Goal: Task Accomplishment & Management: Manage account settings

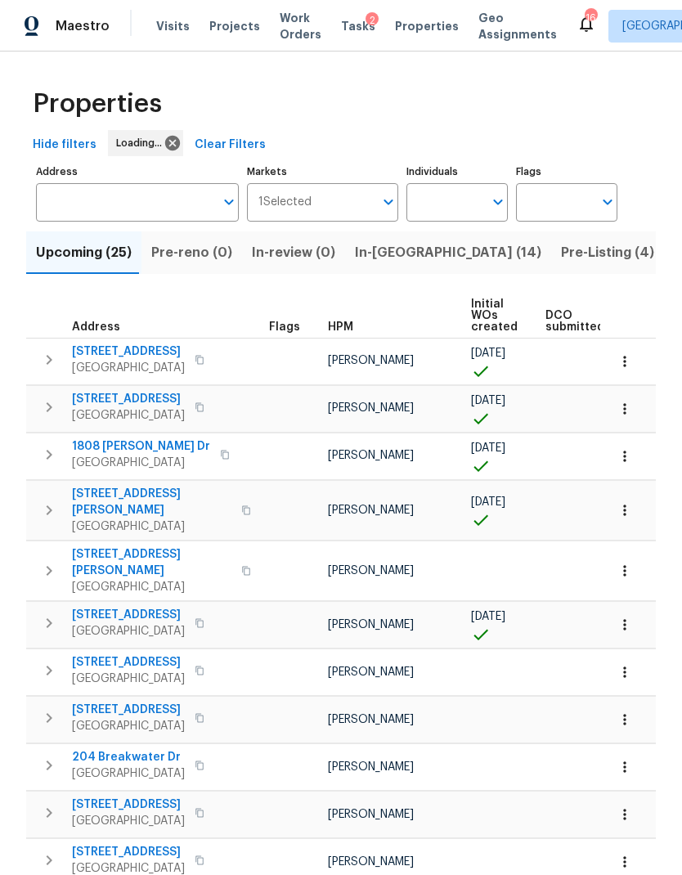
click at [399, 269] on button "In-[GEOGRAPHIC_DATA] (14)" at bounding box center [448, 252] width 206 height 43
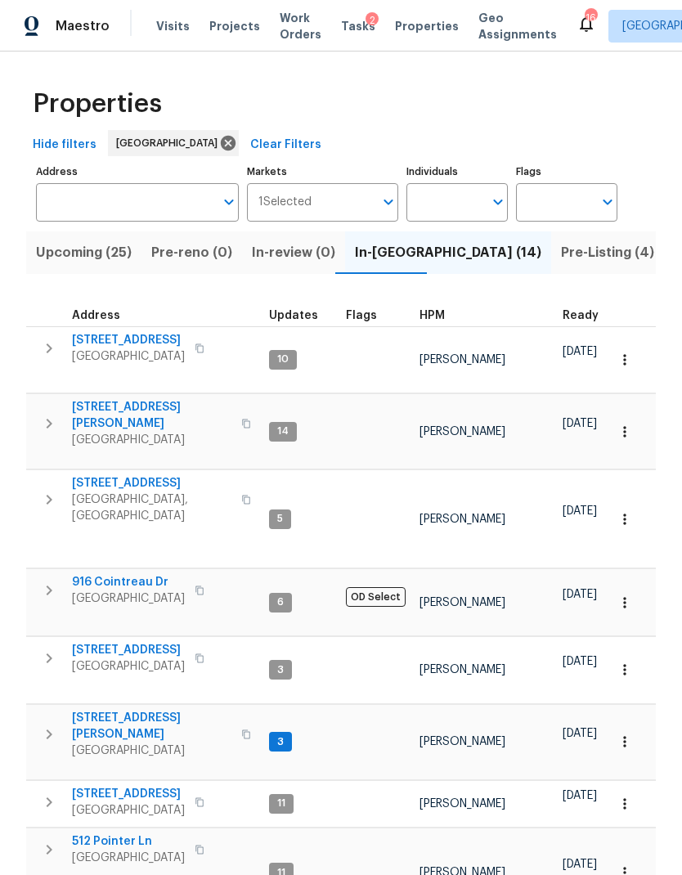
click at [134, 334] on span "[STREET_ADDRESS]" at bounding box center [128, 340] width 113 height 16
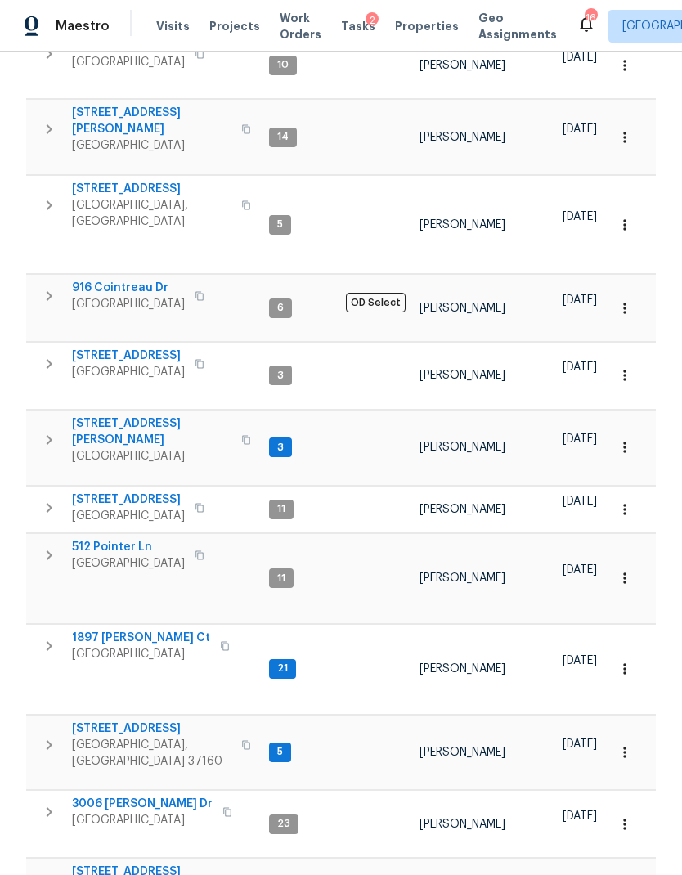
scroll to position [294, 0]
click at [117, 721] on span "[STREET_ADDRESS]" at bounding box center [151, 729] width 159 height 16
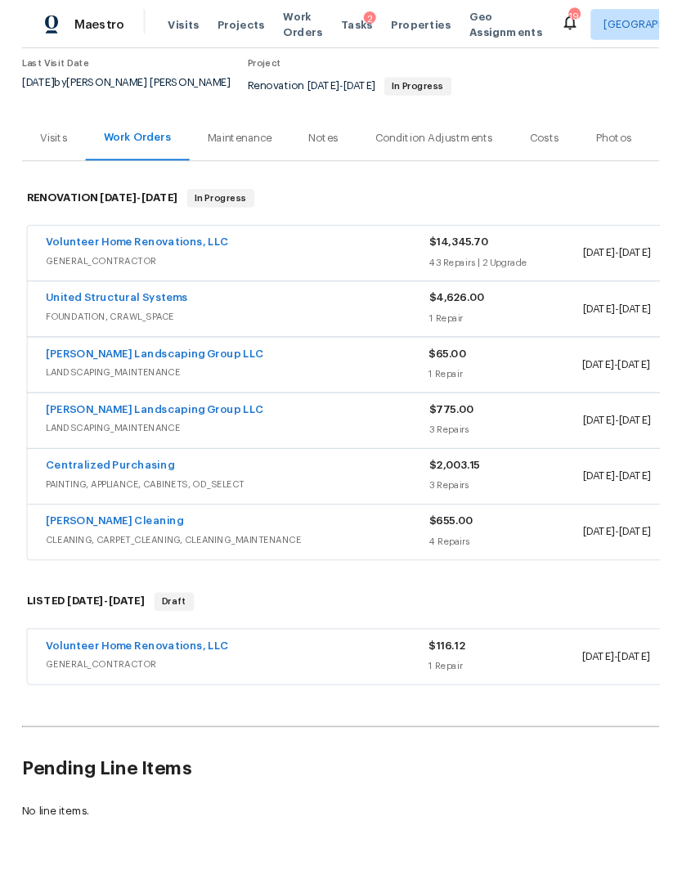
scroll to position [135, 0]
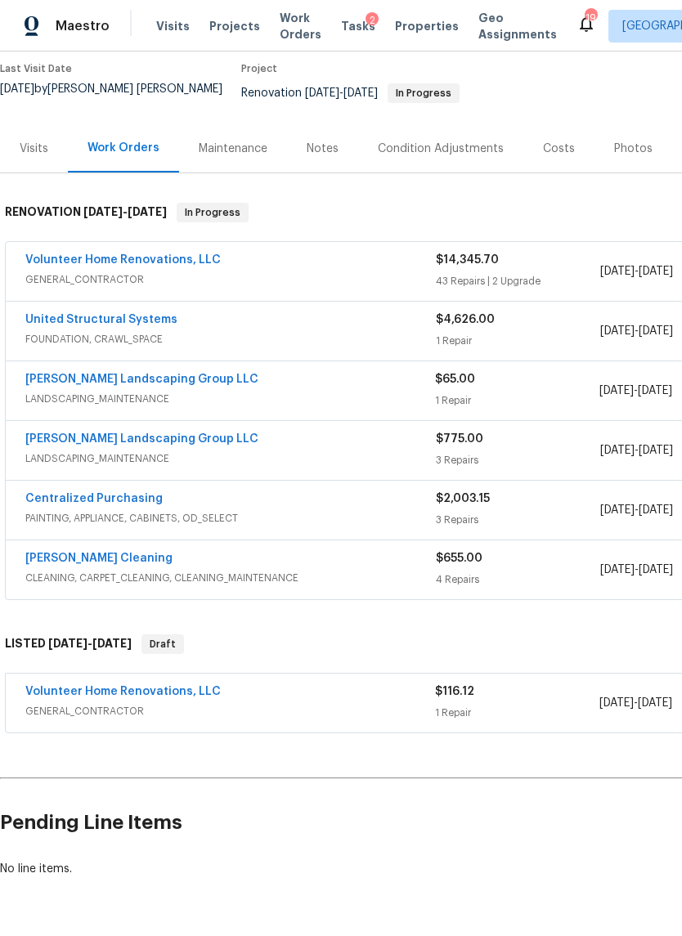
click at [157, 374] on link "[PERSON_NAME] Landscaping Group LLC" at bounding box center [141, 379] width 233 height 11
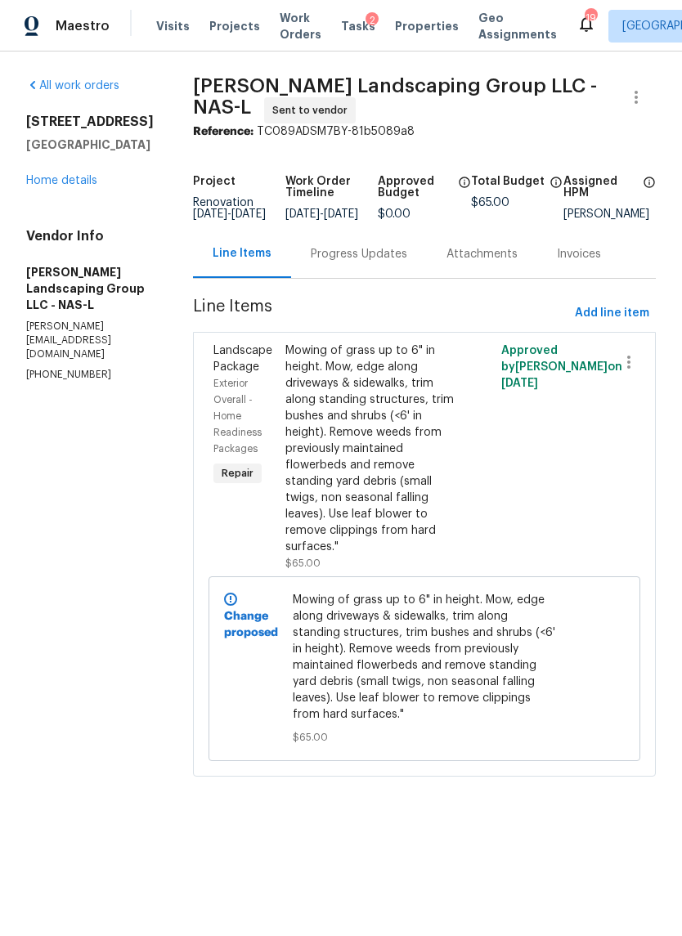
click at [370, 278] on div "Progress Updates" at bounding box center [359, 254] width 136 height 48
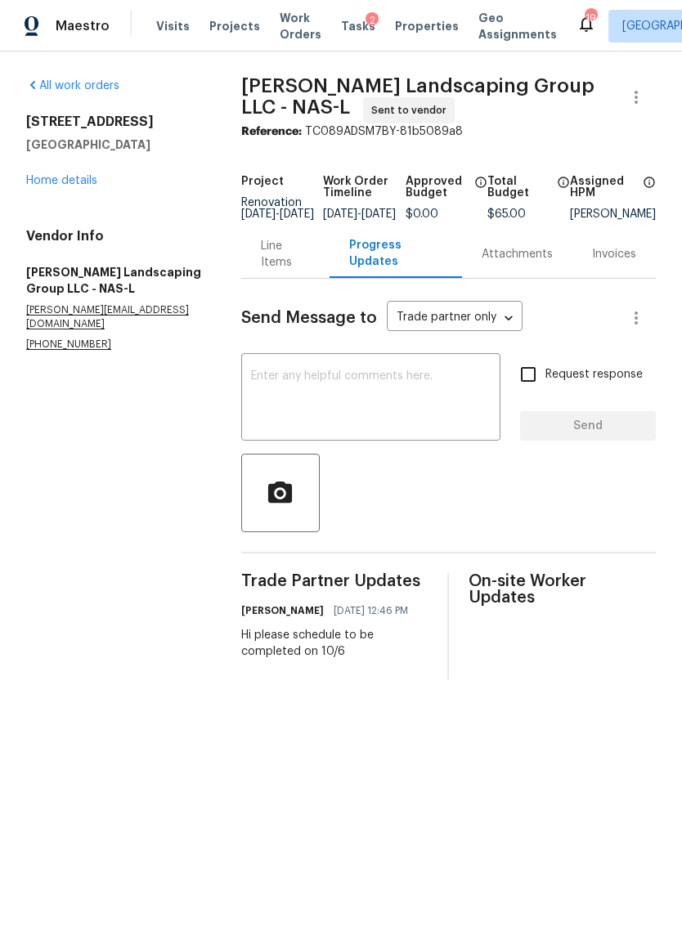
click at [52, 183] on link "Home details" at bounding box center [61, 180] width 71 height 11
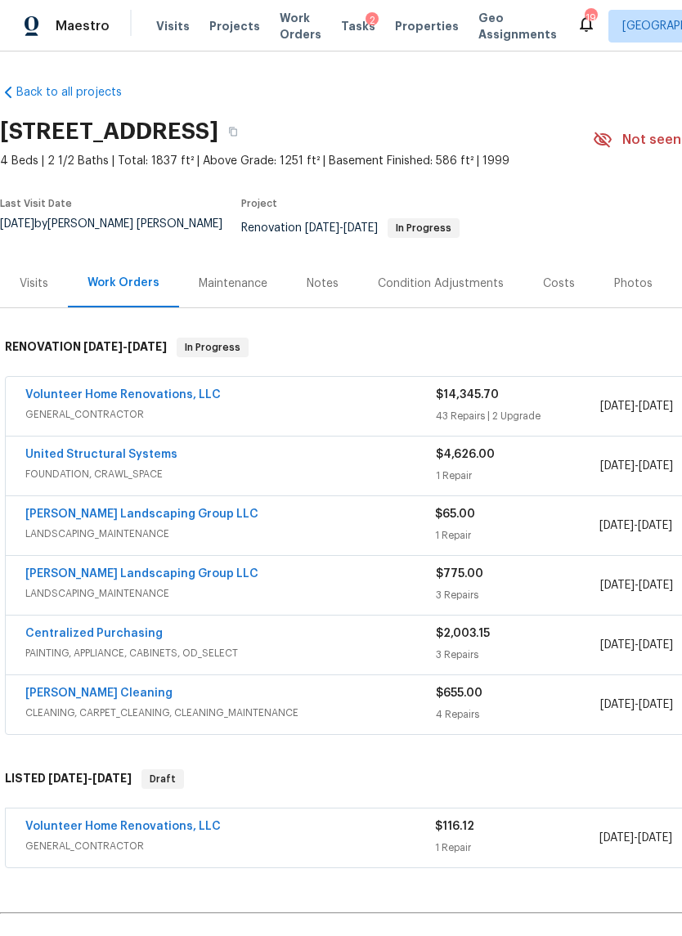
click at [119, 389] on link "Volunteer Home Renovations, LLC" at bounding box center [122, 394] width 195 height 11
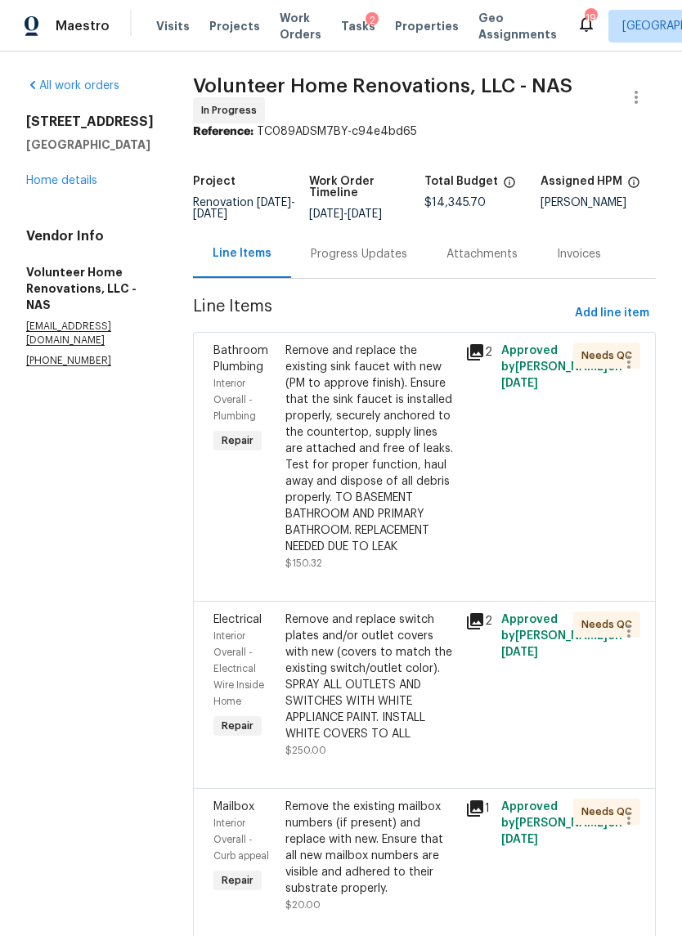
click at [384, 260] on div "Progress Updates" at bounding box center [359, 254] width 96 height 16
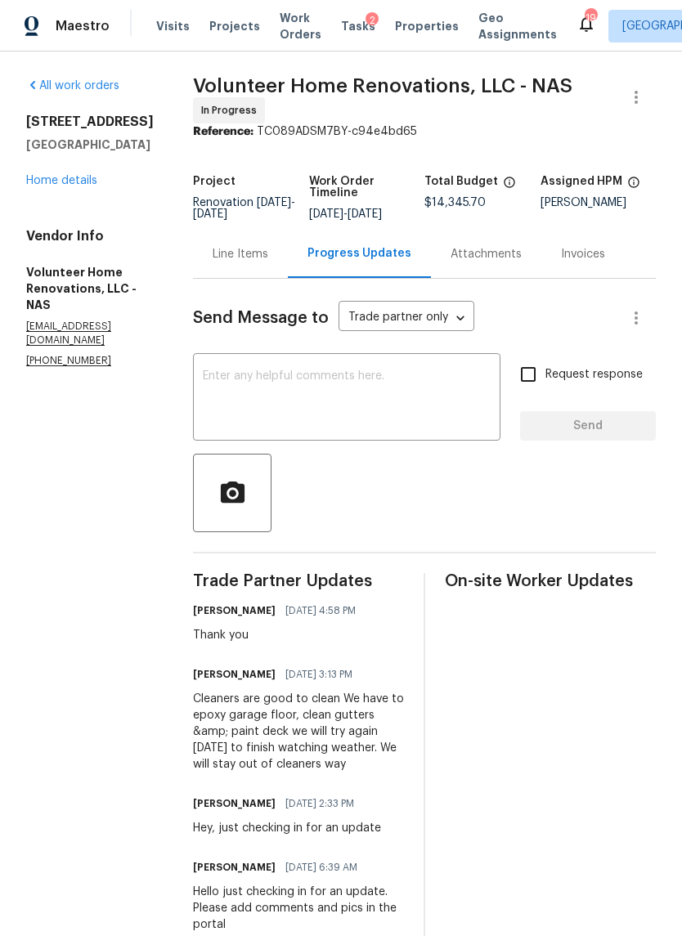
click at [370, 408] on textarea at bounding box center [347, 398] width 288 height 57
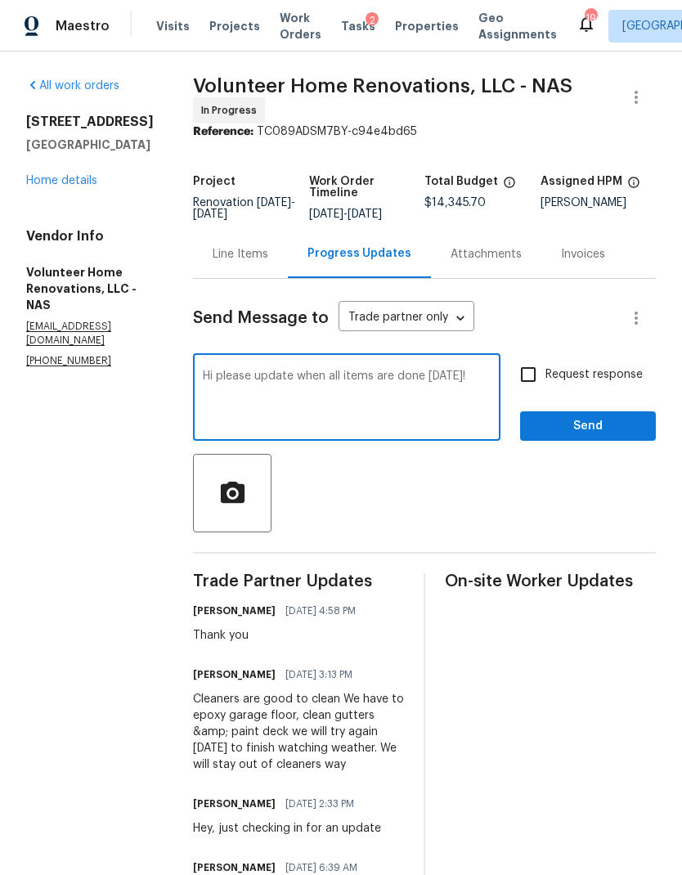
type textarea "Hi please update when all items are done today!"
click at [536, 378] on input "Request response" at bounding box center [528, 374] width 34 height 34
checkbox input "true"
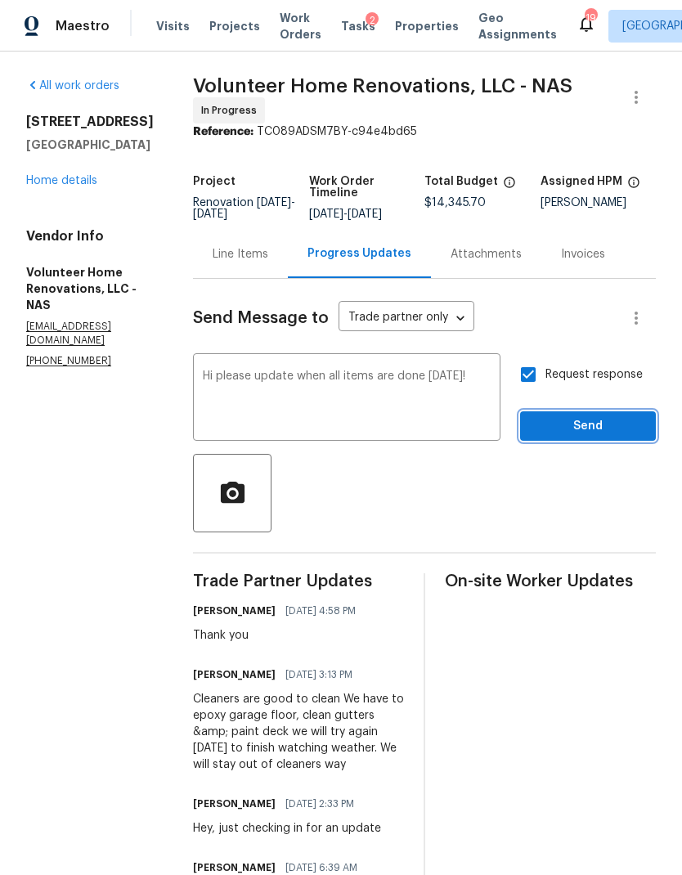
click at [586, 437] on span "Send" at bounding box center [588, 426] width 110 height 20
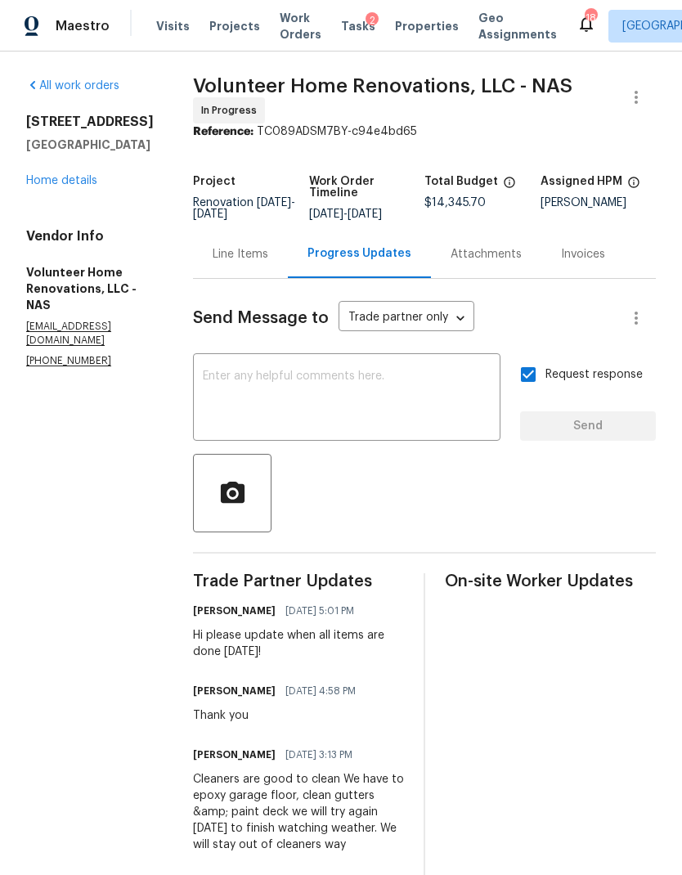
click at [415, 31] on span "Properties" at bounding box center [427, 26] width 64 height 16
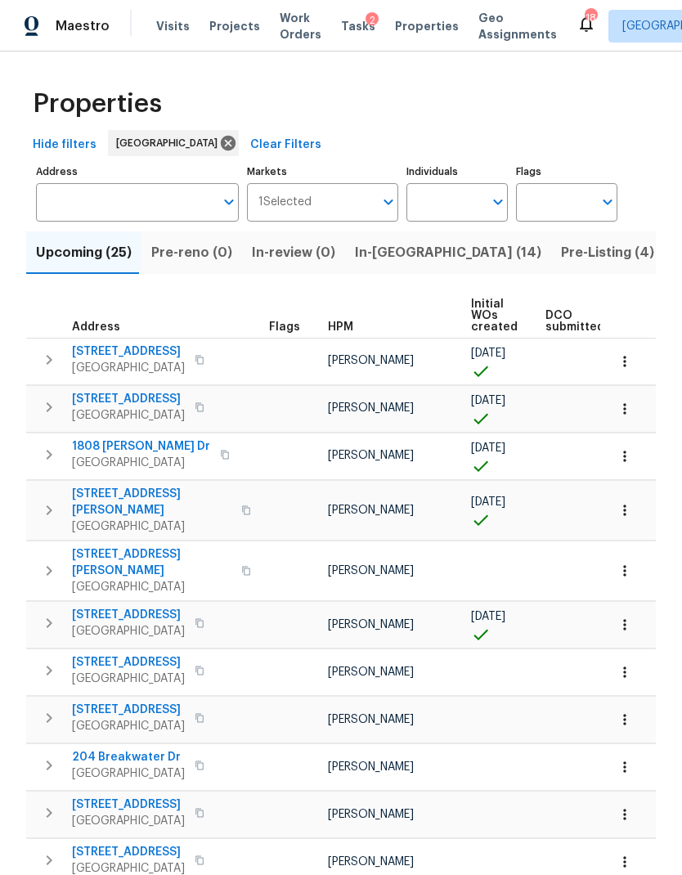
click at [380, 258] on span "In-reno (14)" at bounding box center [448, 252] width 186 height 23
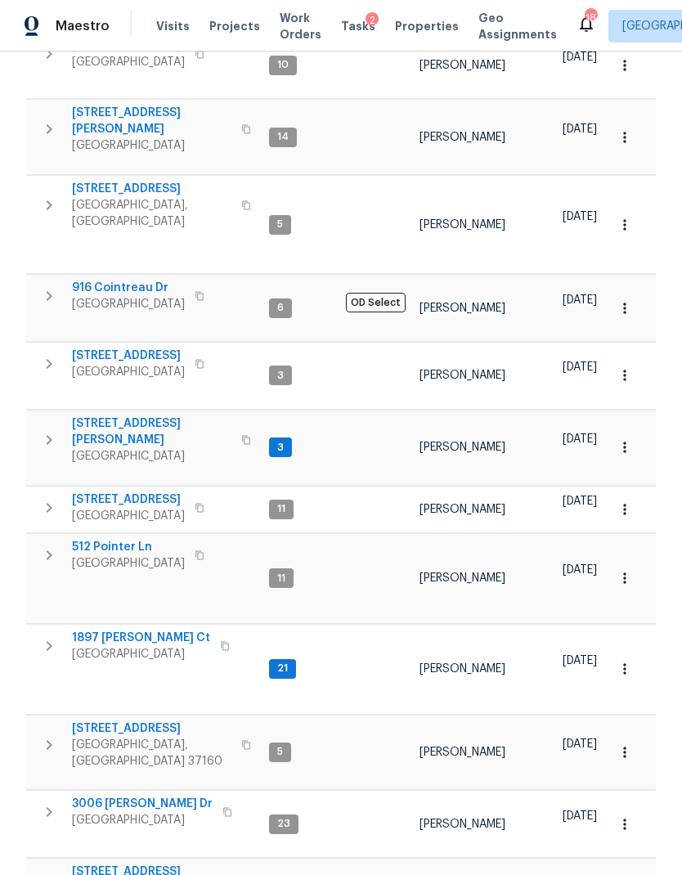
scroll to position [294, 0]
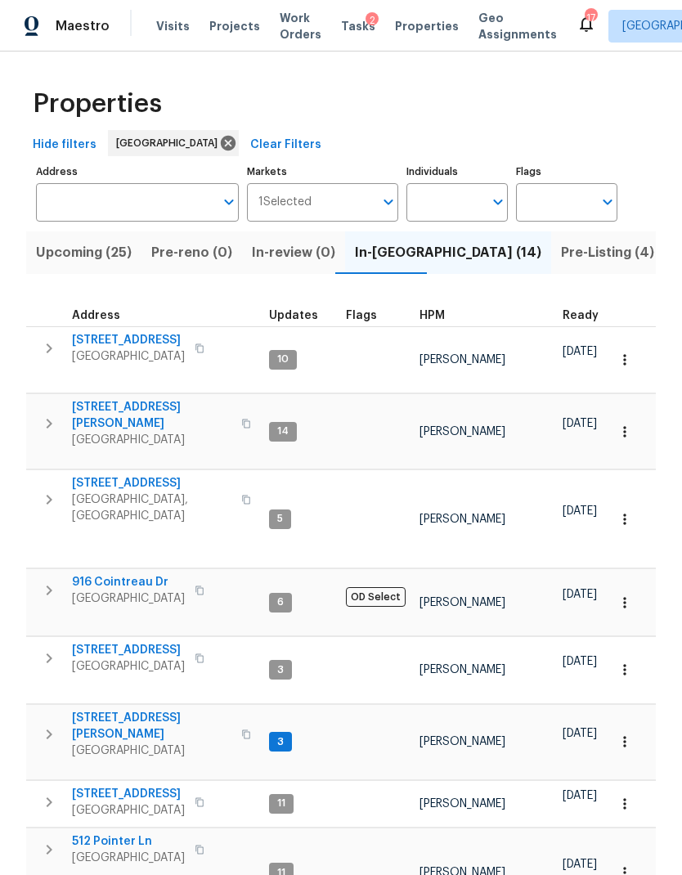
scroll to position [0, 0]
click at [187, 257] on span "Pre-reno (0)" at bounding box center [191, 252] width 81 height 23
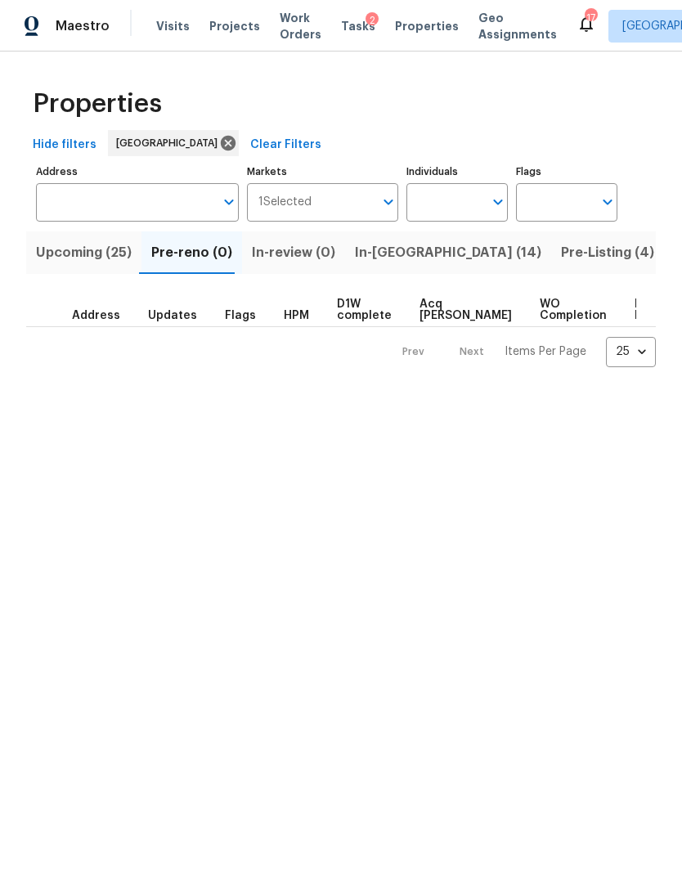
click at [82, 254] on span "Upcoming (25)" at bounding box center [84, 252] width 96 height 23
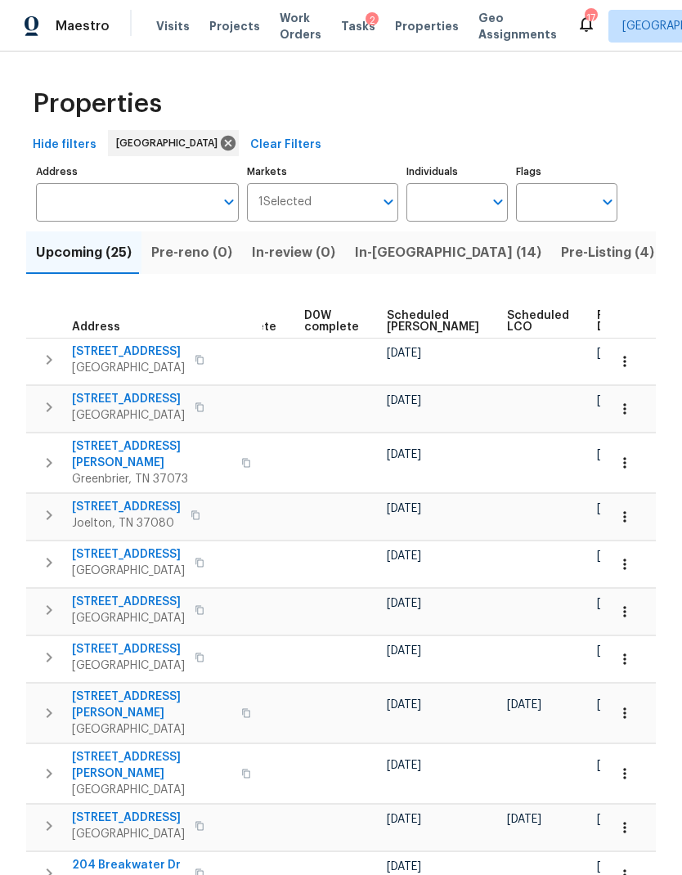
scroll to position [0, 410]
click at [598, 324] on span "Ready Date" at bounding box center [616, 321] width 36 height 23
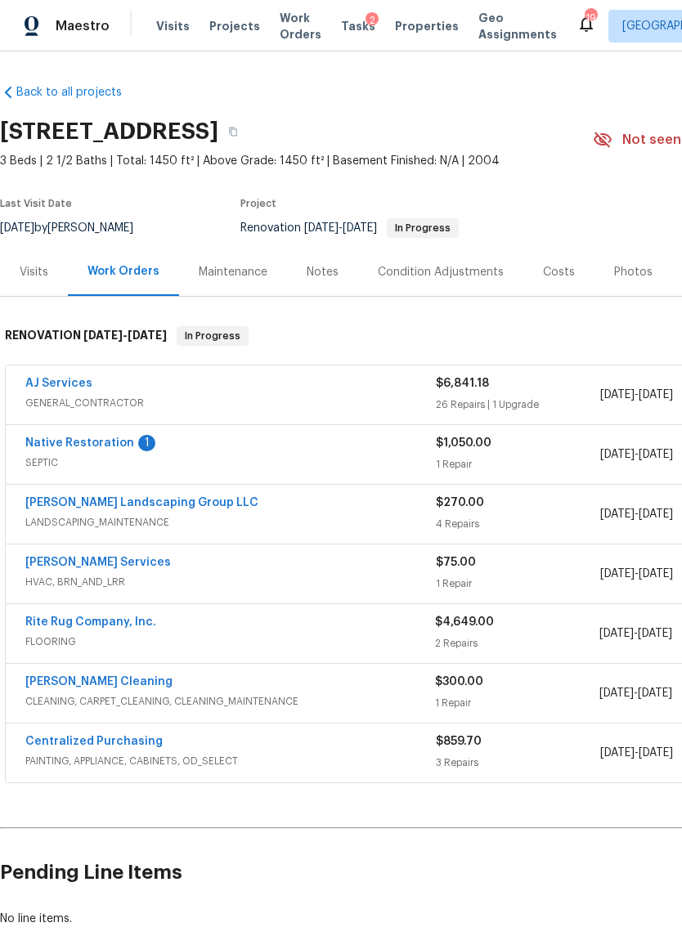
click at [105, 442] on link "Native Restoration" at bounding box center [79, 442] width 109 height 11
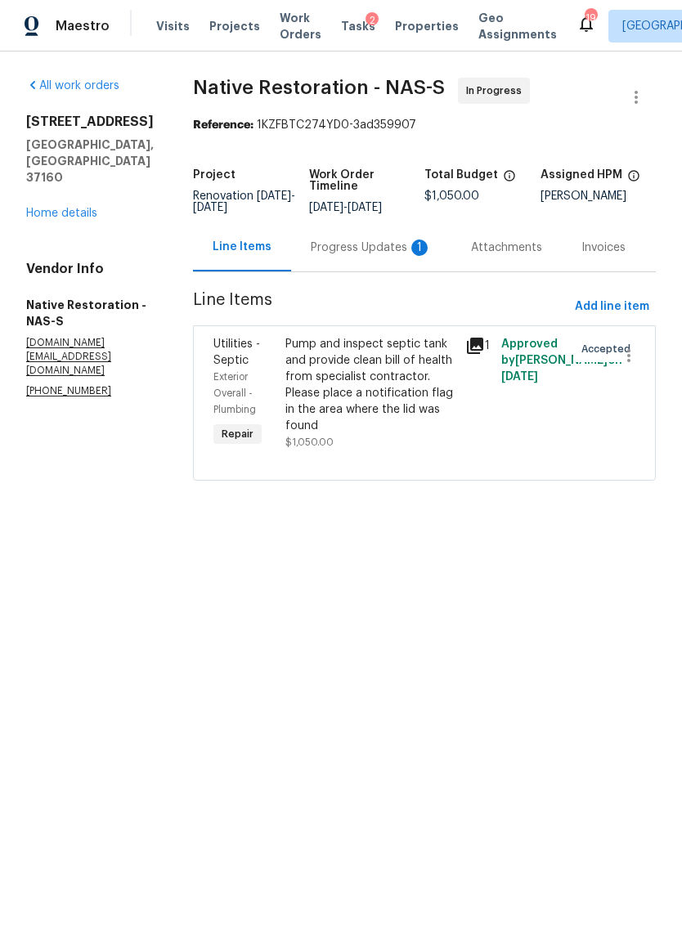
click at [365, 256] on div "Progress Updates 1" at bounding box center [371, 248] width 121 height 16
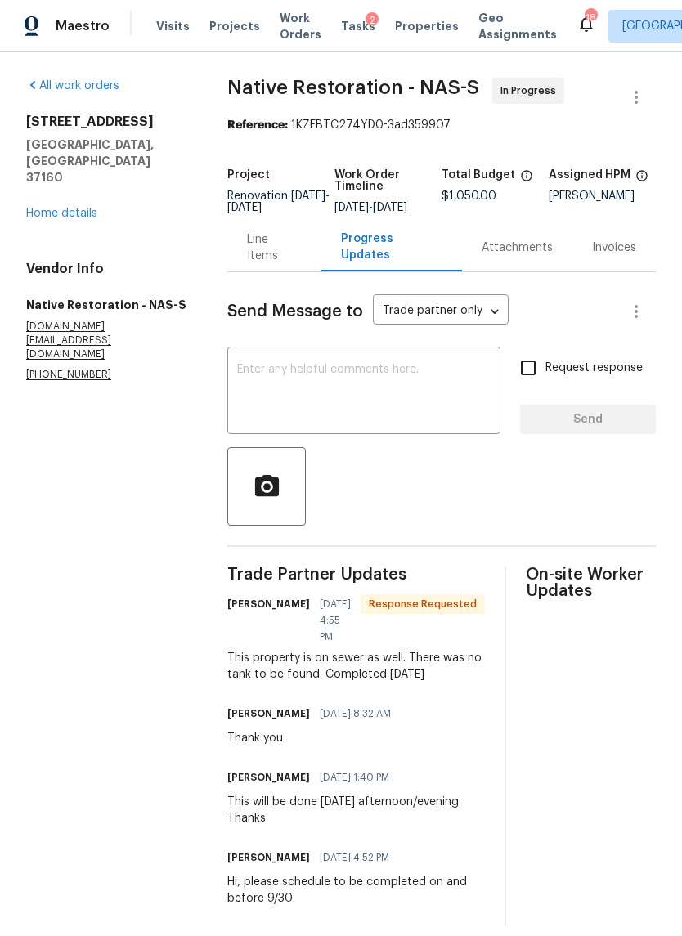
click at [275, 271] on div "Line Items" at bounding box center [274, 247] width 94 height 48
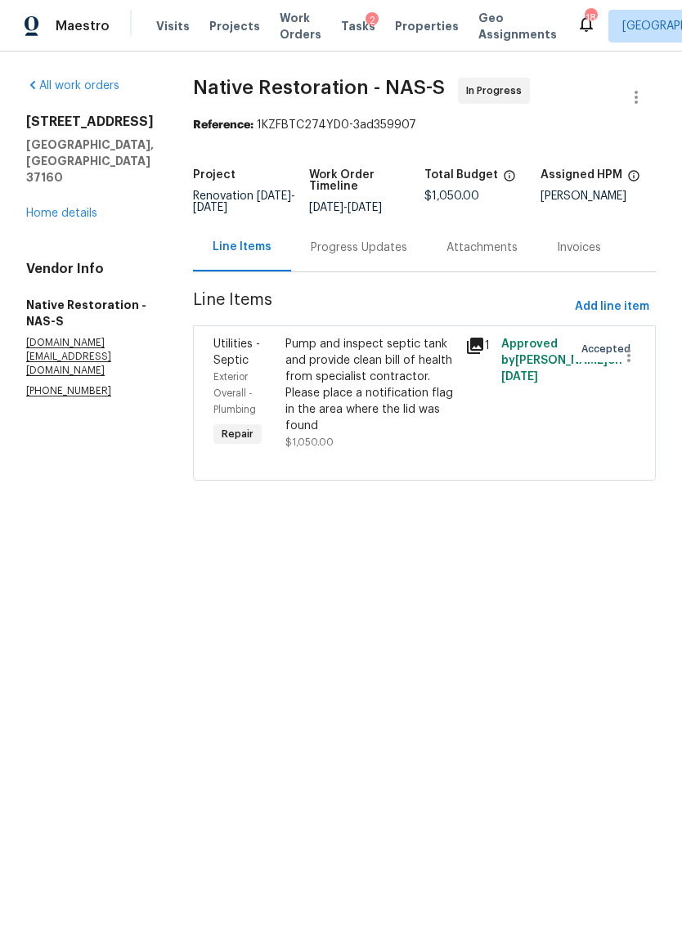
click at [397, 399] on div "Pump and inspect septic tank and provide clean bill of health from specialist c…" at bounding box center [370, 385] width 170 height 98
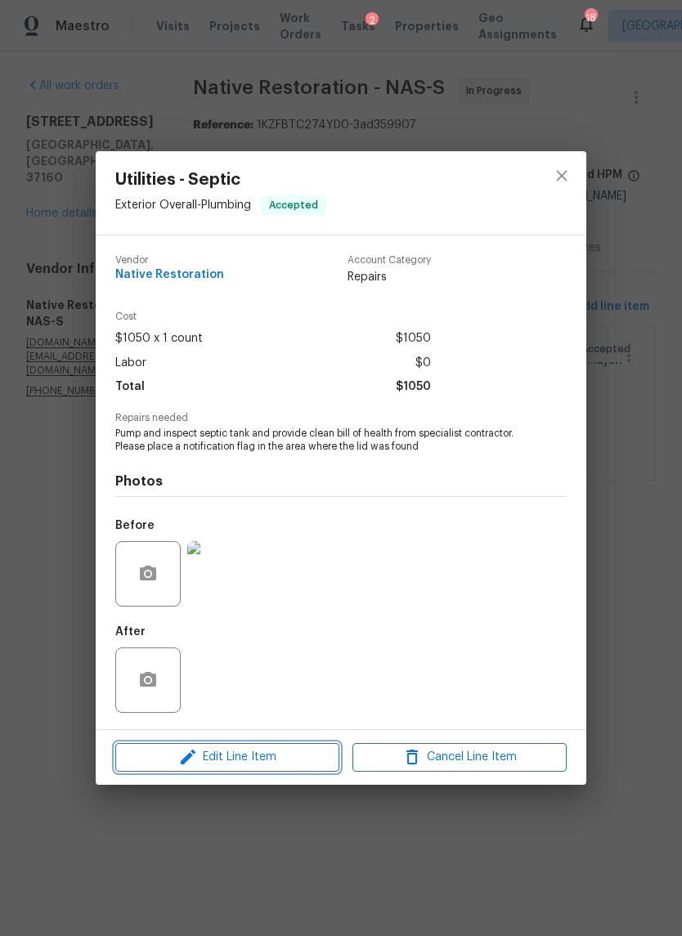
click at [298, 762] on span "Edit Line Item" at bounding box center [227, 757] width 214 height 20
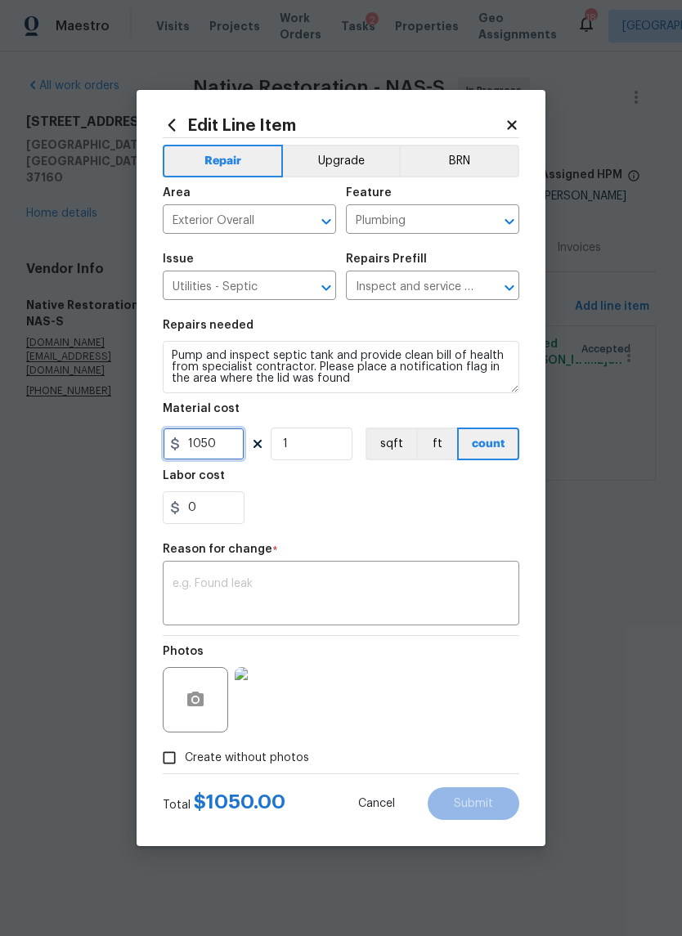
click at [210, 446] on input "1050" at bounding box center [204, 444] width 82 height 33
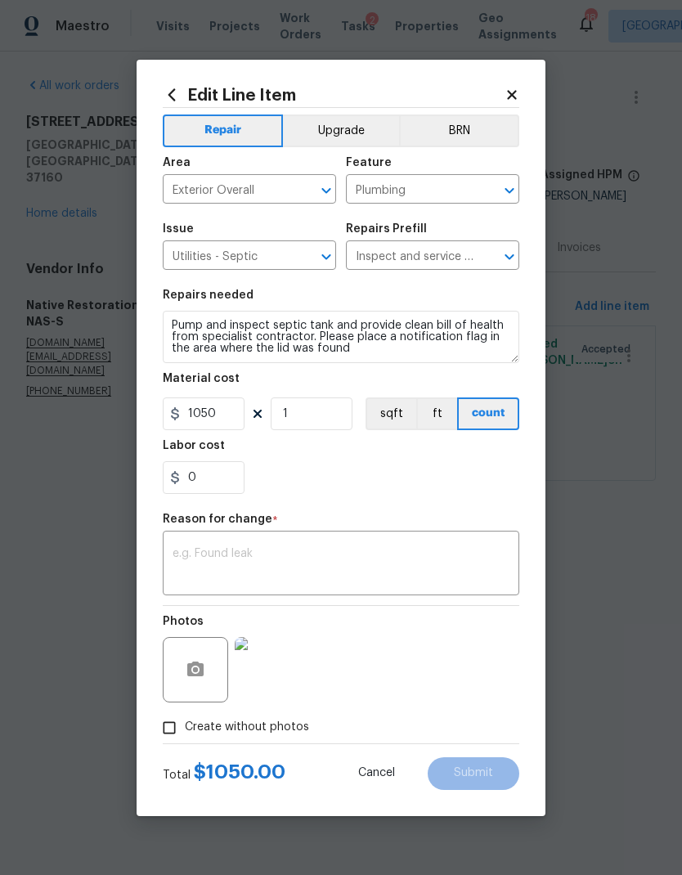
click at [210, 445] on h5 "Labor cost" at bounding box center [194, 445] width 62 height 11
click at [199, 430] on input "1050" at bounding box center [204, 413] width 82 height 33
click at [202, 421] on input "1050" at bounding box center [204, 413] width 82 height 33
type input "150"
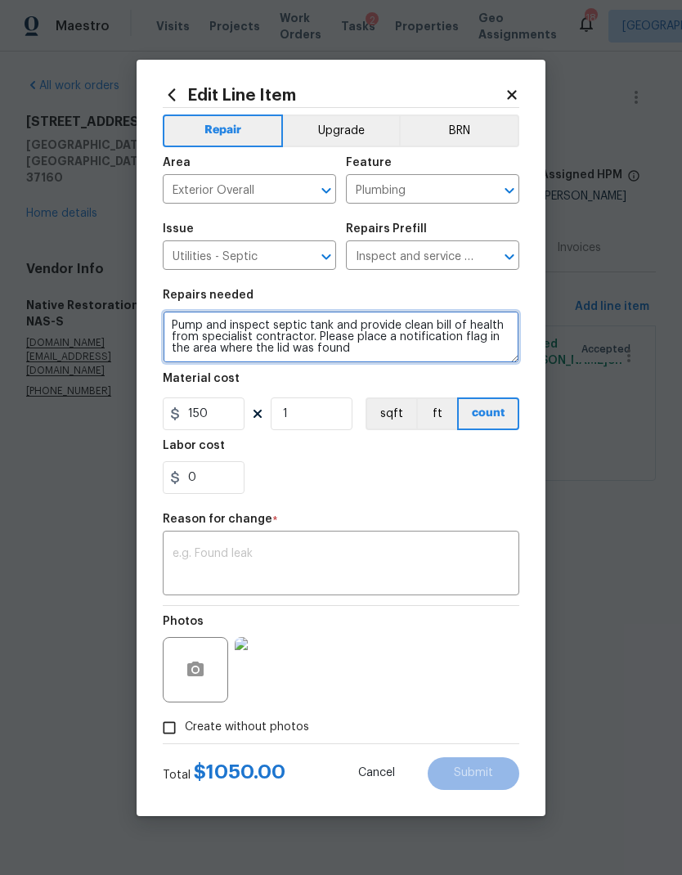
click at [346, 334] on textarea "Pump and inspect septic tank and provide clean bill of health from specialist c…" at bounding box center [341, 337] width 356 height 52
click at [301, 334] on textarea "Pump and inspect septic tank and provide clean bill of health from specialist c…" at bounding box center [341, 337] width 356 height 52
click at [300, 334] on textarea "Pump and inspect septic tank and provide clean bill of health from specialist c…" at bounding box center [341, 337] width 356 height 52
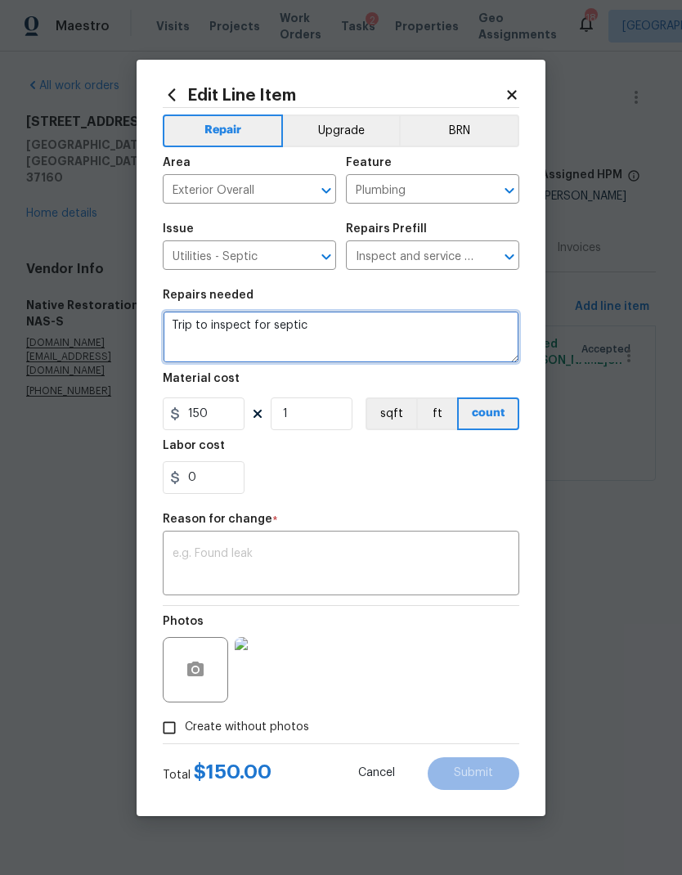
type textarea "Trip to inspect for septic"
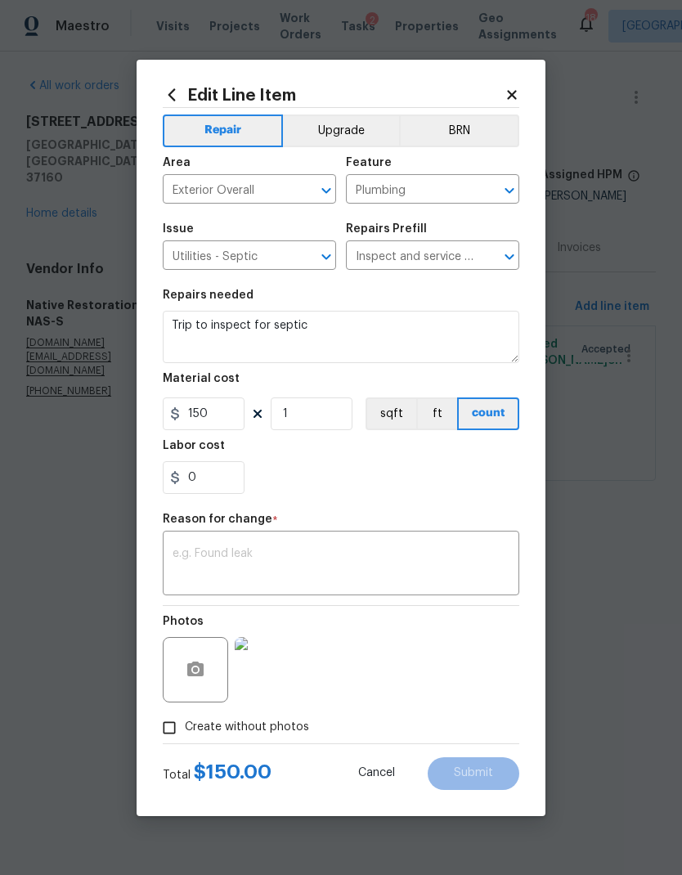
click at [374, 472] on div "0" at bounding box center [341, 477] width 356 height 33
click at [372, 575] on textarea at bounding box center [341, 565] width 337 height 34
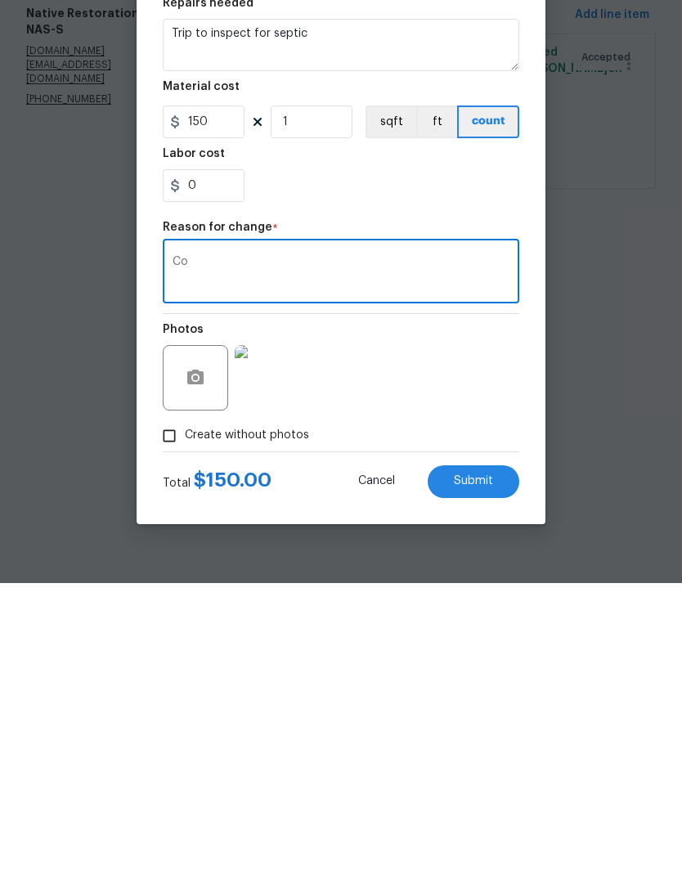
type textarea "Co"
click at [464, 757] on button "Submit" at bounding box center [474, 773] width 92 height 33
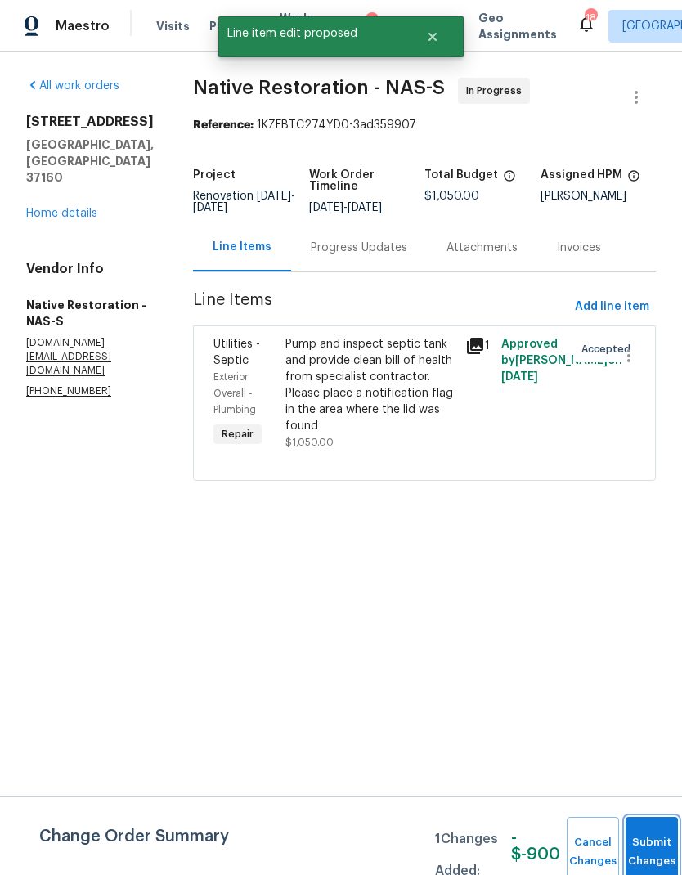
click at [658, 841] on button "Submit Changes" at bounding box center [651, 852] width 52 height 70
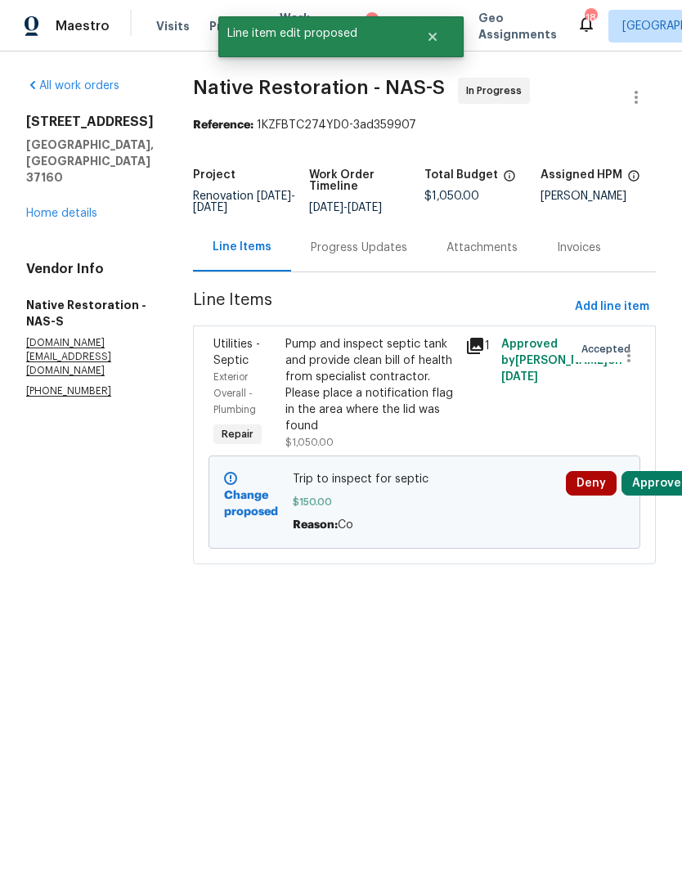
click at [653, 494] on button "Approve" at bounding box center [656, 483] width 70 height 25
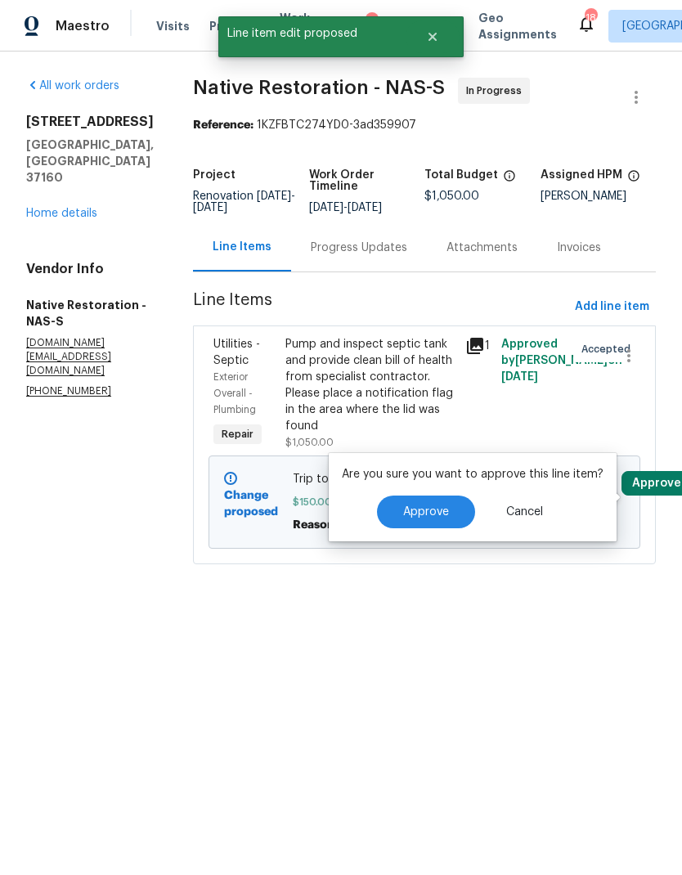
click at [437, 518] on button "Approve" at bounding box center [426, 511] width 98 height 33
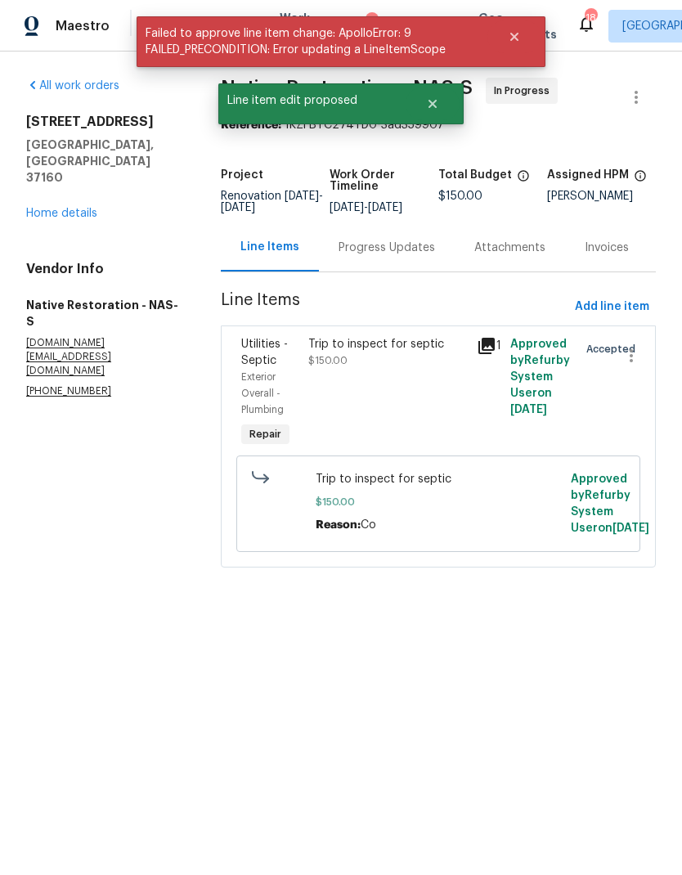
click at [377, 256] on div "Progress Updates" at bounding box center [386, 248] width 96 height 16
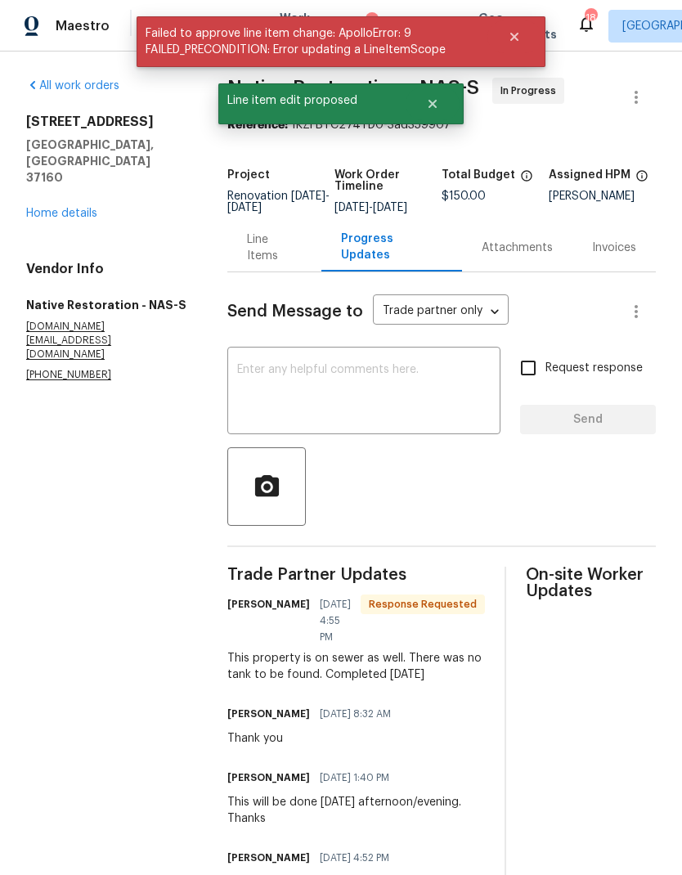
click at [356, 421] on textarea at bounding box center [363, 392] width 253 height 57
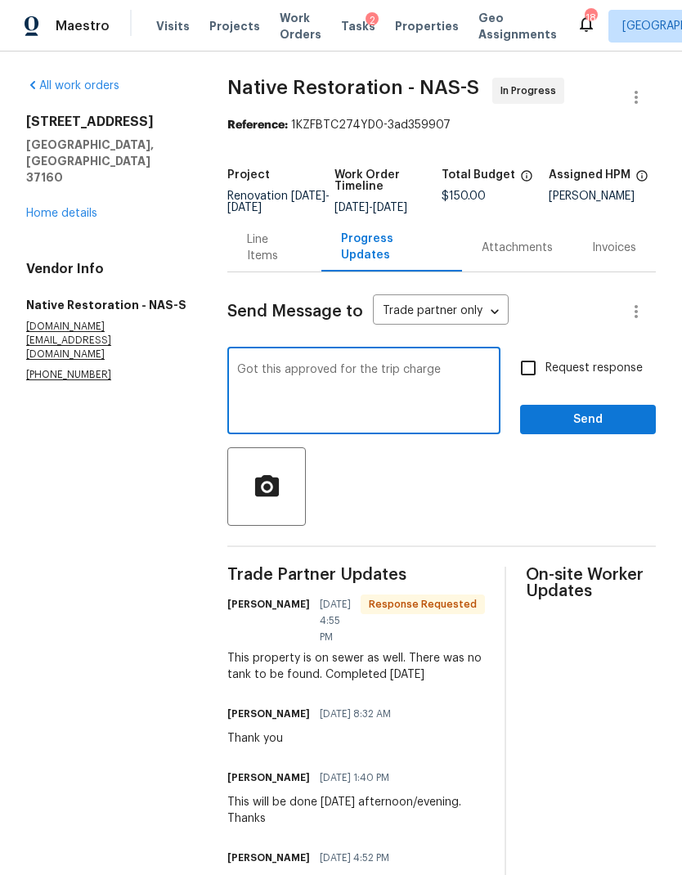
type textarea "Got this approved for the trip charge"
click at [519, 380] on input "Request response" at bounding box center [528, 368] width 34 height 34
checkbox input "true"
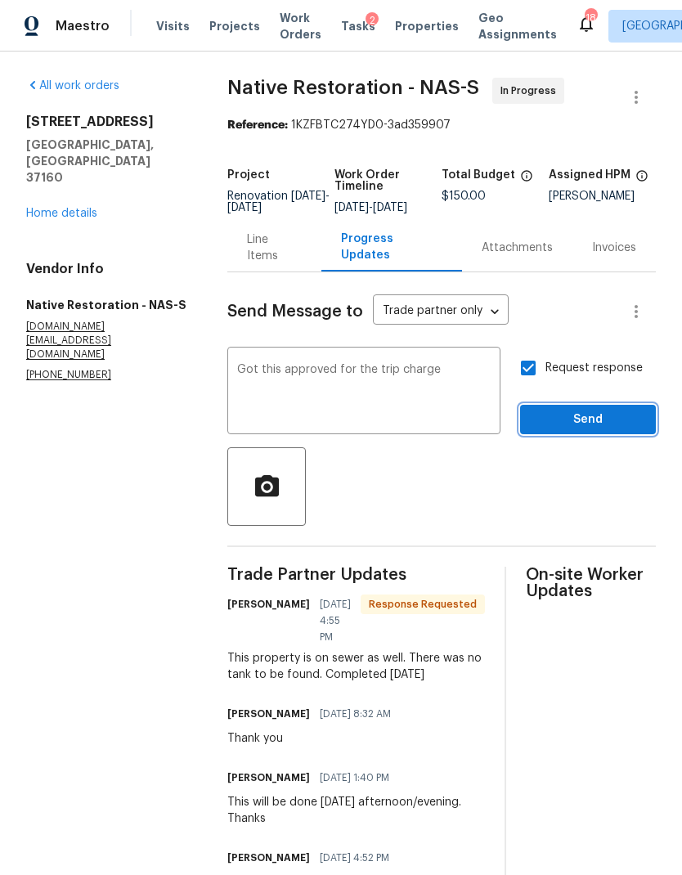
click at [560, 430] on span "Send" at bounding box center [588, 420] width 110 height 20
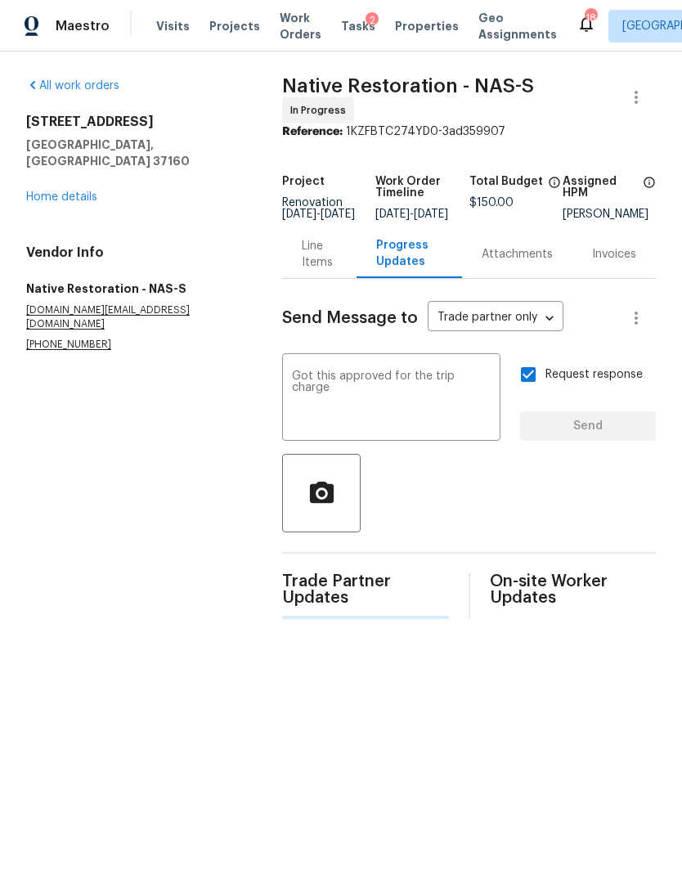
click at [69, 191] on link "Home details" at bounding box center [61, 196] width 71 height 11
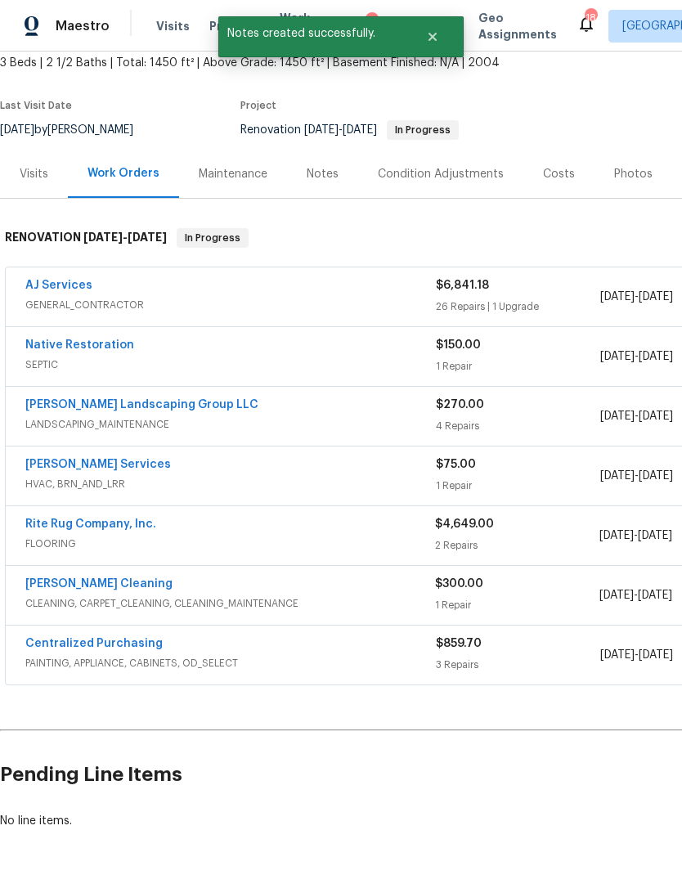
scroll to position [97, 0]
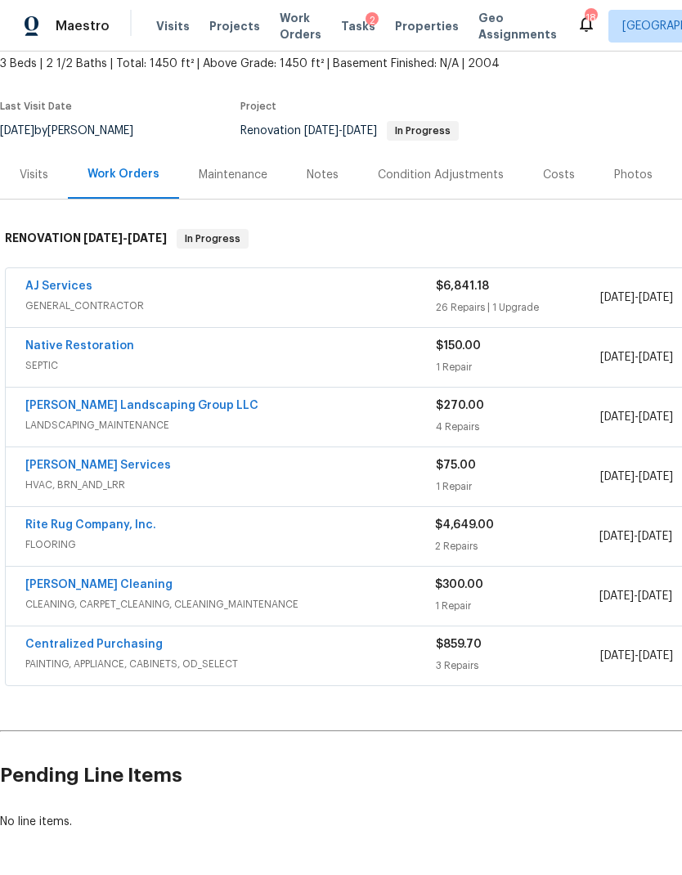
click at [54, 289] on link "AJ Services" at bounding box center [58, 285] width 67 height 11
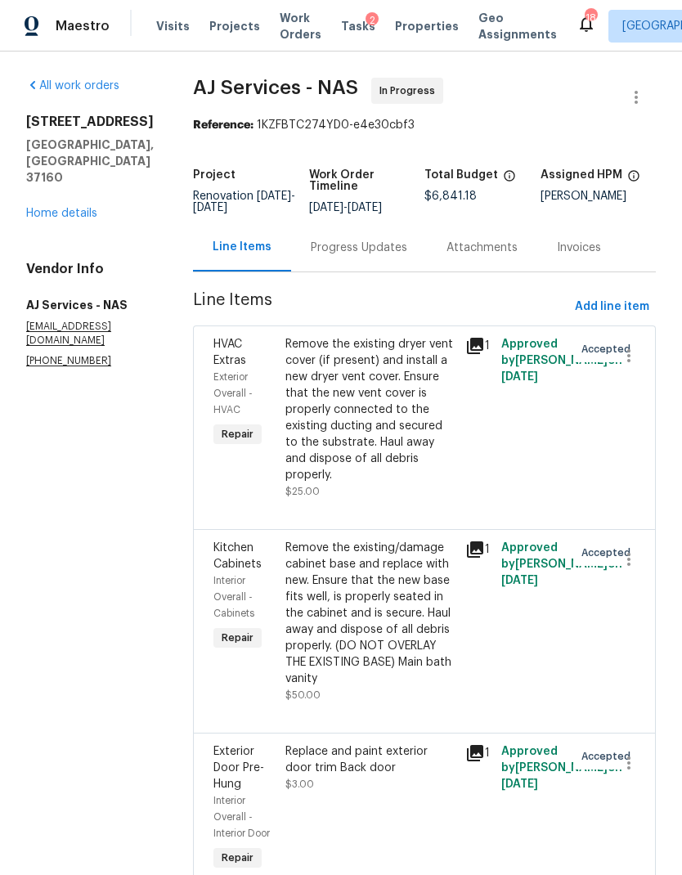
click at [370, 256] on div "Progress Updates" at bounding box center [359, 248] width 96 height 16
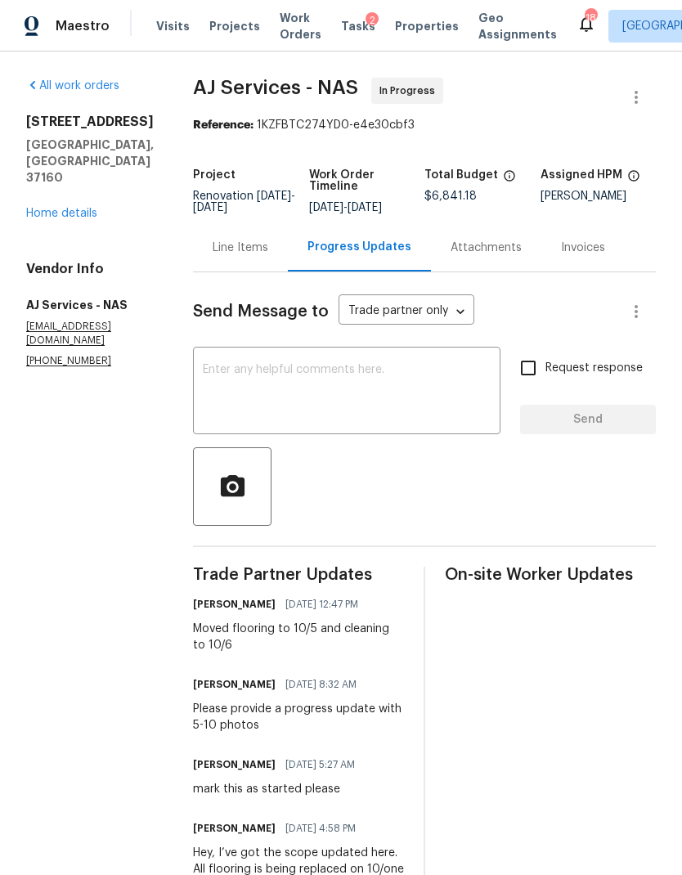
click at [345, 413] on textarea at bounding box center [347, 392] width 288 height 57
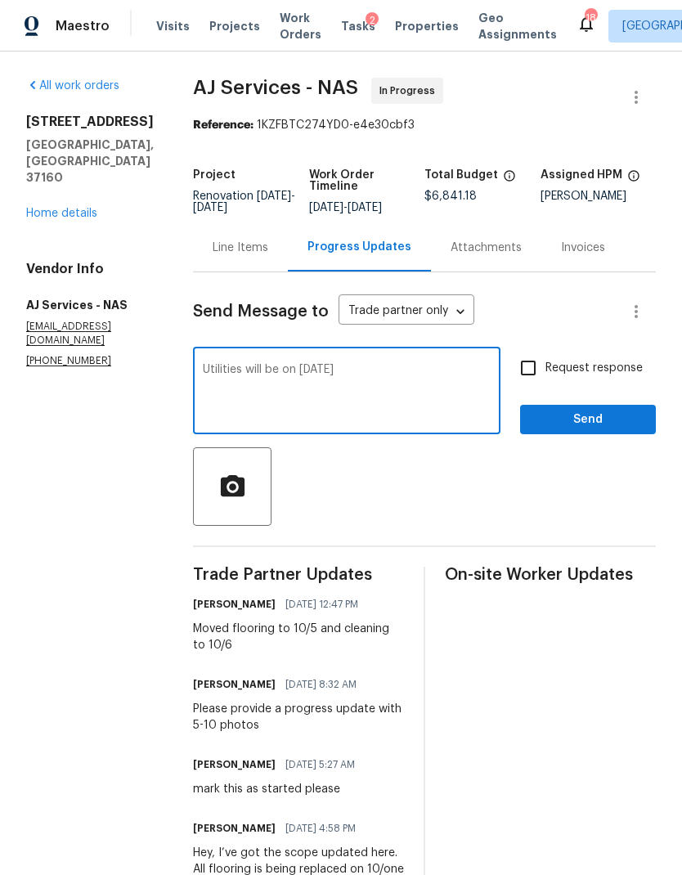
type textarea "Utilities will be on tomorrow"
click at [539, 377] on input "Request response" at bounding box center [528, 368] width 34 height 34
checkbox input "true"
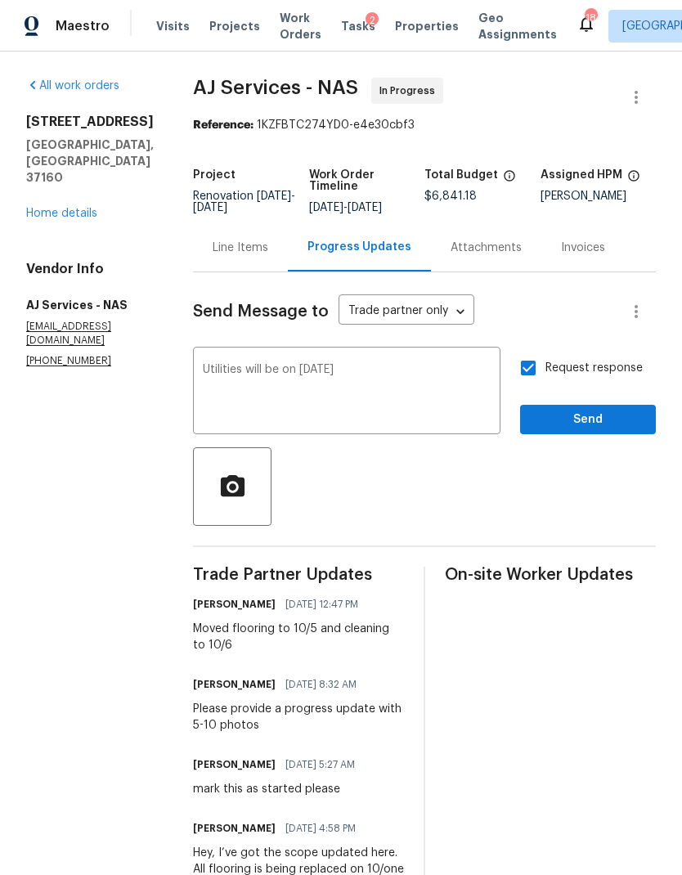
click at [581, 430] on span "Send" at bounding box center [588, 420] width 110 height 20
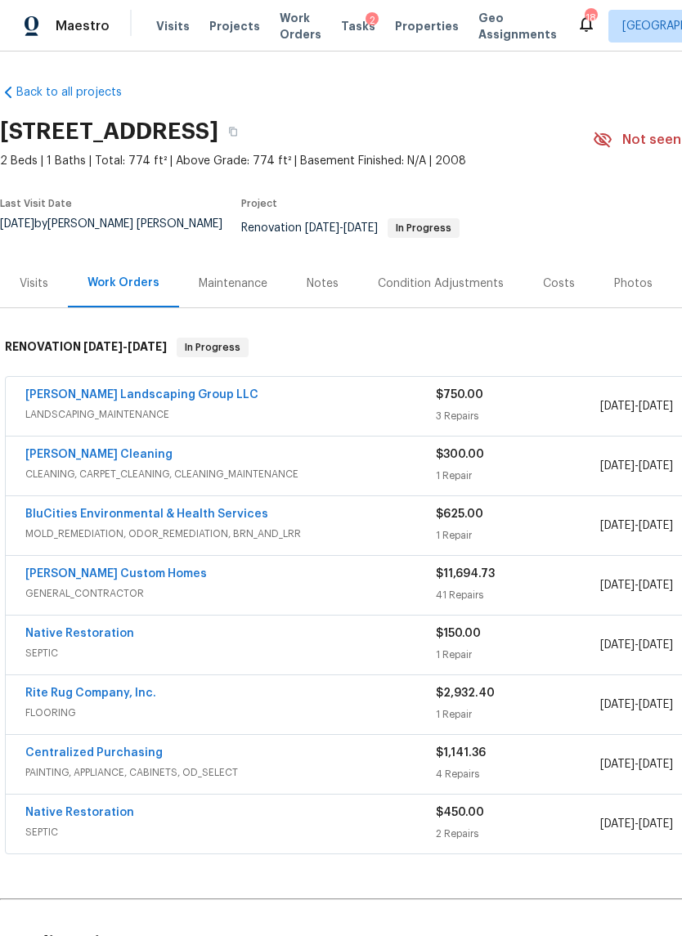
click at [115, 568] on link "[PERSON_NAME] Custom Homes" at bounding box center [116, 573] width 182 height 11
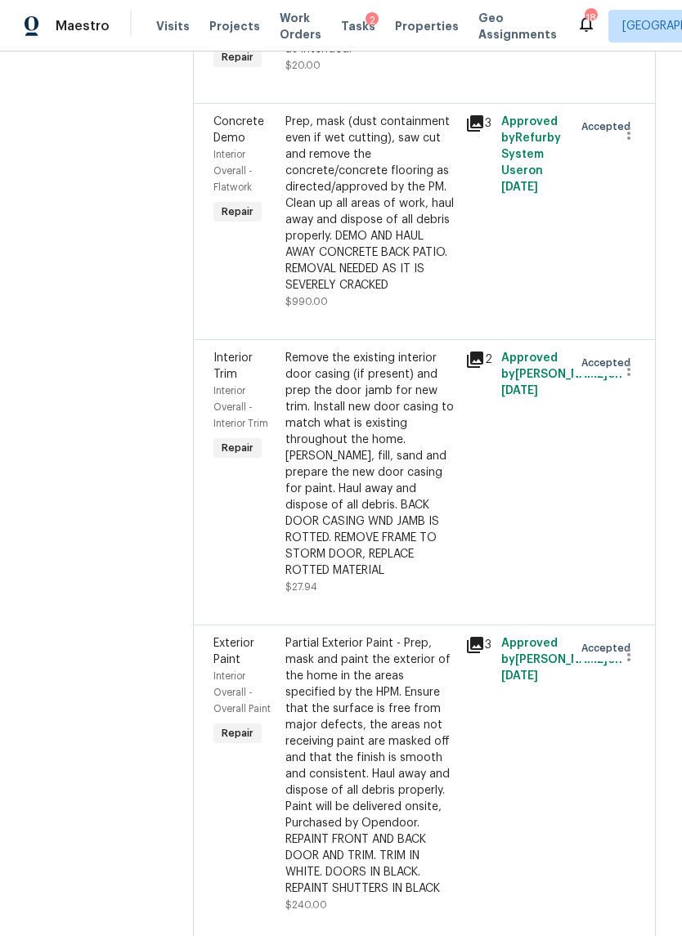
scroll to position [2266, 0]
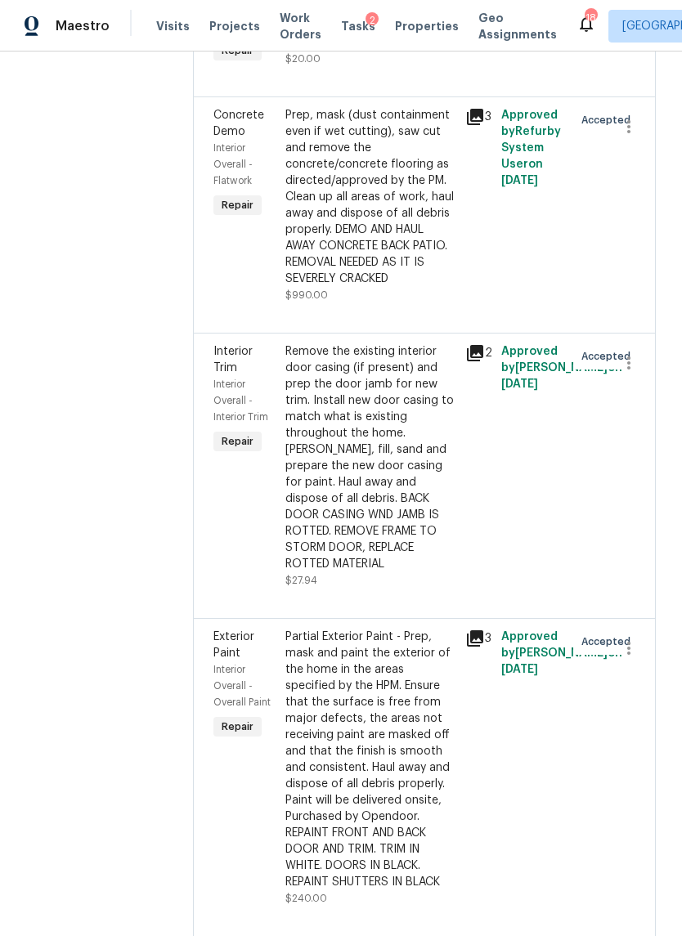
click at [455, 287] on div "Prep, mask (dust containment even if wet cutting), saw cut and remove the concr…" at bounding box center [370, 197] width 170 height 180
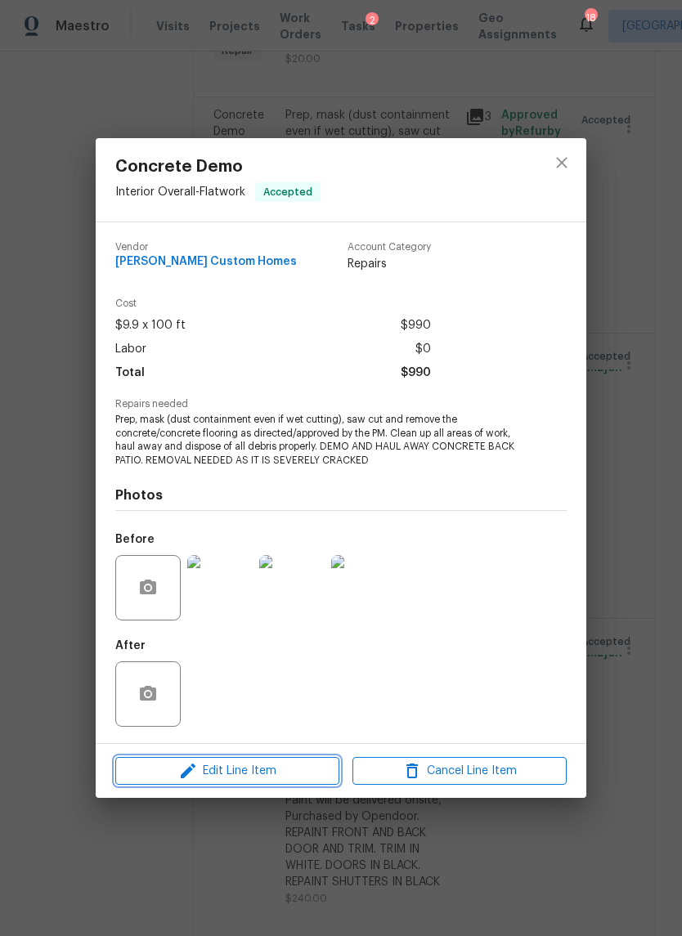
click at [267, 778] on span "Edit Line Item" at bounding box center [227, 771] width 214 height 20
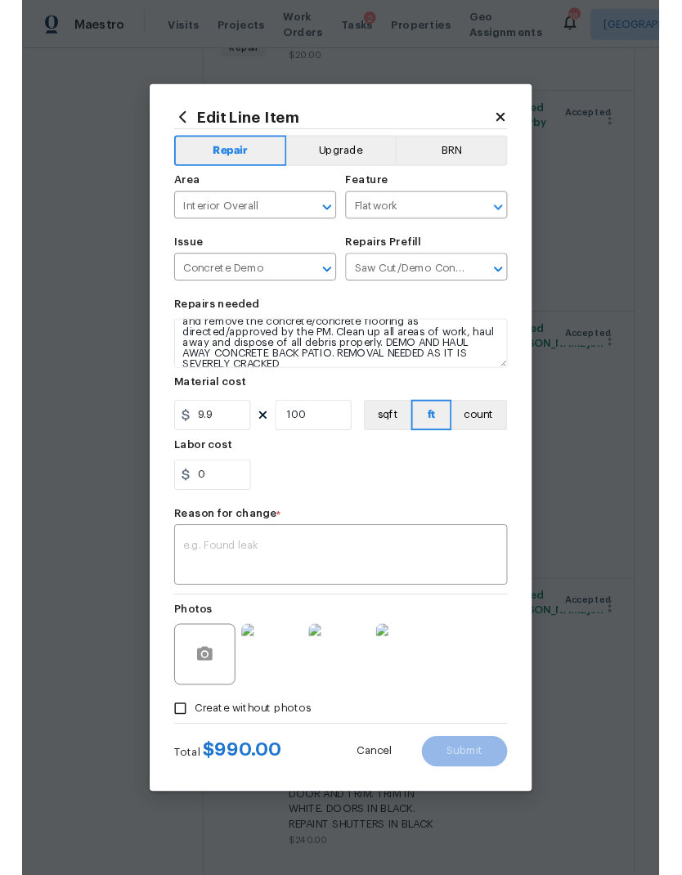
scroll to position [23, 0]
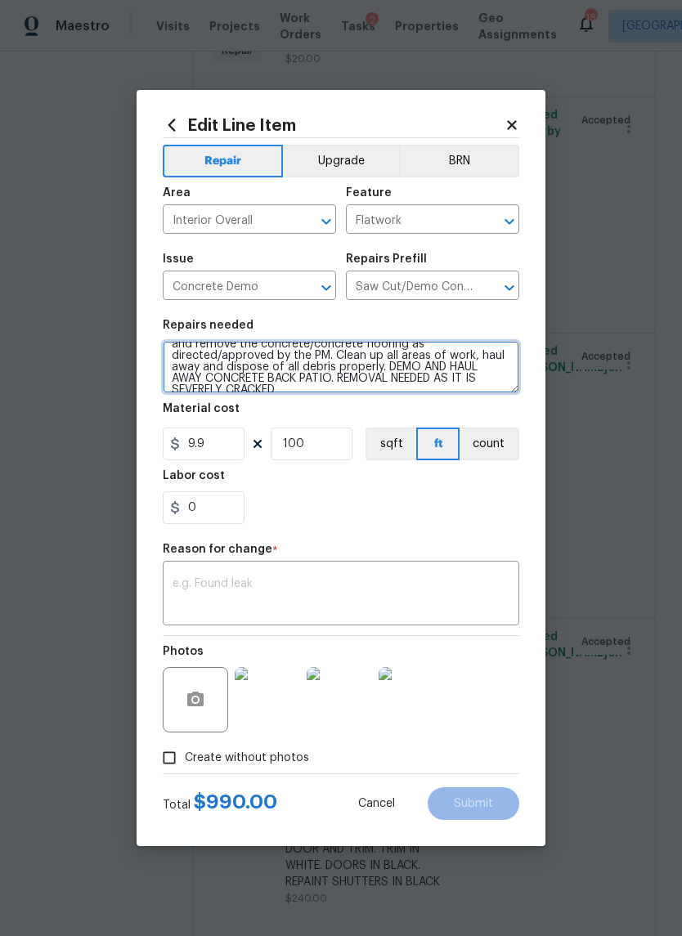
click at [472, 387] on textarea "Prep, mask (dust containment even if wet cutting), saw cut and remove the concr…" at bounding box center [341, 367] width 356 height 52
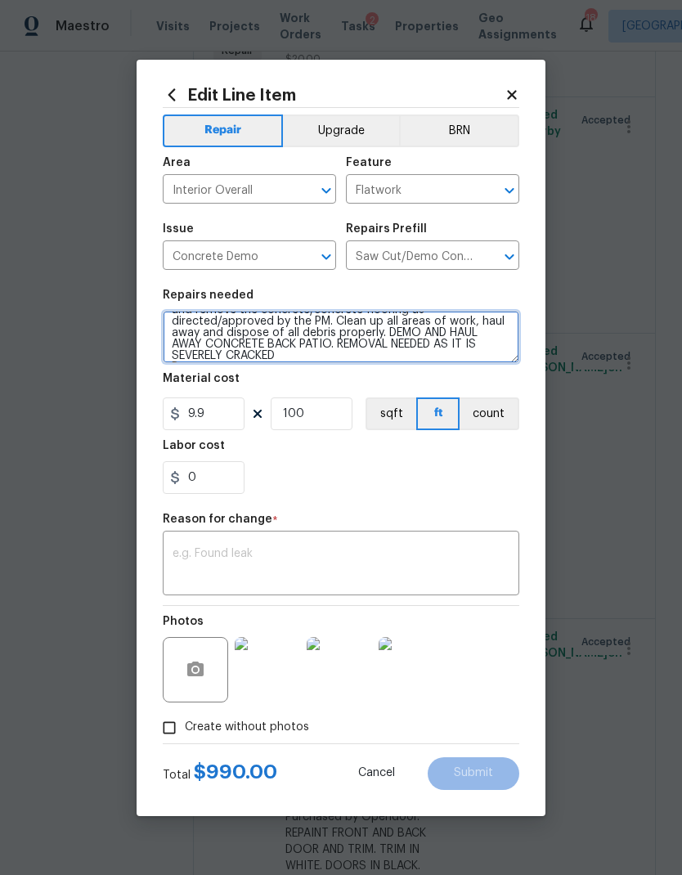
scroll to position [27, 0]
type textarea "Prep, mask (dust containment even if wet cutting), saw cut and remove the concr…"
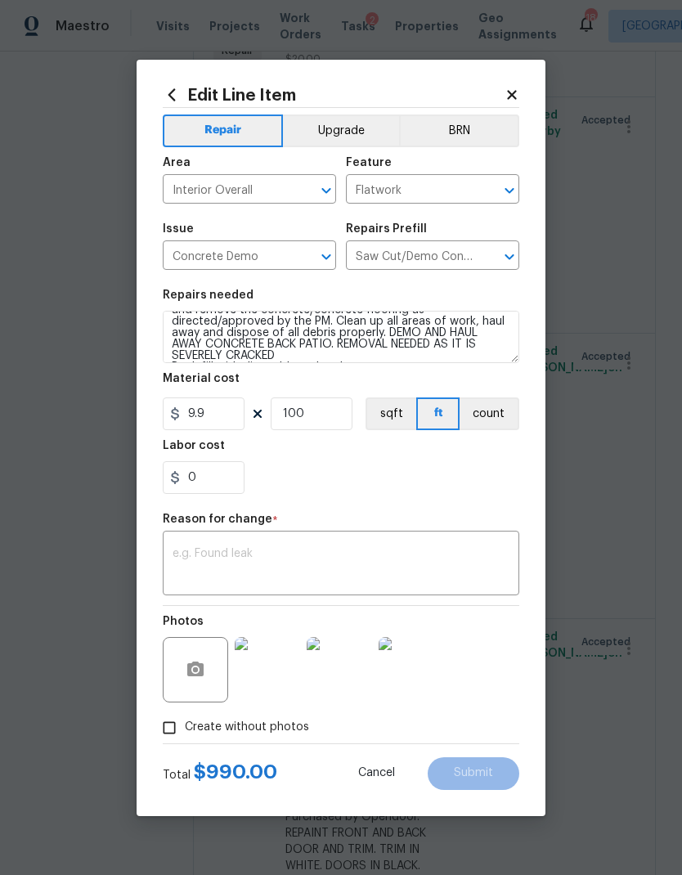
click at [343, 486] on div "0" at bounding box center [341, 477] width 356 height 33
click at [214, 419] on input "9.9" at bounding box center [204, 413] width 82 height 33
click at [195, 408] on input "9.9" at bounding box center [204, 413] width 82 height 33
click at [194, 408] on input "9.9" at bounding box center [204, 413] width 82 height 33
click at [195, 415] on input "9.9" at bounding box center [204, 413] width 82 height 33
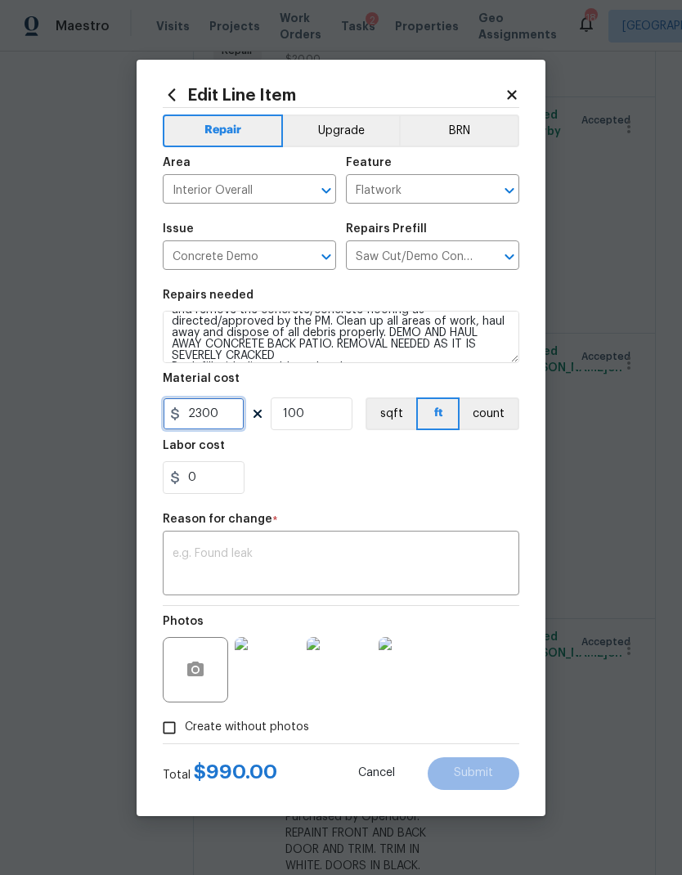
type input "2300"
click at [299, 415] on input "100" at bounding box center [312, 413] width 82 height 33
click at [298, 415] on input "100" at bounding box center [312, 413] width 82 height 33
type input "1"
click at [356, 538] on div "x ​" at bounding box center [341, 565] width 356 height 61
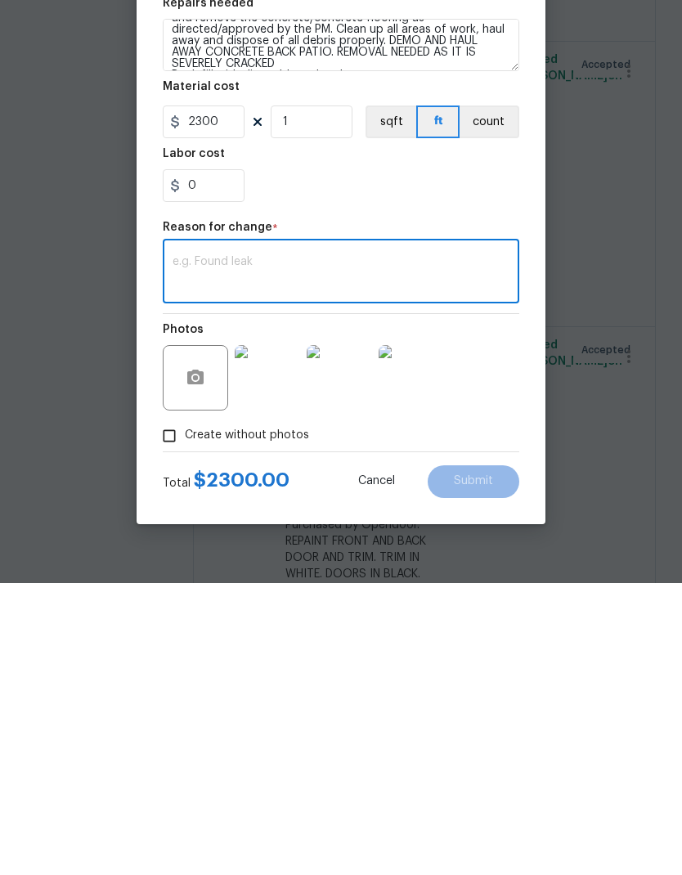
click at [348, 535] on div "x ​" at bounding box center [341, 565] width 356 height 61
type textarea "Cost"
click at [480, 767] on span "Submit" at bounding box center [473, 773] width 39 height 12
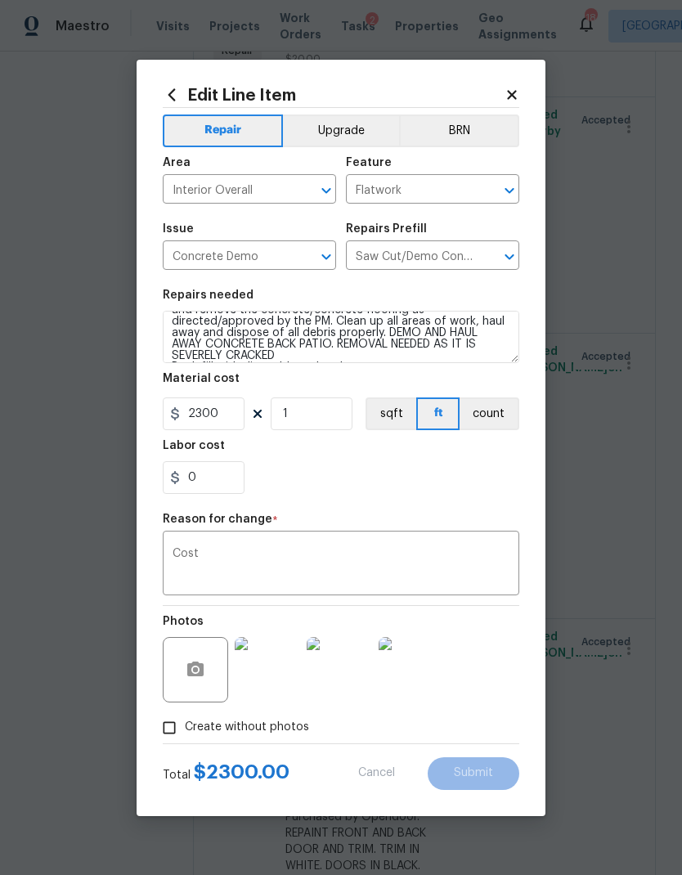
type textarea "Prep, mask (dust containment even if wet cutting), saw cut and remove the concr…"
type input "100"
type input "9.9"
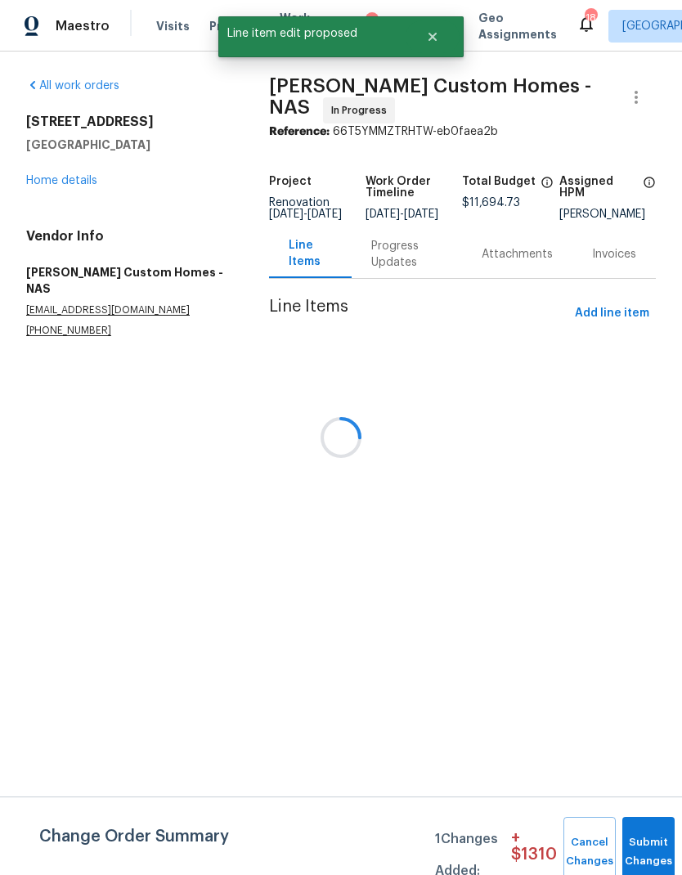
scroll to position [0, 0]
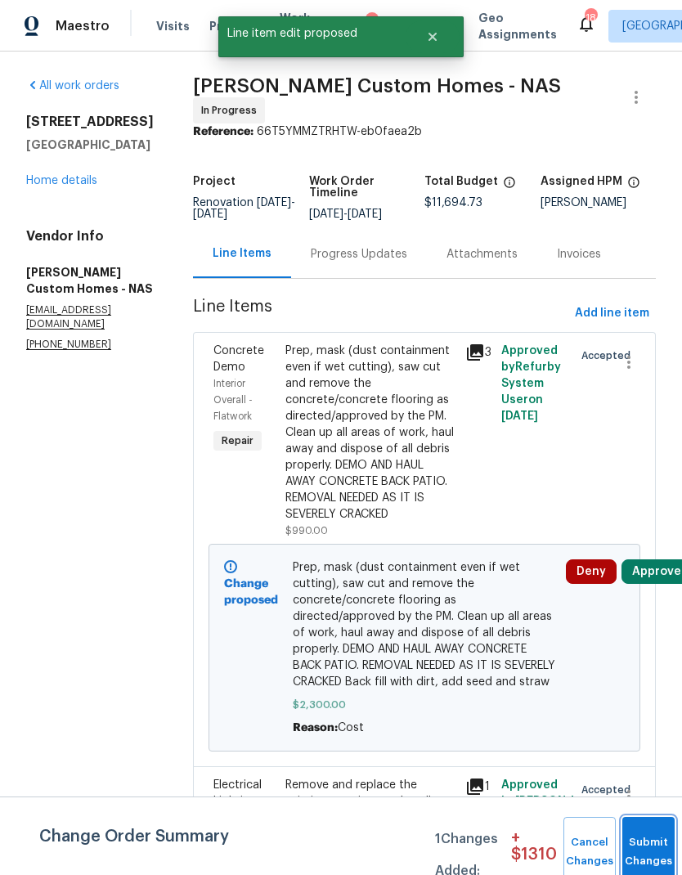
click at [656, 847] on button "Submit Changes" at bounding box center [648, 852] width 52 height 70
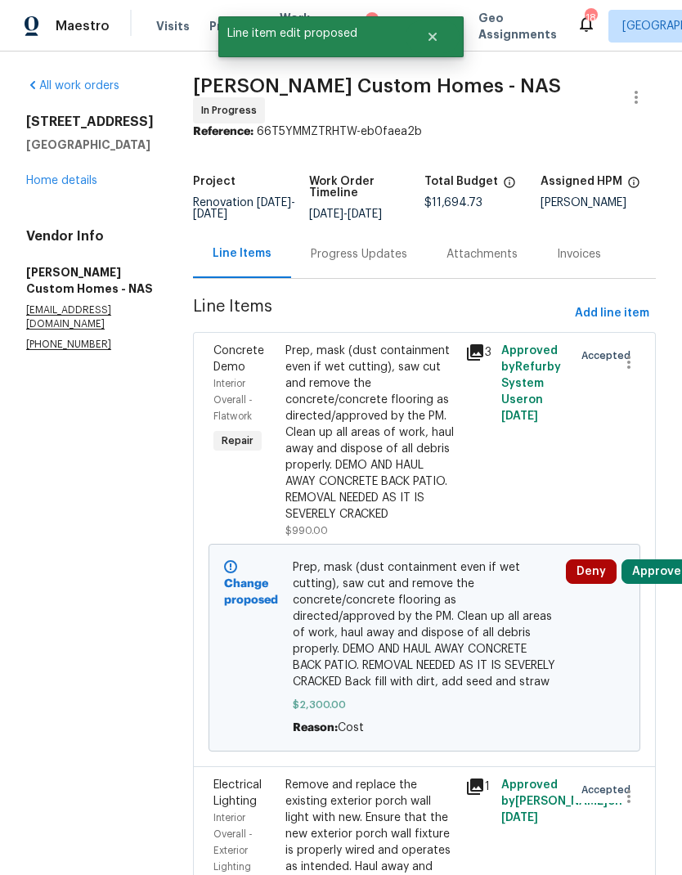
click at [664, 584] on button "Approve" at bounding box center [656, 571] width 70 height 25
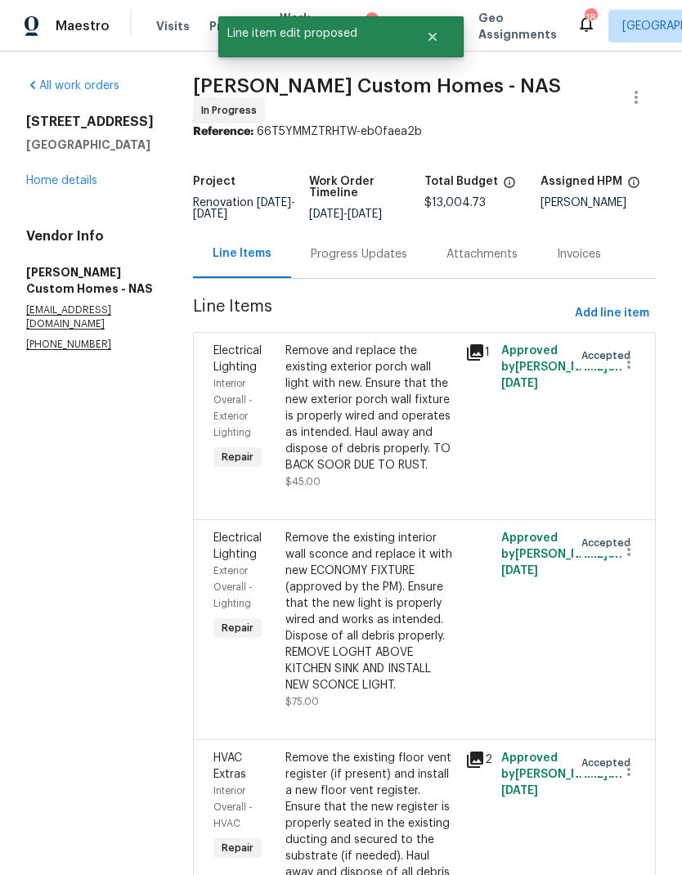
click at [402, 269] on div "Progress Updates" at bounding box center [359, 254] width 136 height 48
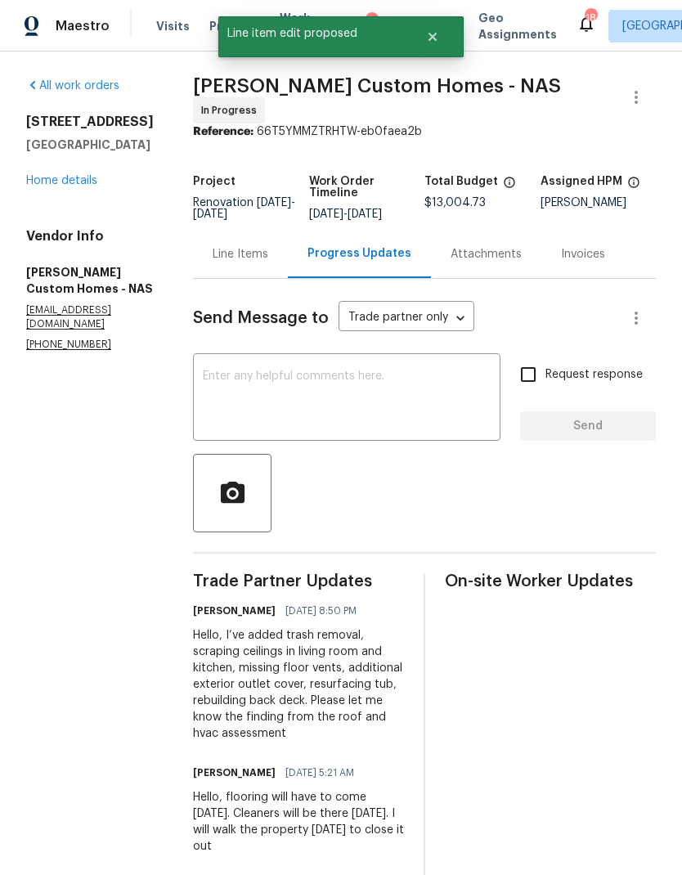
click at [393, 424] on textarea at bounding box center [347, 398] width 288 height 57
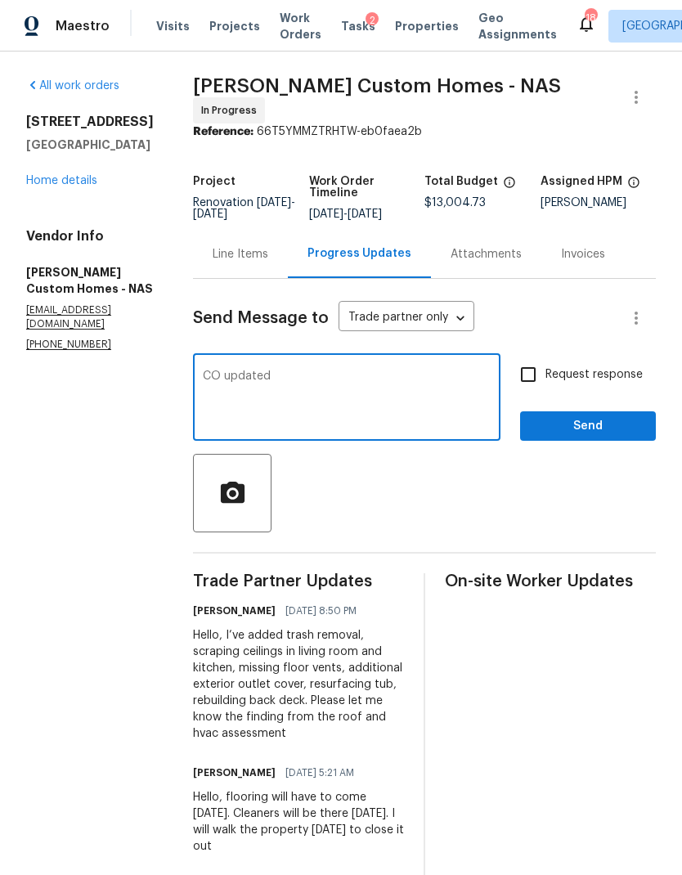
type textarea "CO updated"
click at [531, 374] on input "Request response" at bounding box center [528, 374] width 34 height 34
checkbox input "true"
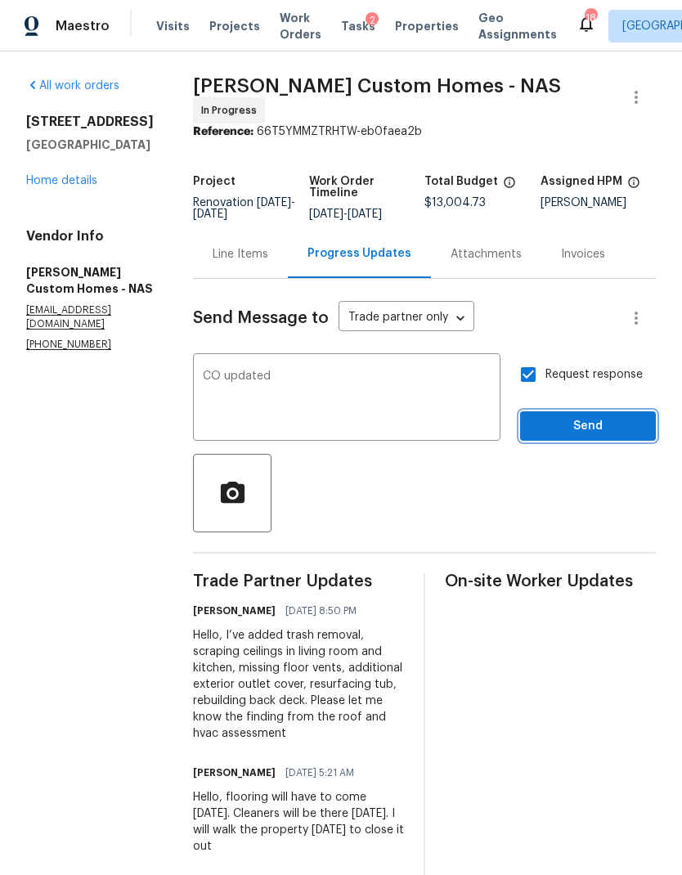
click at [587, 428] on span "Send" at bounding box center [588, 426] width 110 height 20
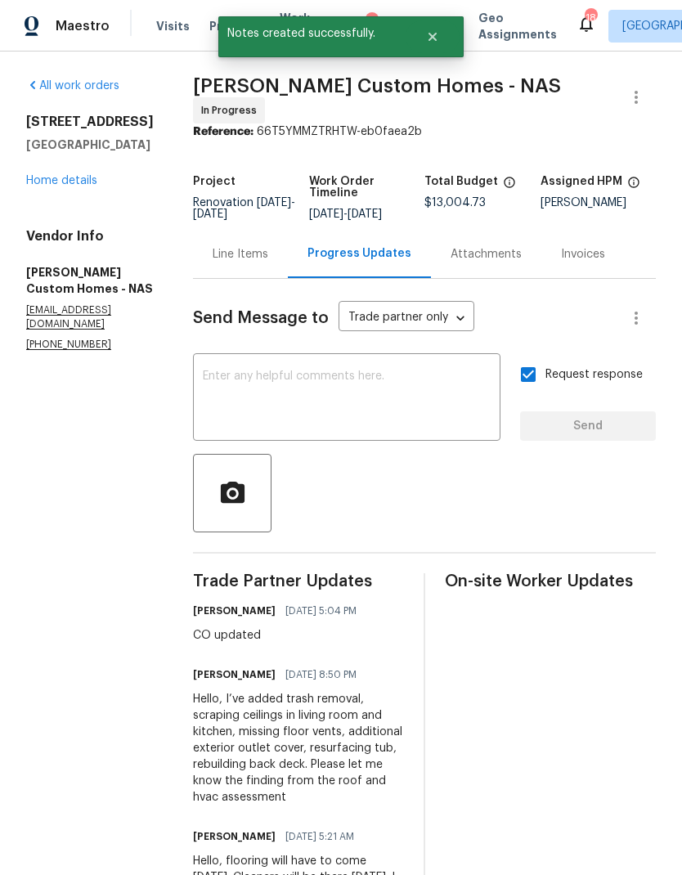
click at [57, 179] on link "Home details" at bounding box center [61, 180] width 71 height 11
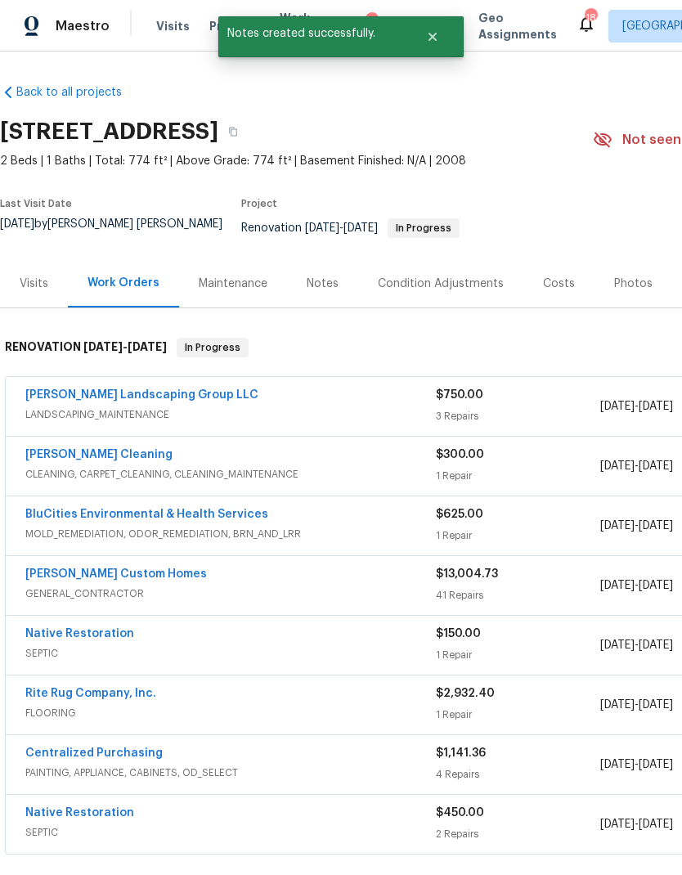
click at [317, 276] on div "Notes" at bounding box center [323, 284] width 32 height 16
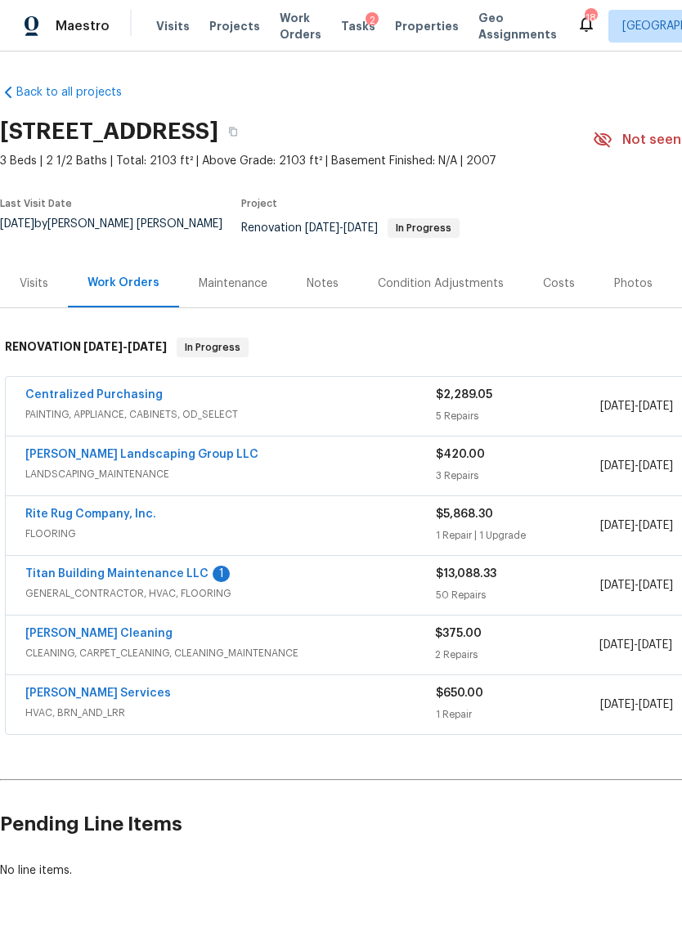
click at [177, 568] on link "Titan Building Maintenance LLC" at bounding box center [116, 573] width 183 height 11
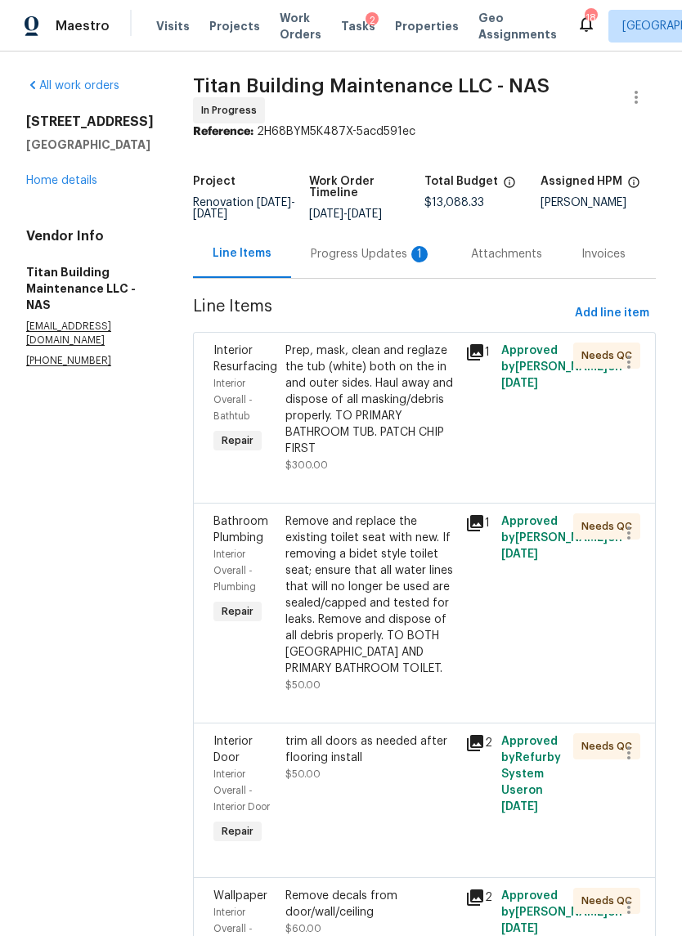
click at [343, 258] on div "Progress Updates 1" at bounding box center [371, 254] width 160 height 48
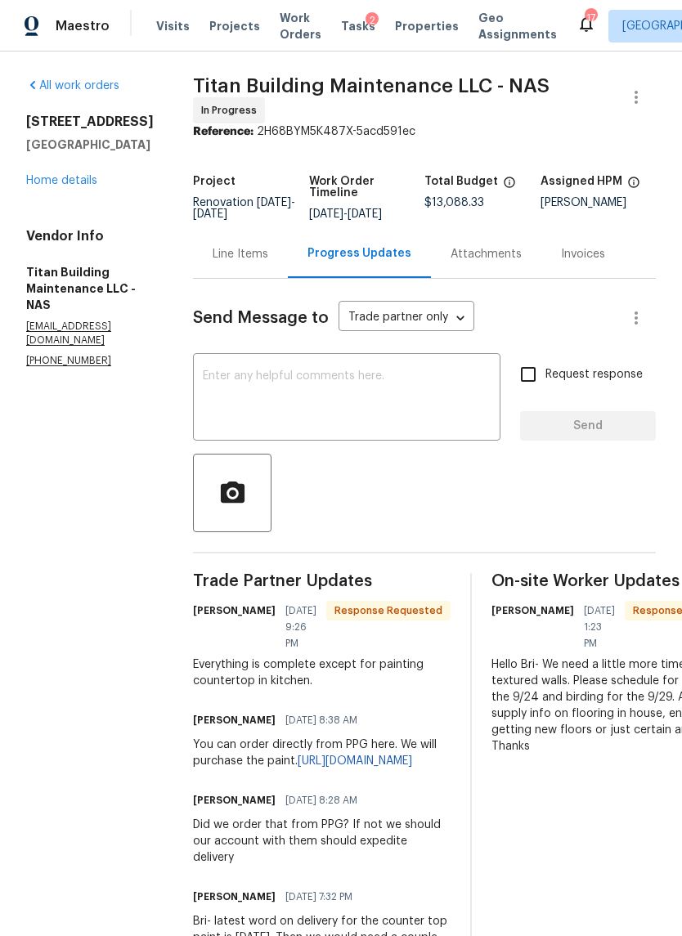
click at [433, 370] on textarea at bounding box center [347, 398] width 288 height 57
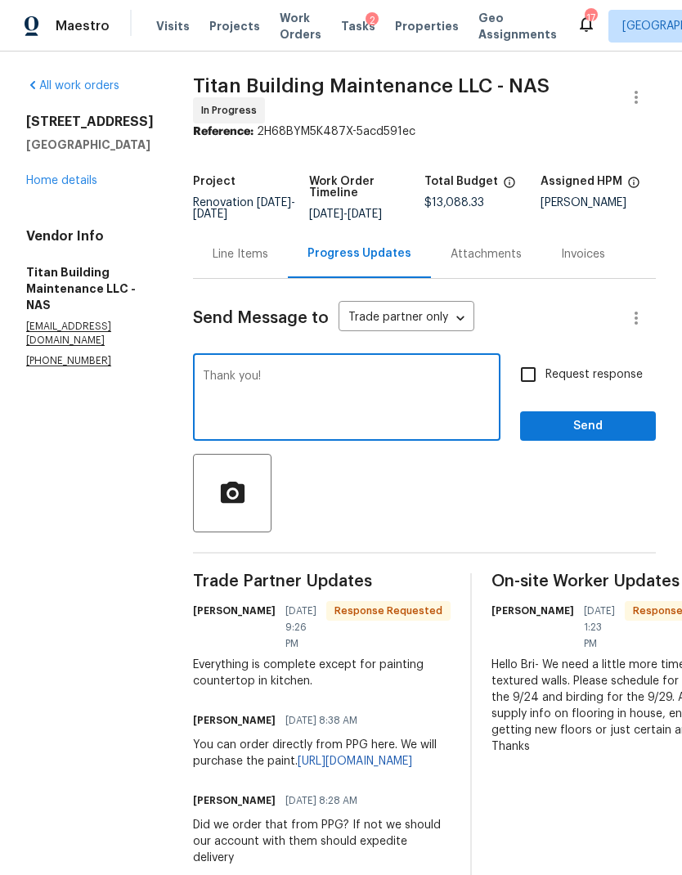
type textarea "Thank you!"
click at [535, 365] on input "Request response" at bounding box center [528, 374] width 34 height 34
checkbox input "true"
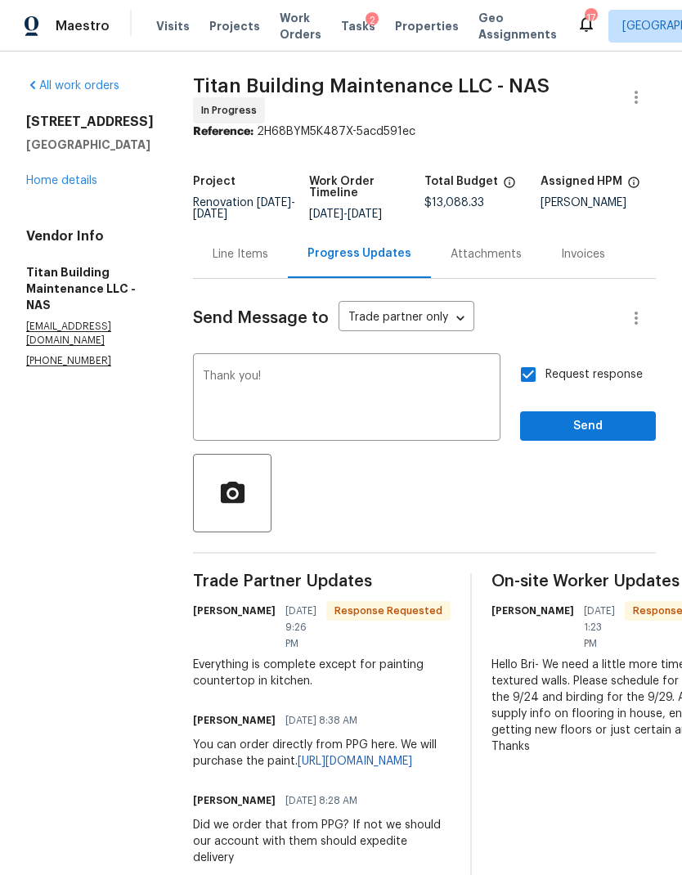
click at [612, 418] on span "Send" at bounding box center [588, 426] width 110 height 20
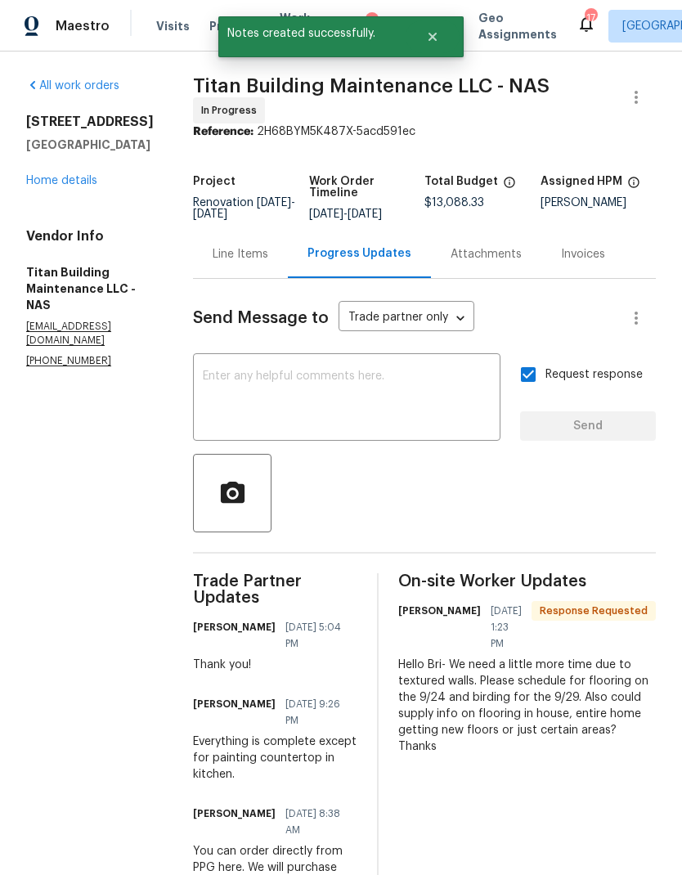
click at [66, 186] on link "Home details" at bounding box center [61, 180] width 71 height 11
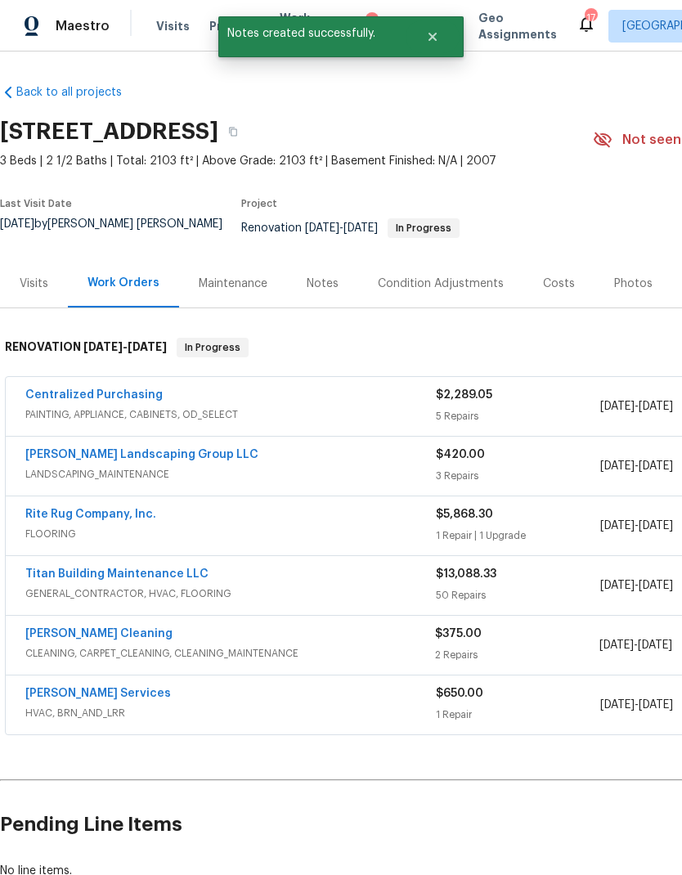
click at [320, 276] on div "Notes" at bounding box center [323, 284] width 32 height 16
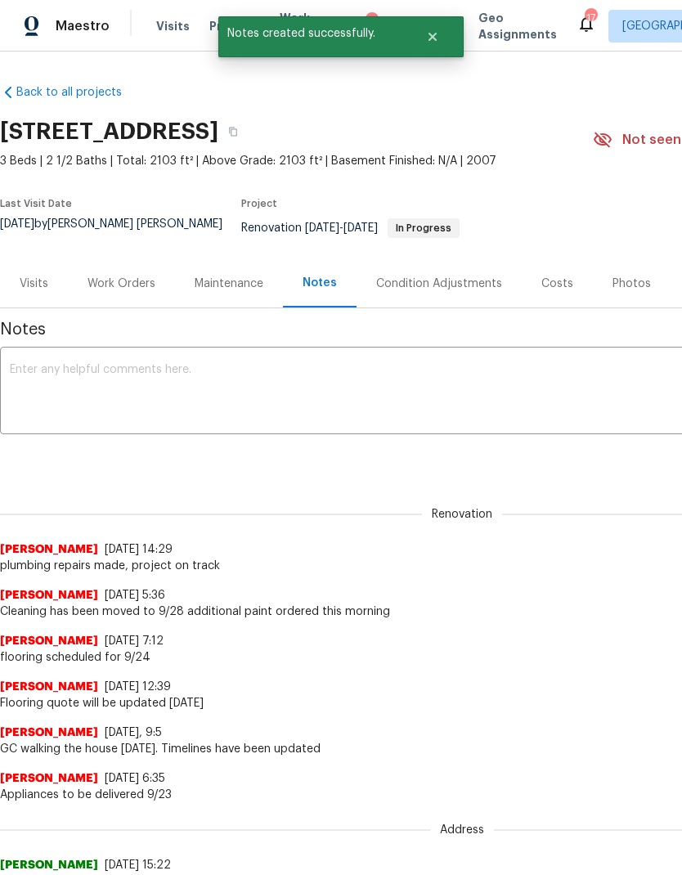
click at [279, 383] on textarea at bounding box center [462, 392] width 904 height 57
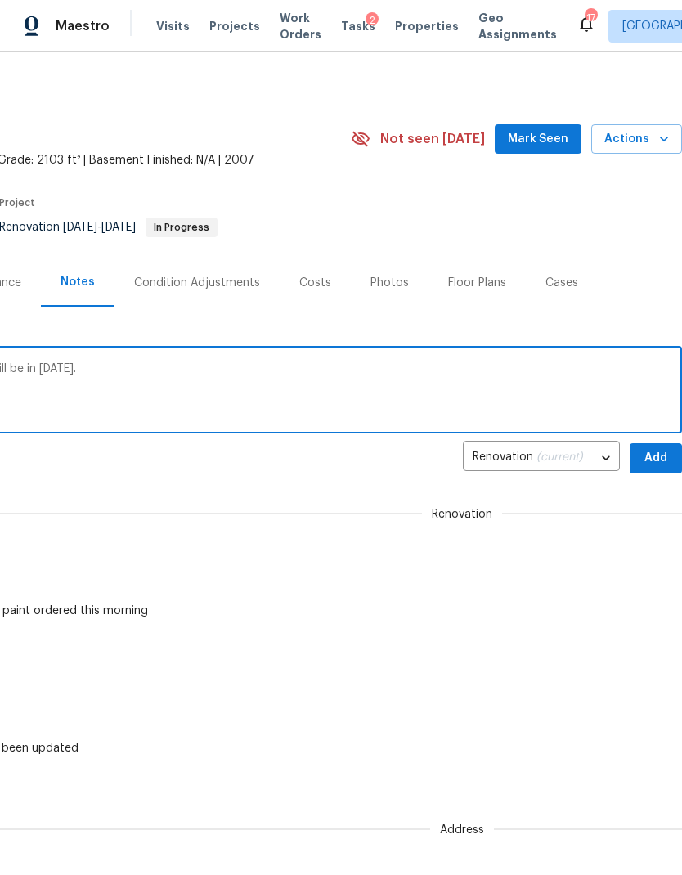
scroll to position [1, 242]
type textarea "Awaiting countertop order. Countertops will be in [DATE]."
click at [654, 448] on span "Add" at bounding box center [656, 458] width 26 height 20
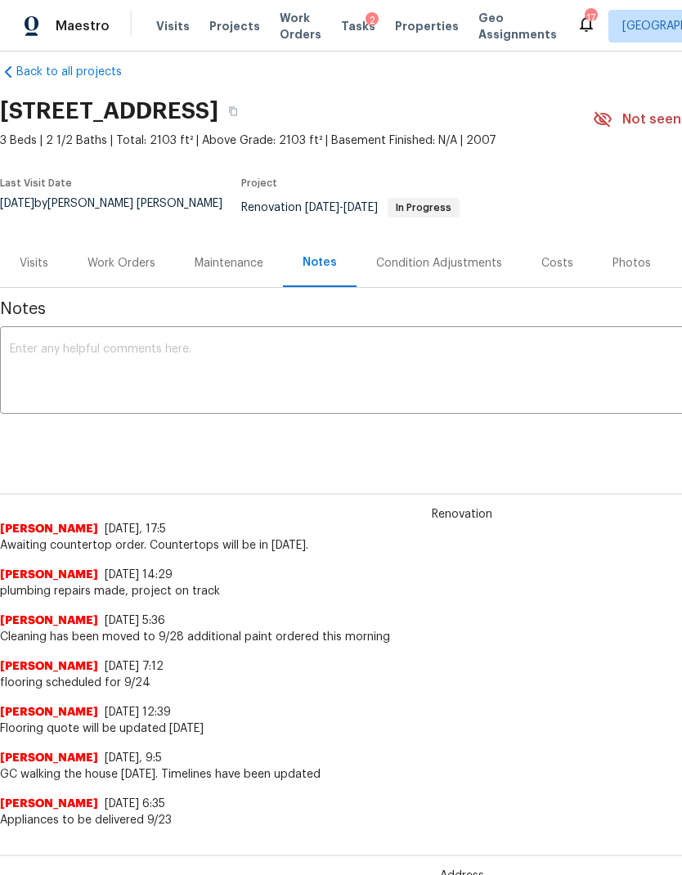
scroll to position [20, 0]
click at [125, 255] on div "Work Orders" at bounding box center [121, 263] width 68 height 16
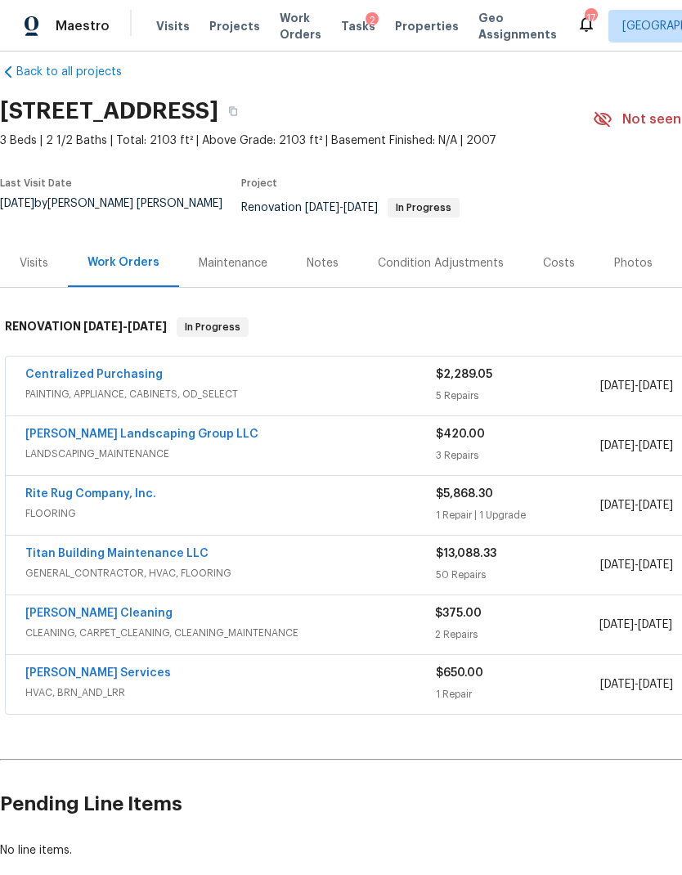
click at [105, 607] on link "[PERSON_NAME] Cleaning" at bounding box center [98, 612] width 147 height 11
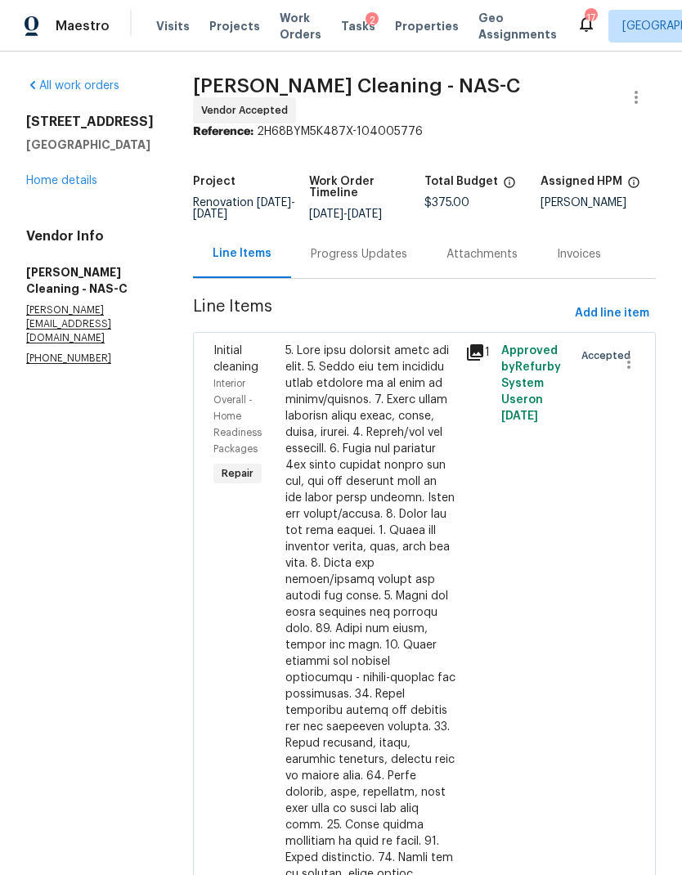
click at [394, 259] on div "Progress Updates" at bounding box center [359, 254] width 96 height 16
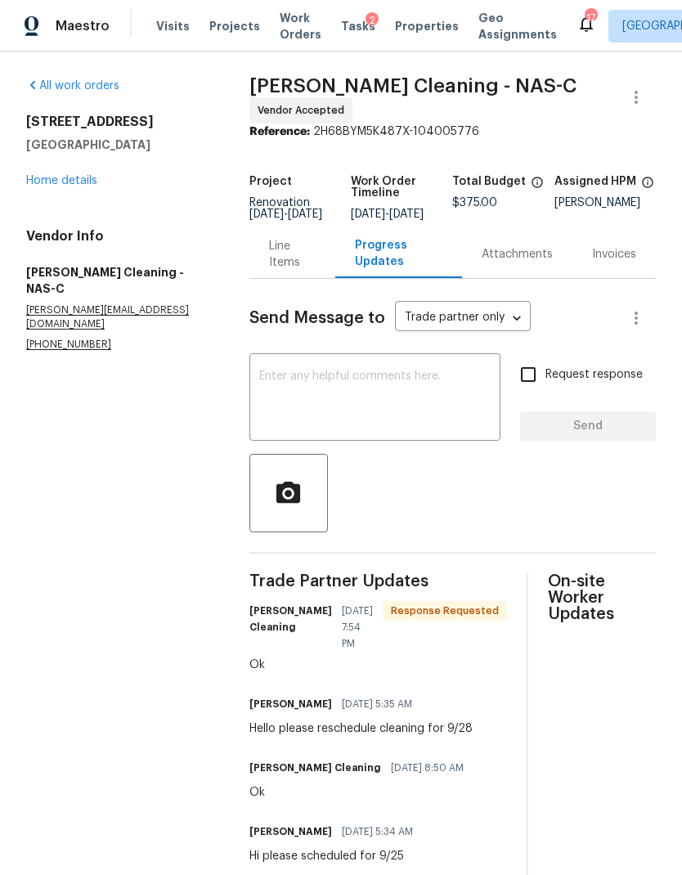
click at [394, 406] on textarea at bounding box center [374, 398] width 231 height 57
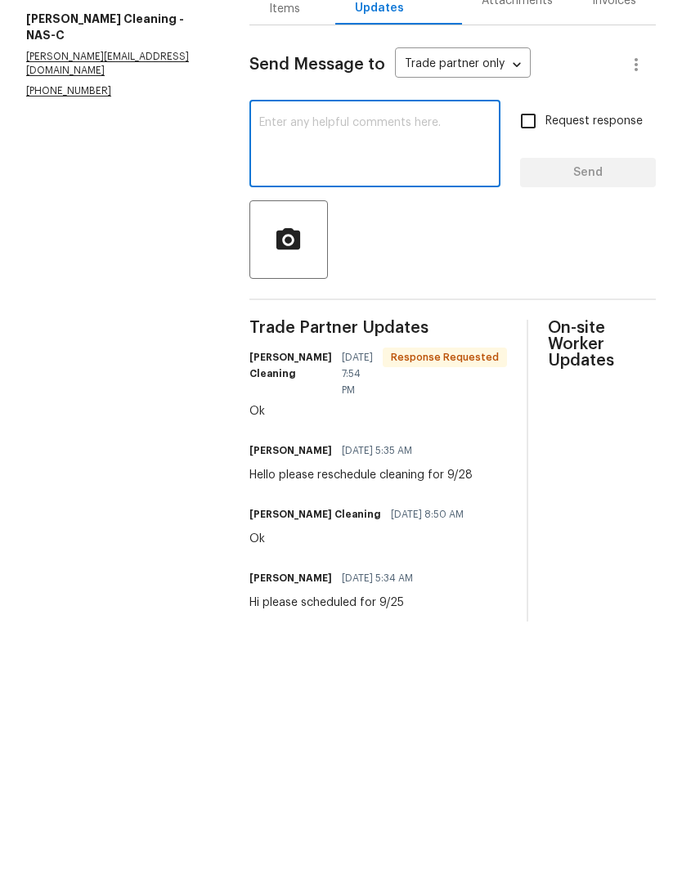
scroll to position [44, 0]
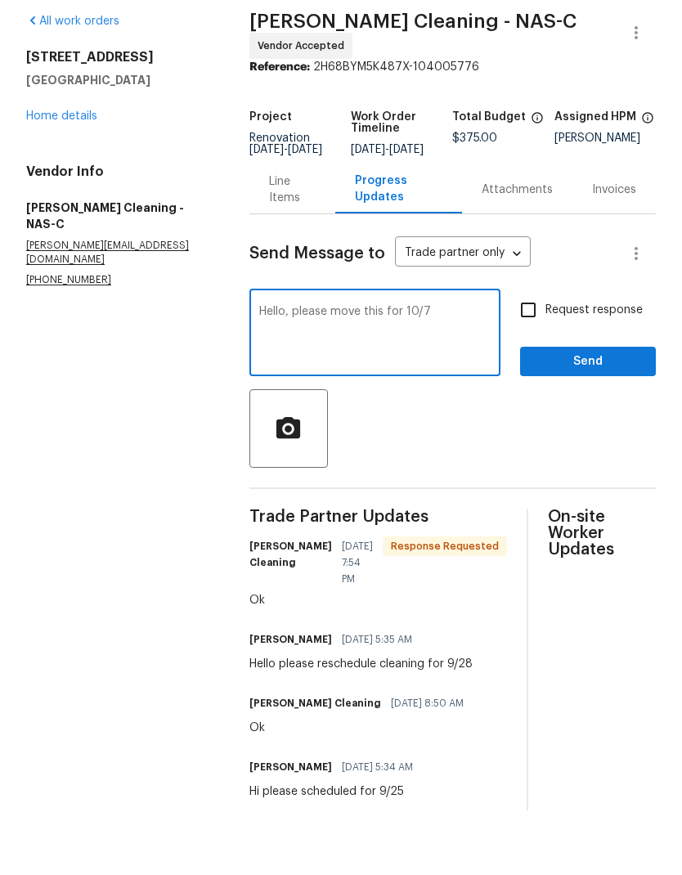
type textarea "Hello, please move this for 10/7"
click at [539, 357] on input "Request response" at bounding box center [528, 374] width 34 height 34
checkbox input "true"
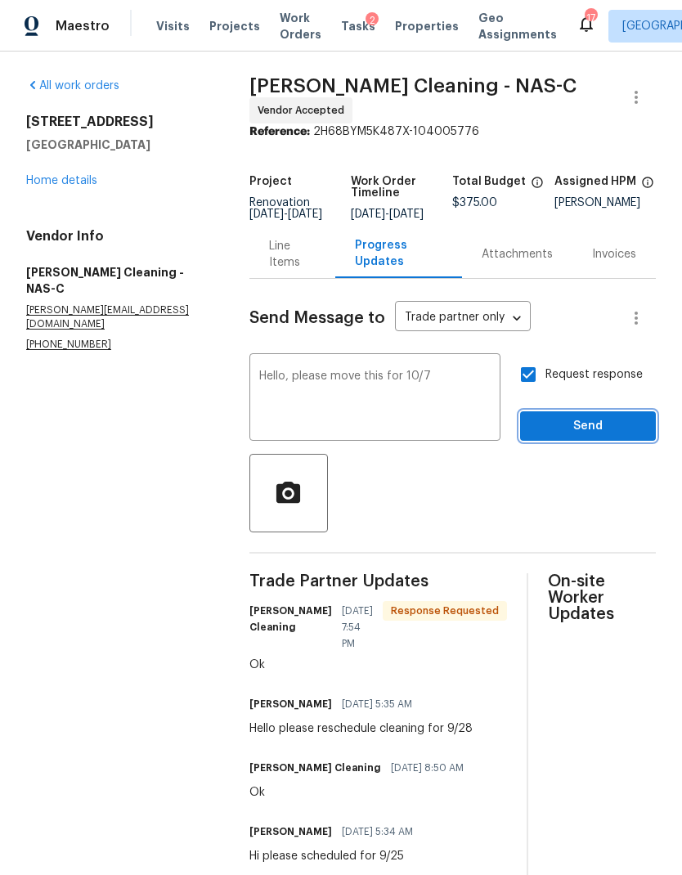
click at [578, 416] on span "Send" at bounding box center [588, 426] width 110 height 20
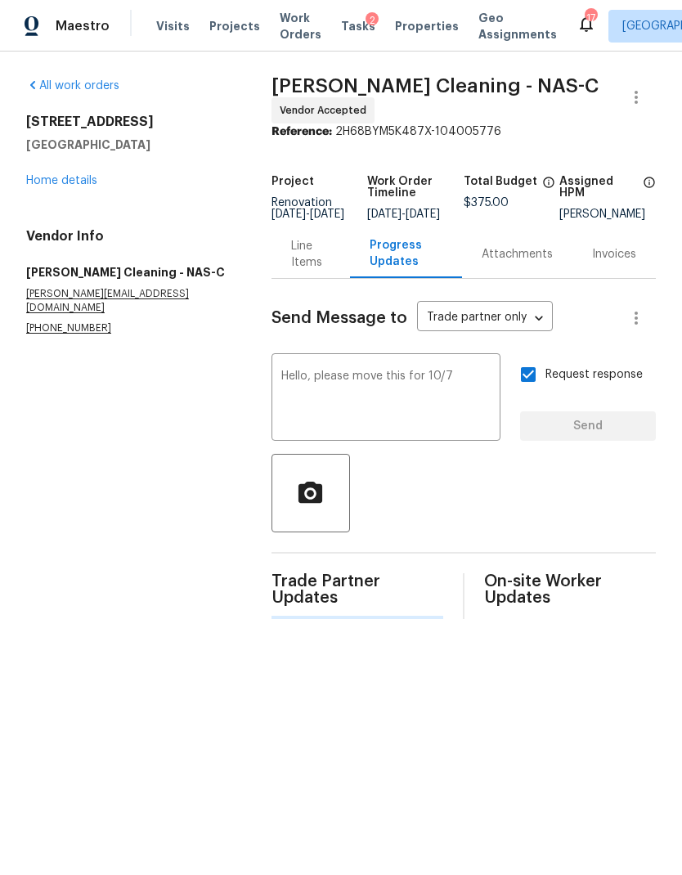
scroll to position [0, 0]
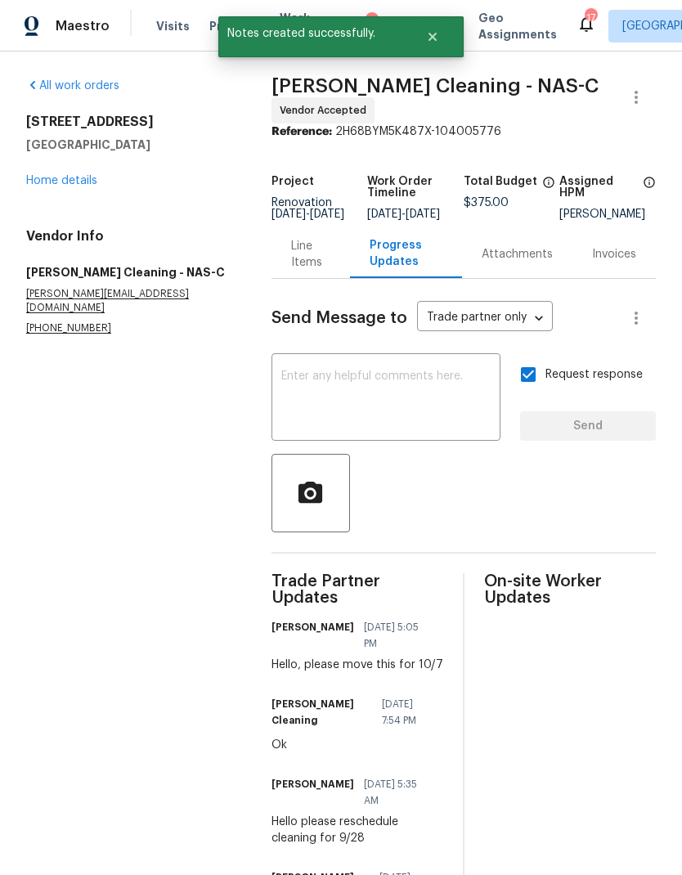
click at [71, 168] on div "5011 Preserve Blvd Antioch, TN 37013 Home details" at bounding box center [129, 151] width 206 height 75
click at [76, 179] on link "Home details" at bounding box center [61, 180] width 71 height 11
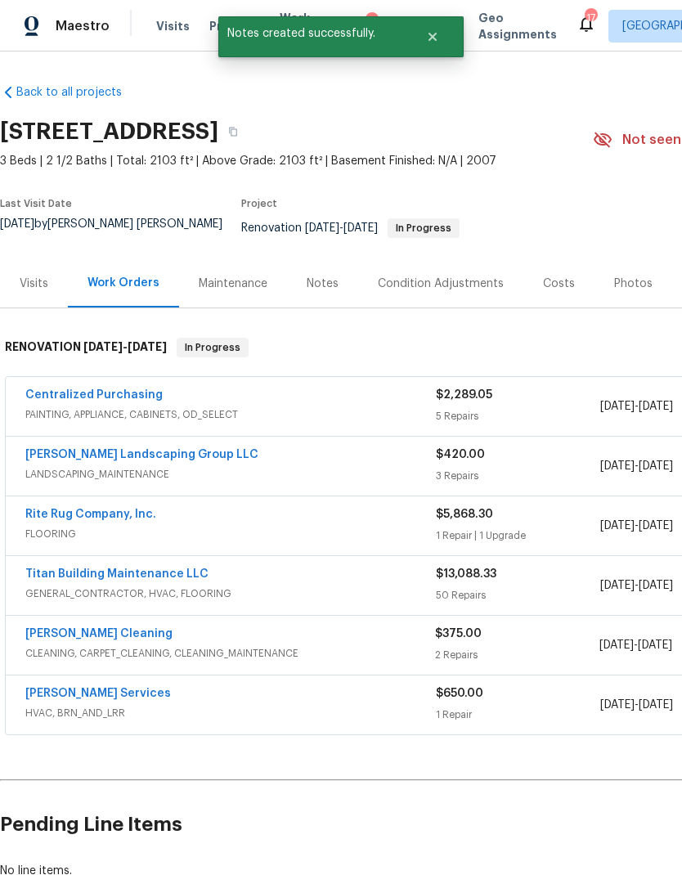
click at [133, 568] on link "Titan Building Maintenance LLC" at bounding box center [116, 573] width 183 height 11
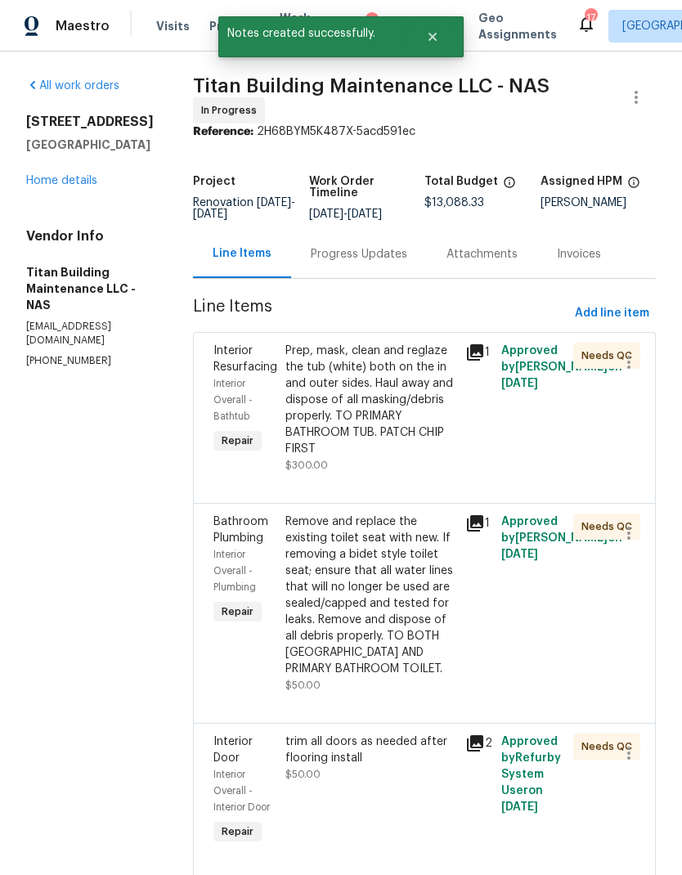
click at [330, 262] on div "Progress Updates" at bounding box center [359, 254] width 136 height 48
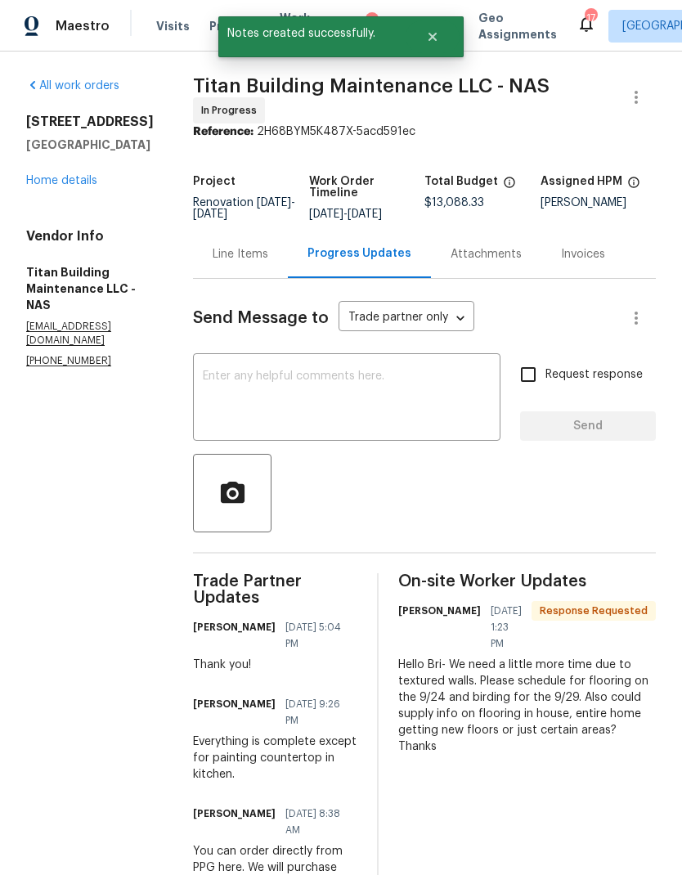
click at [353, 409] on textarea at bounding box center [347, 398] width 288 height 57
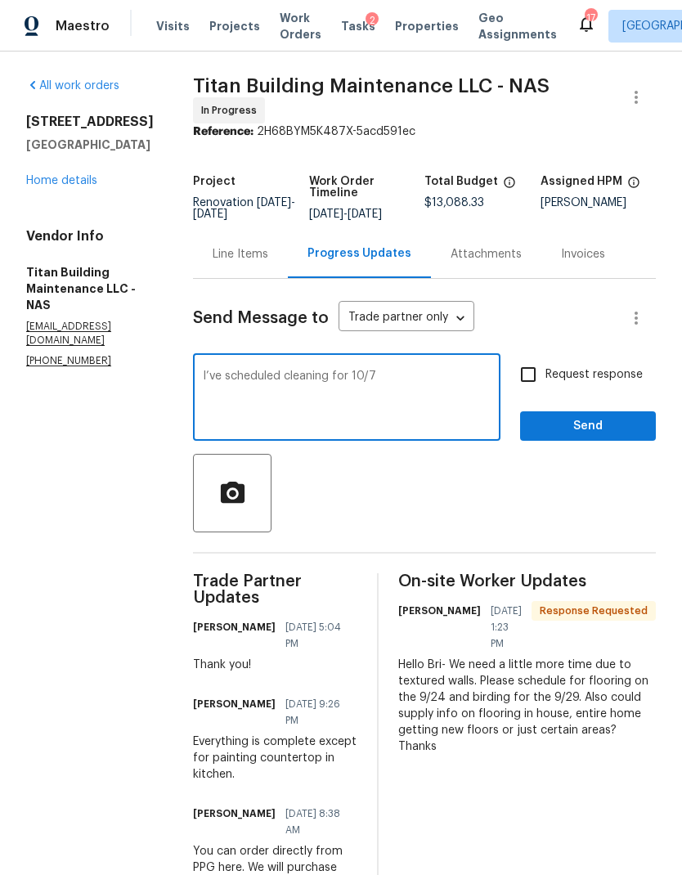
type textarea "I’ve scheduled cleaning for 10/7"
click at [545, 371] on input "Request response" at bounding box center [528, 374] width 34 height 34
checkbox input "true"
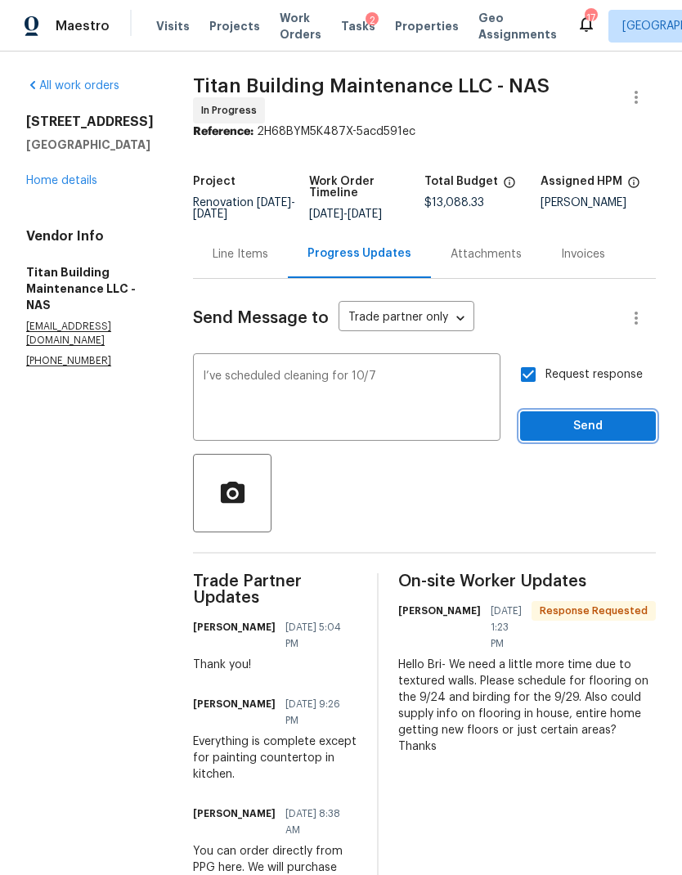
click at [612, 416] on span "Send" at bounding box center [588, 426] width 110 height 20
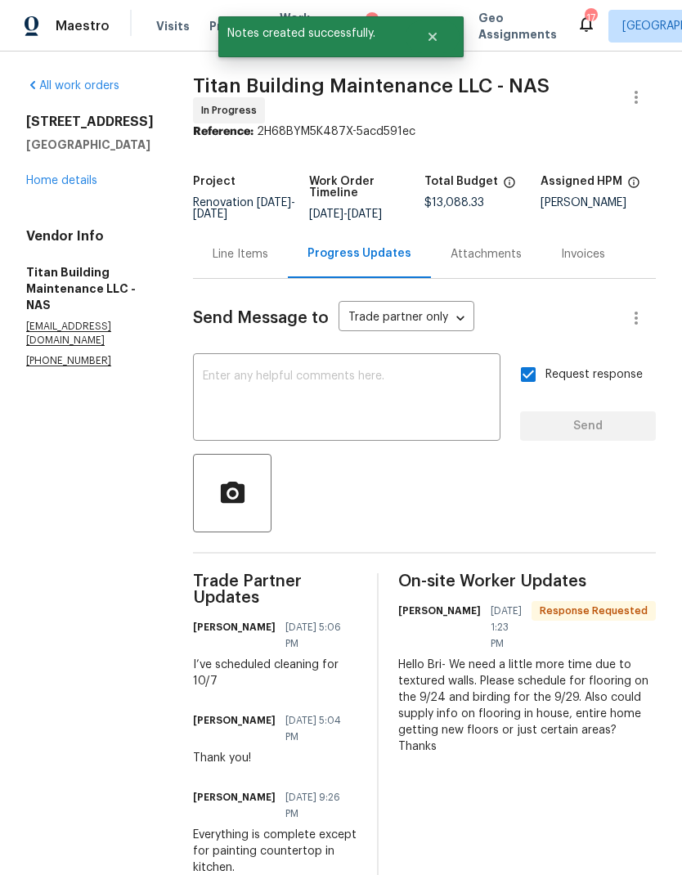
click at [56, 216] on div "All work orders 5011 Preserve Blvd Antioch, TN 37013 Home details Vendor Info T…" at bounding box center [90, 223] width 128 height 290
click at [57, 187] on div "5011 Preserve Blvd Antioch, TN 37013 Home details" at bounding box center [90, 151] width 128 height 75
click at [54, 186] on link "Home details" at bounding box center [61, 180] width 71 height 11
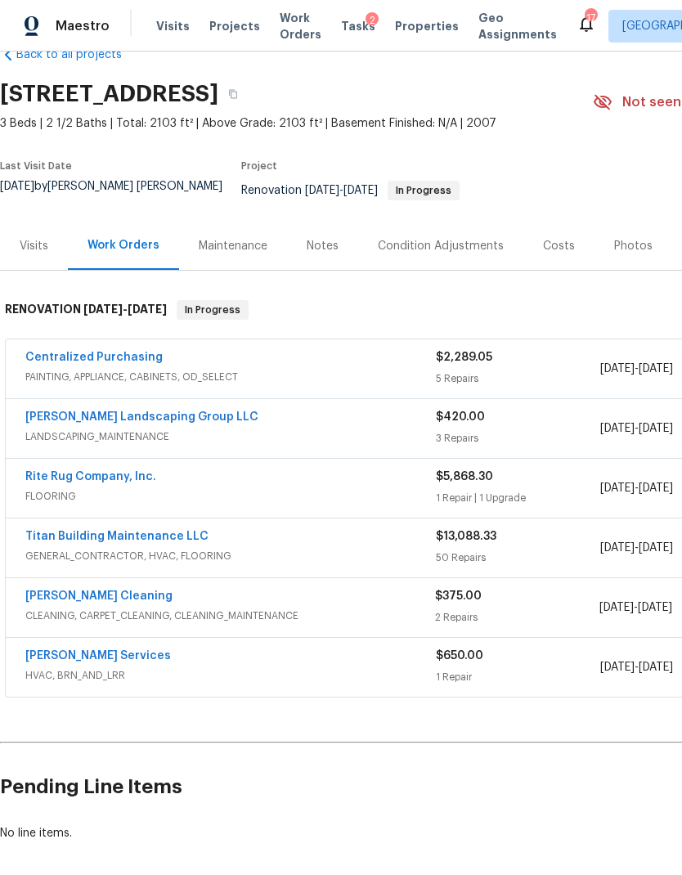
scroll to position [38, 0]
click at [107, 411] on link "[PERSON_NAME] Landscaping Group LLC" at bounding box center [141, 416] width 233 height 11
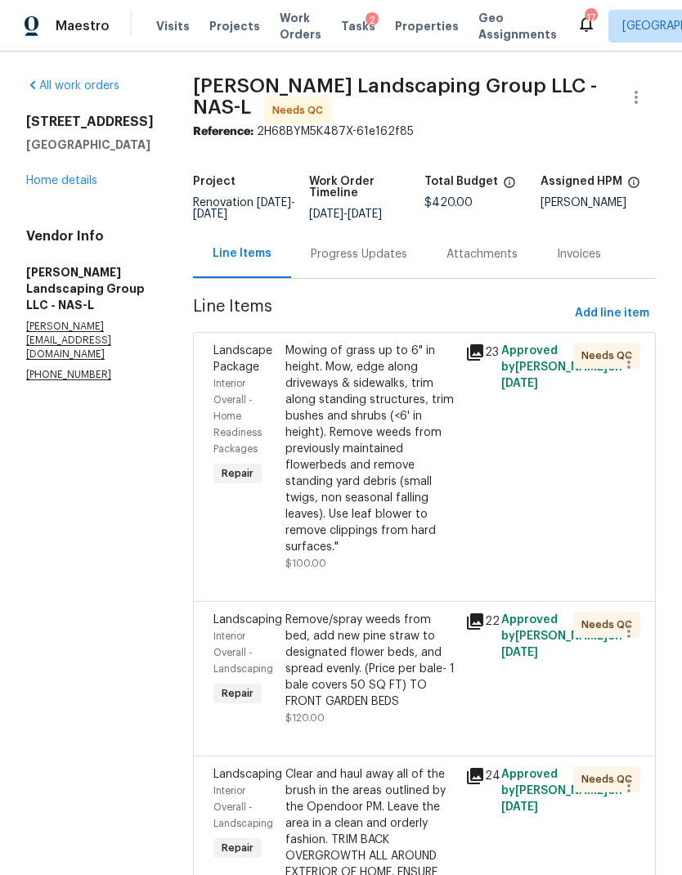
click at [432, 555] on div "Mowing of grass up to 6" in height. Mow, edge along driveways & sidewalks, trim…" at bounding box center [370, 449] width 170 height 213
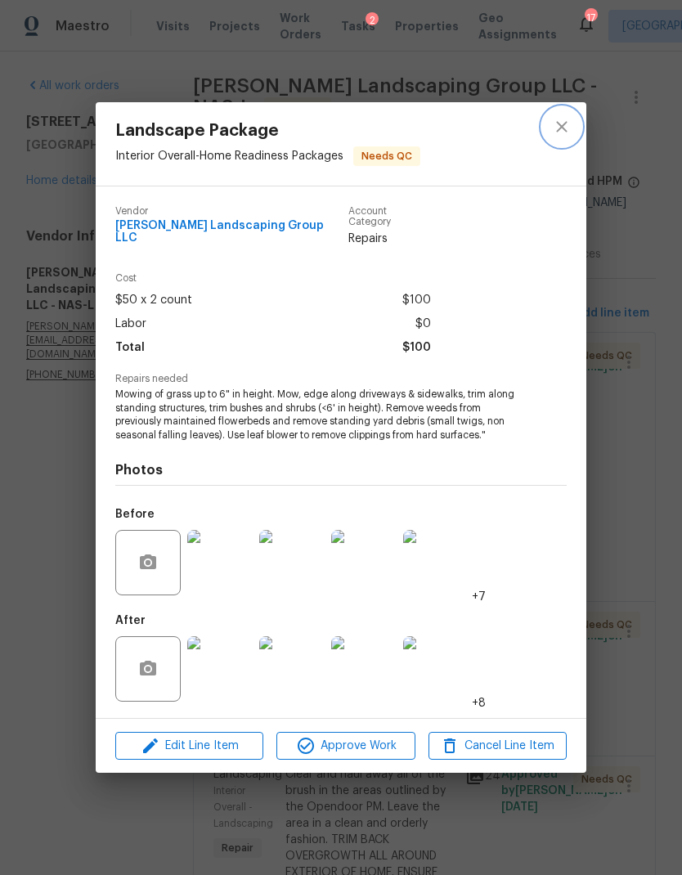
click at [554, 128] on icon "close" at bounding box center [562, 127] width 20 height 20
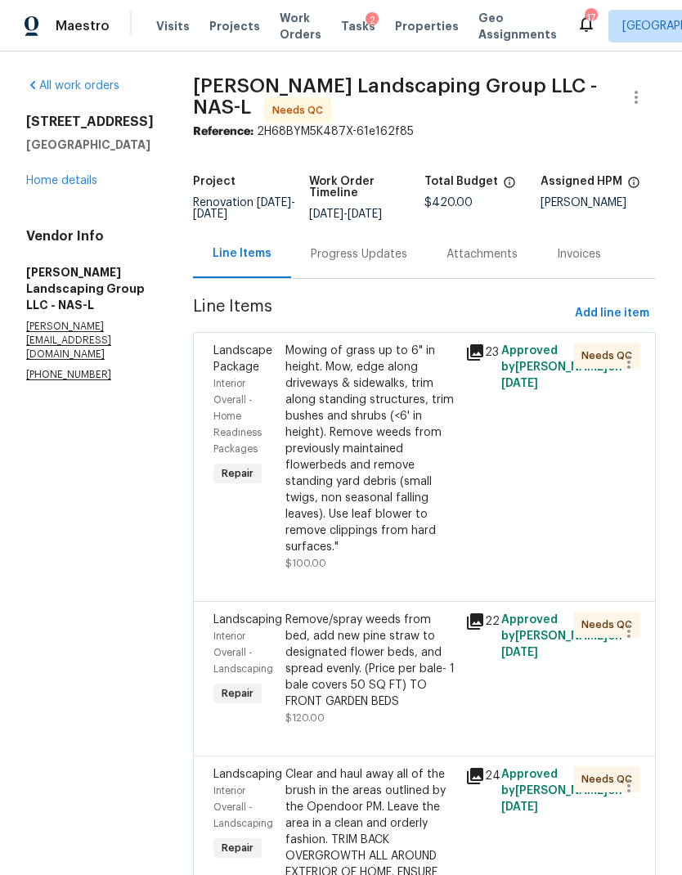
click at [53, 186] on link "Home details" at bounding box center [61, 180] width 71 height 11
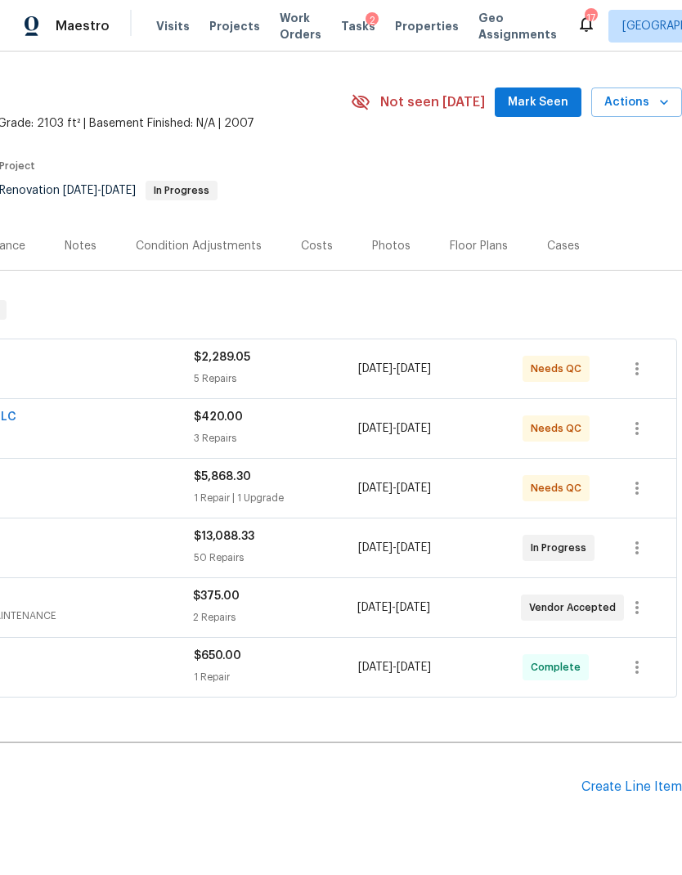
scroll to position [38, 242]
click at [621, 779] on div "Create Line Item" at bounding box center [631, 787] width 101 height 16
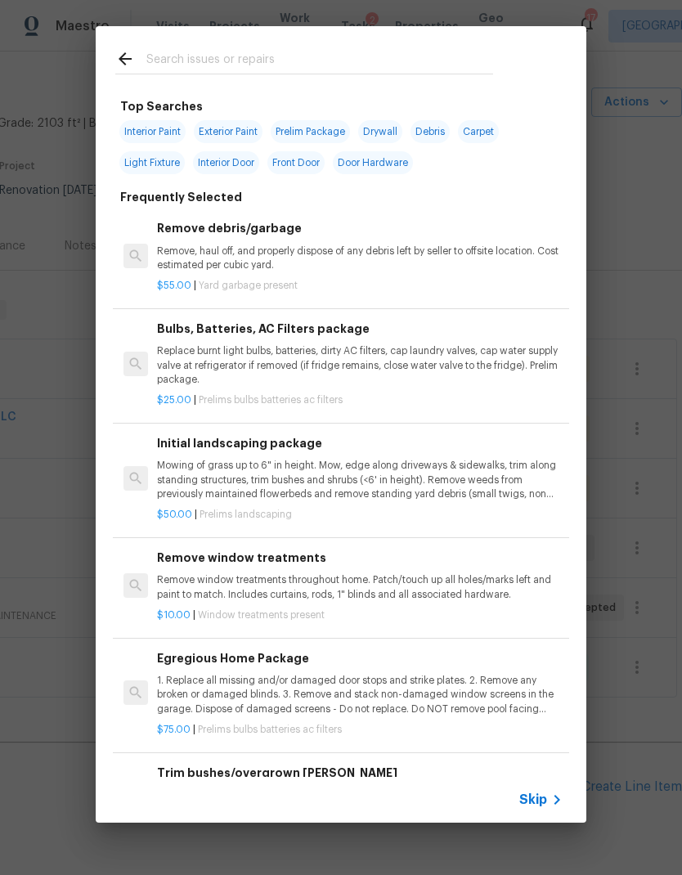
click at [530, 796] on span "Skip" at bounding box center [533, 799] width 28 height 16
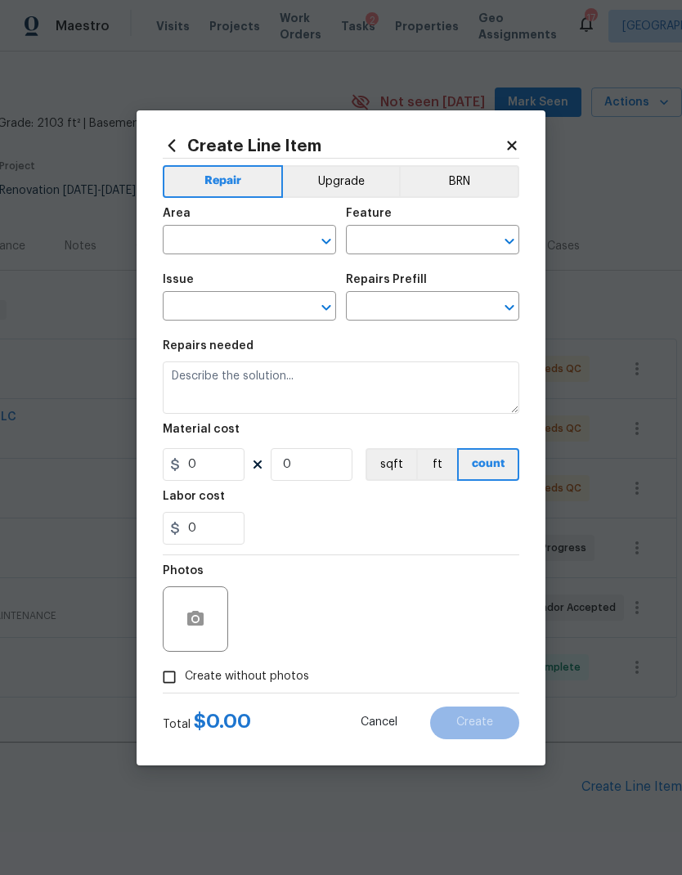
click at [240, 239] on input "text" at bounding box center [227, 241] width 128 height 25
click at [267, 311] on li "Interior Overall" at bounding box center [249, 304] width 173 height 27
type input "Interior Overall"
click at [419, 248] on input "text" at bounding box center [410, 241] width 128 height 25
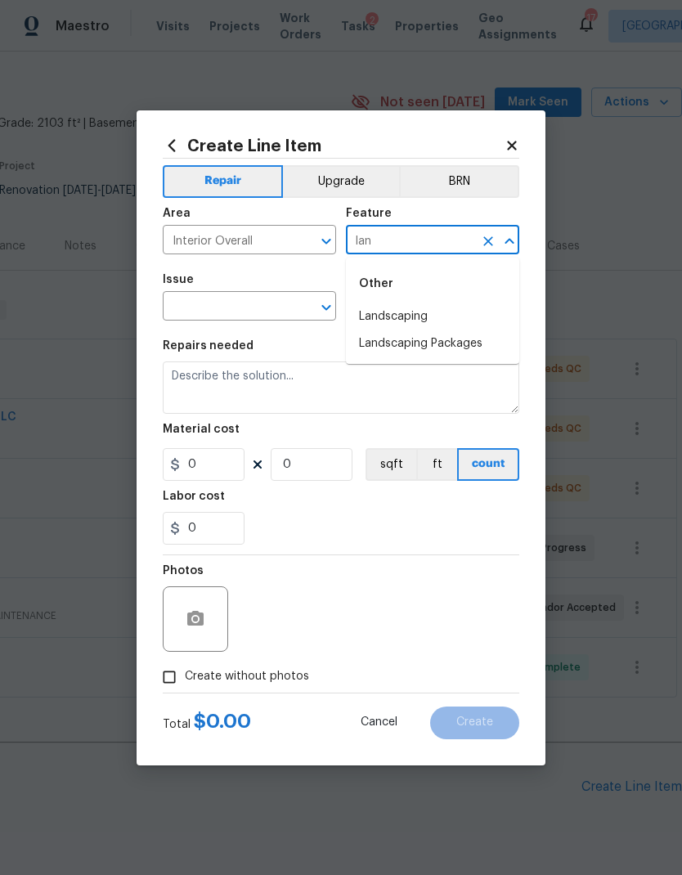
click at [420, 317] on li "Landscaping" at bounding box center [432, 316] width 173 height 27
type input "Landscaping"
click at [236, 311] on input "text" at bounding box center [227, 307] width 128 height 25
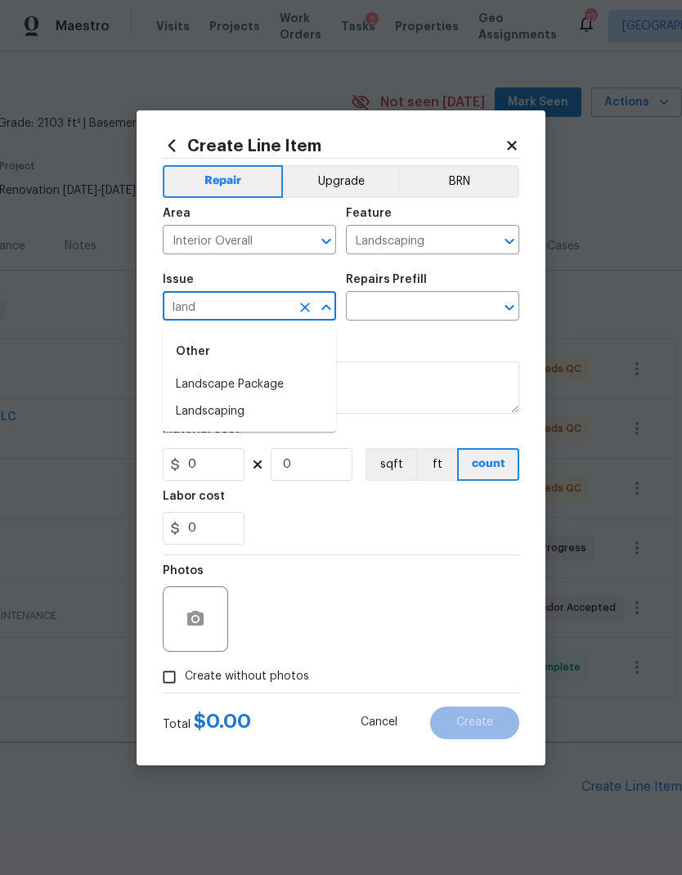
click at [276, 384] on li "Landscape Package" at bounding box center [249, 384] width 173 height 27
type input "Landscape Package"
click at [509, 303] on icon "Open" at bounding box center [510, 308] width 20 height 20
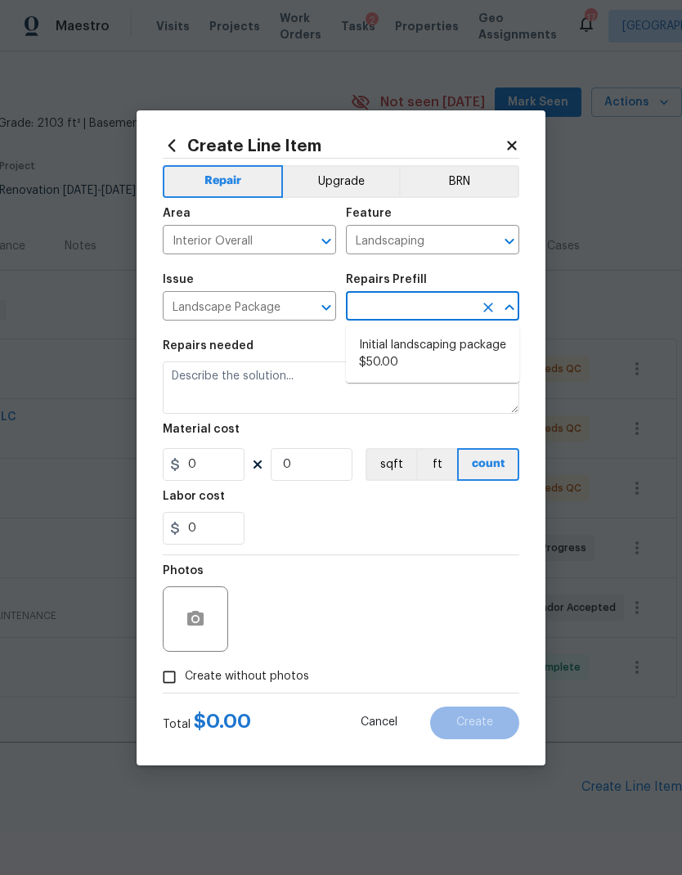
click at [459, 363] on li "Initial landscaping package $50.00" at bounding box center [432, 354] width 173 height 44
type input "Initial landscaping package $50.00"
type input "Home Readiness Packages"
type textarea "Mowing of grass up to 6" in height. Mow, edge along driveways & sidewalks, trim…"
type input "1"
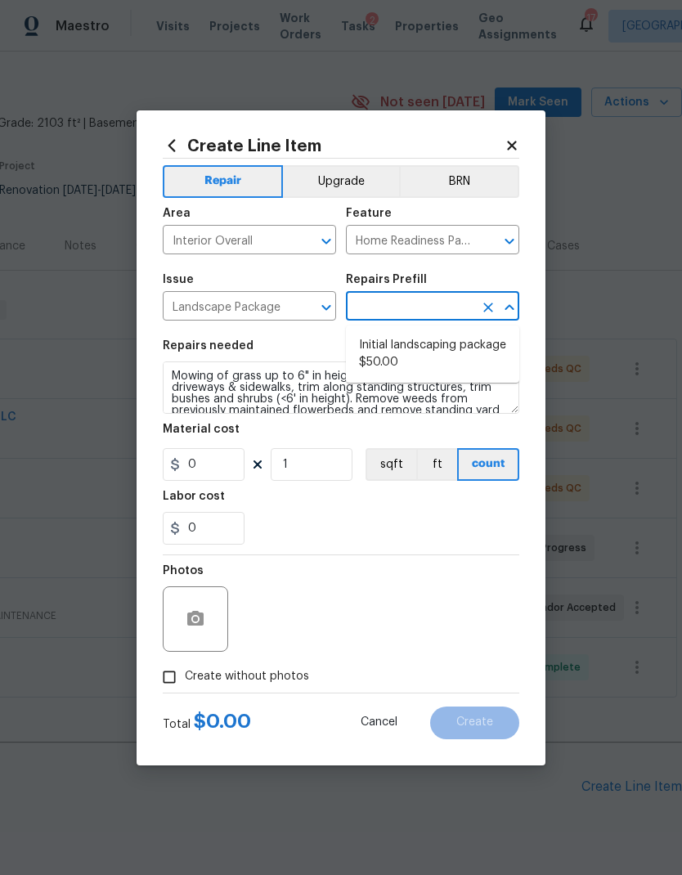
type input "Initial landscaping package $50.00"
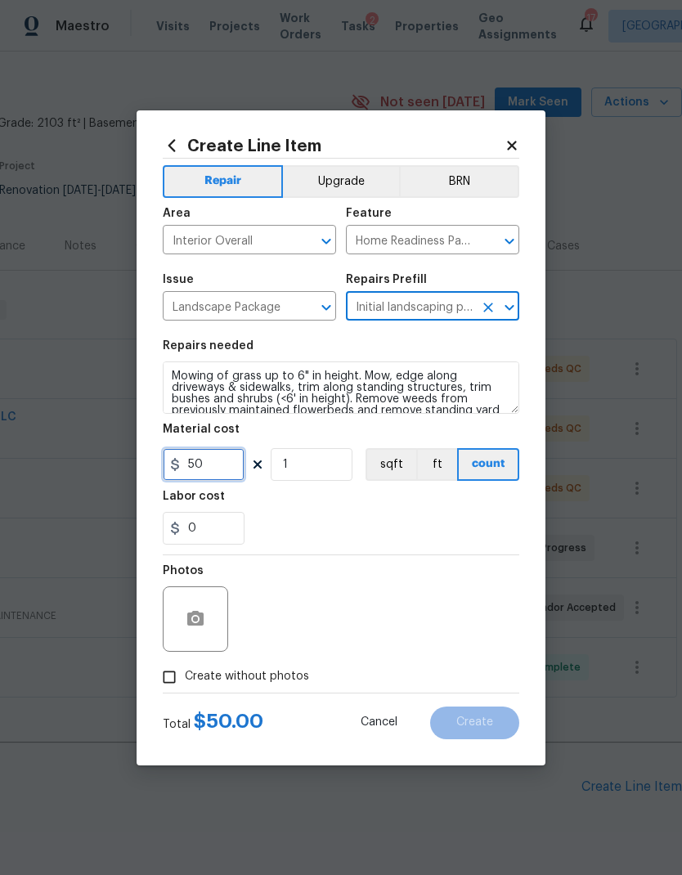
click at [203, 469] on input "50" at bounding box center [204, 464] width 82 height 33
click at [206, 468] on input "50" at bounding box center [204, 464] width 82 height 33
click at [205, 468] on input "50" at bounding box center [204, 464] width 82 height 33
type input "65"
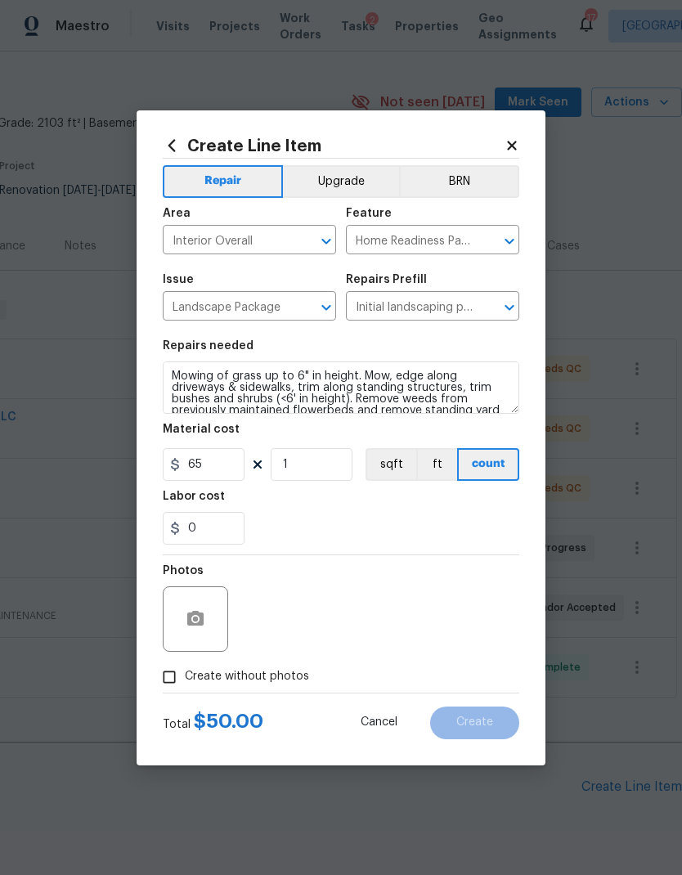
click at [341, 507] on div "Labor cost" at bounding box center [341, 501] width 356 height 21
click at [289, 671] on span "Create without photos" at bounding box center [247, 676] width 124 height 17
click at [185, 671] on input "Create without photos" at bounding box center [169, 676] width 31 height 31
checkbox input "true"
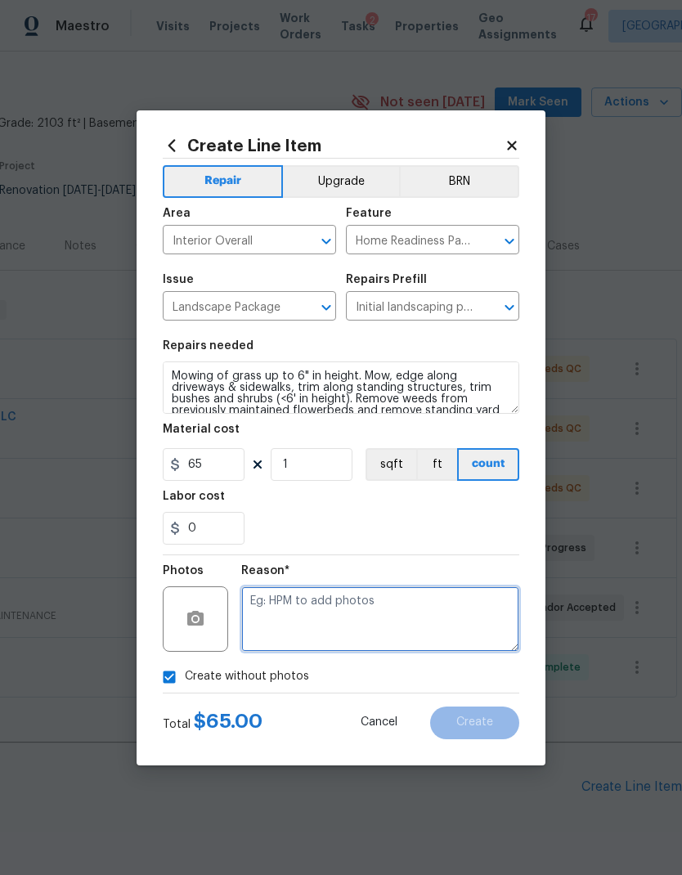
click at [376, 611] on textarea at bounding box center [380, 618] width 278 height 65
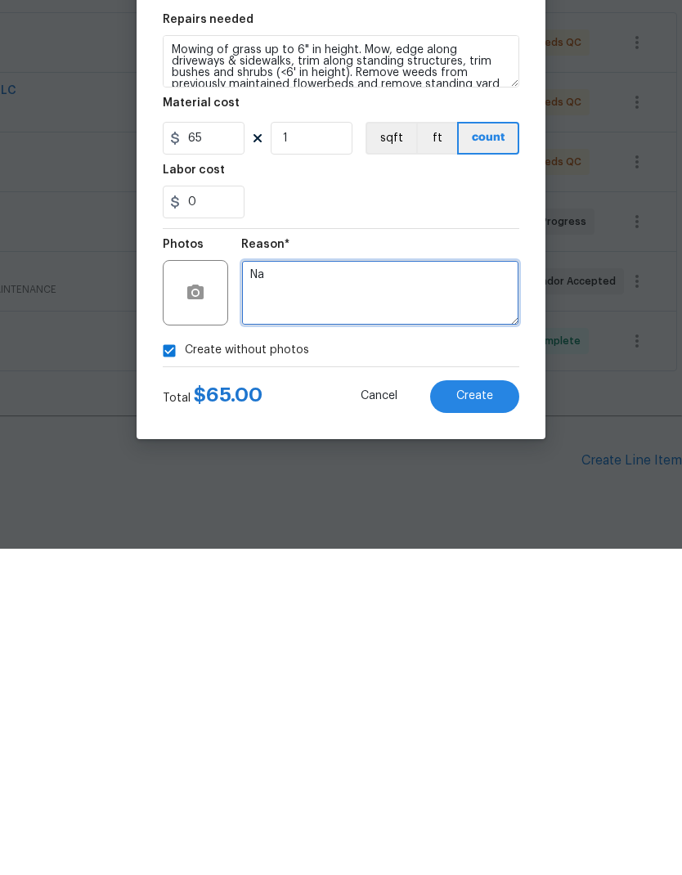
type textarea "Na"
click at [491, 706] on button "Create" at bounding box center [474, 722] width 89 height 33
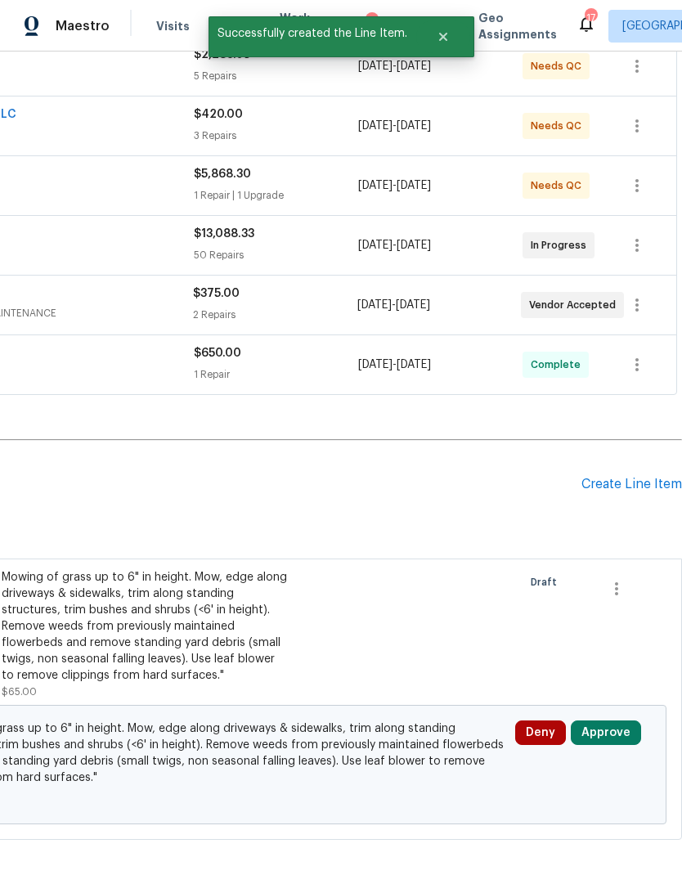
scroll to position [339, 242]
click at [584, 721] on button "Approve" at bounding box center [606, 733] width 70 height 25
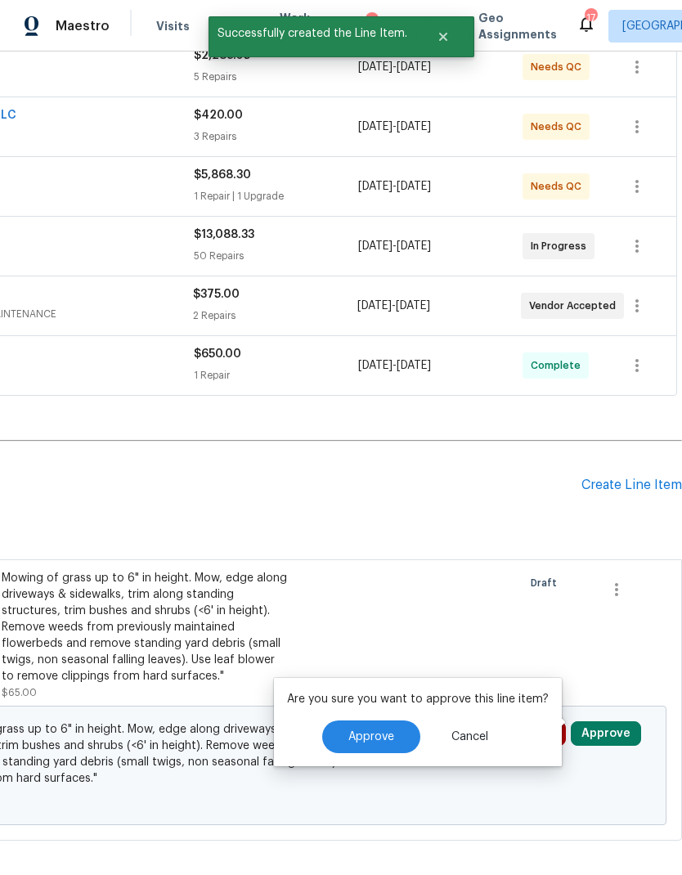
click at [397, 720] on button "Approve" at bounding box center [371, 736] width 98 height 33
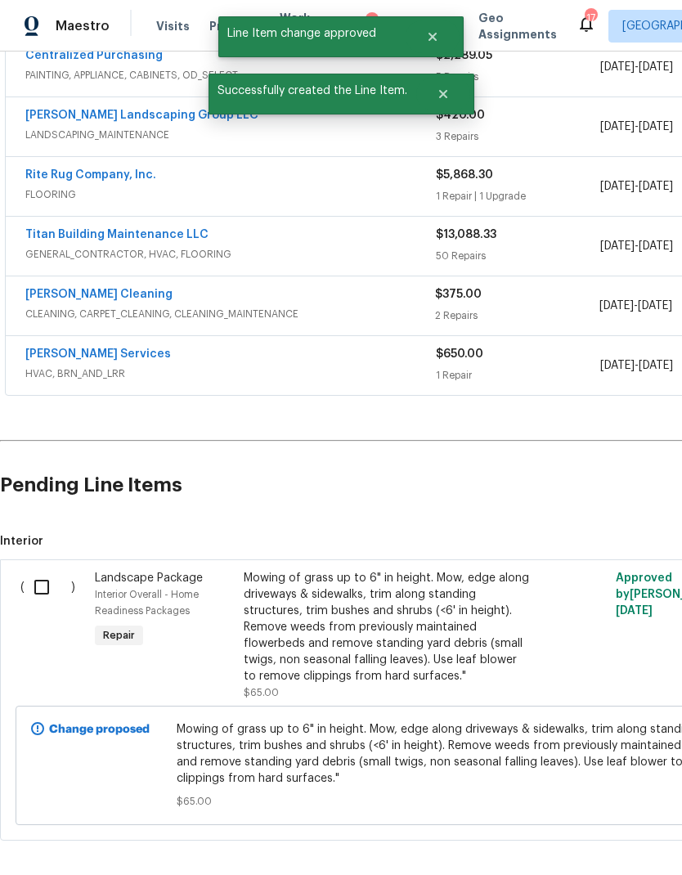
scroll to position [339, 0]
click at [47, 570] on input "checkbox" at bounding box center [48, 587] width 47 height 34
checkbox input "true"
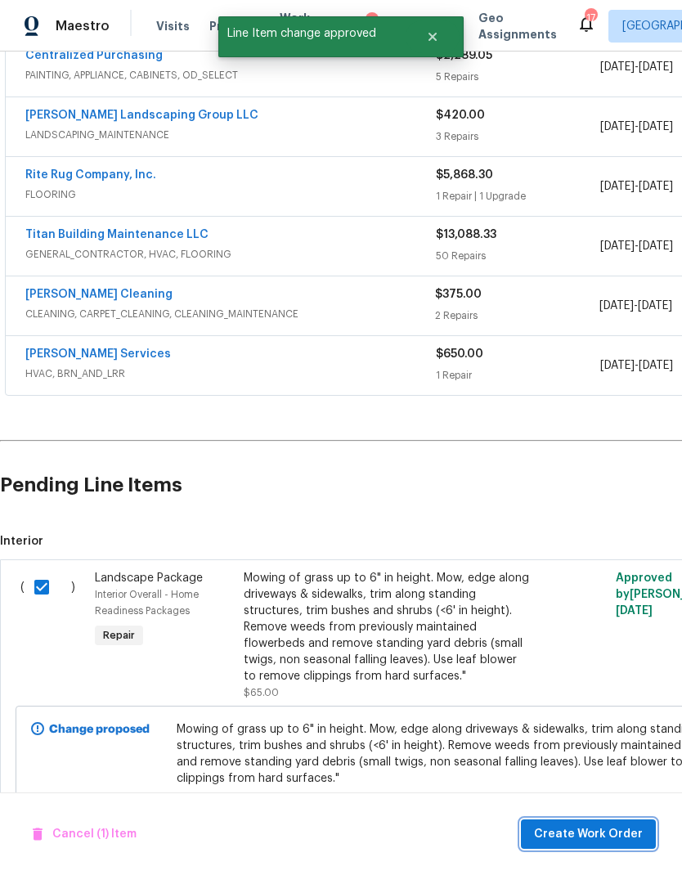
click at [581, 825] on span "Create Work Order" at bounding box center [588, 834] width 109 height 20
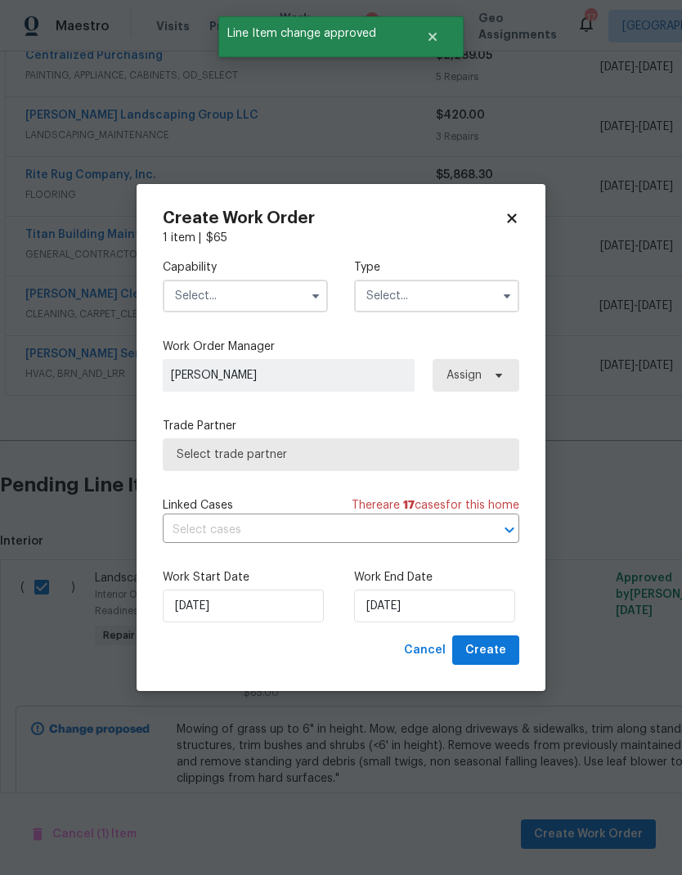
click at [265, 305] on input "text" at bounding box center [245, 296] width 165 height 33
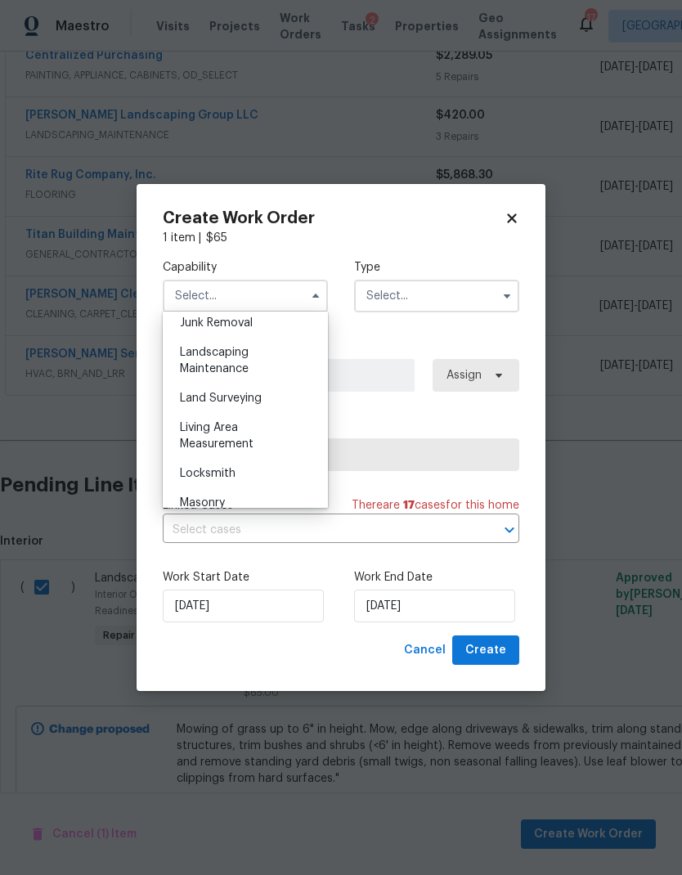
scroll to position [1029, 0]
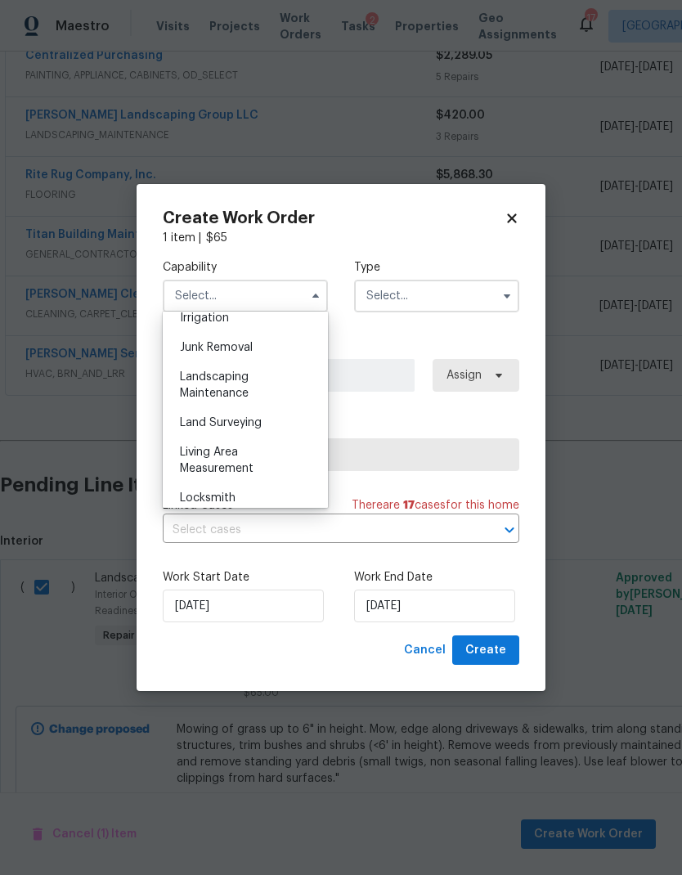
click at [242, 382] on span "Landscaping Maintenance" at bounding box center [214, 385] width 69 height 28
type input "Landscaping Maintenance"
click at [433, 299] on input "text" at bounding box center [436, 296] width 165 height 33
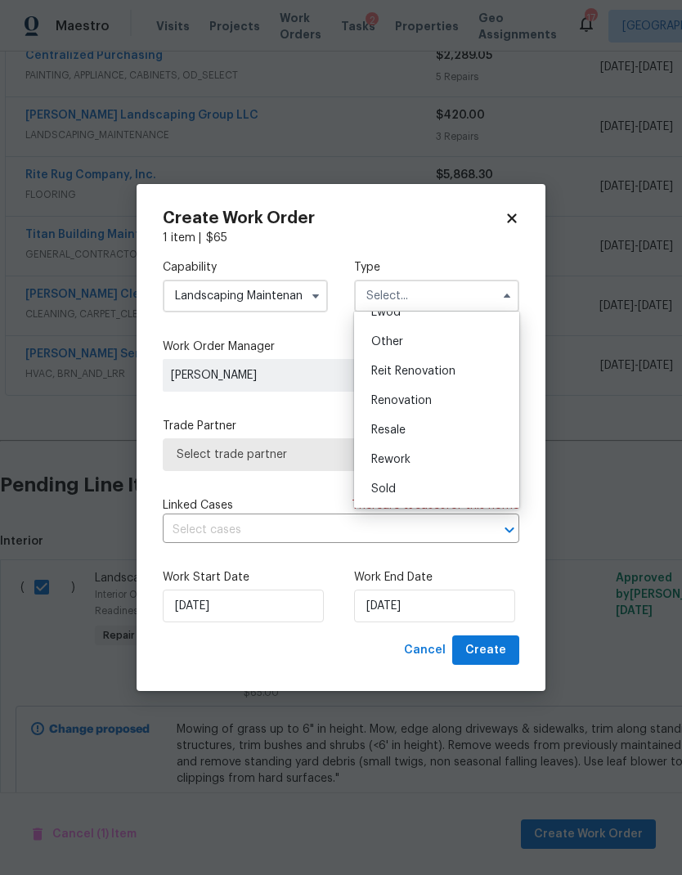
scroll to position [195, 0]
click at [417, 406] on div "Renovation" at bounding box center [436, 400] width 157 height 29
type input "Renovation"
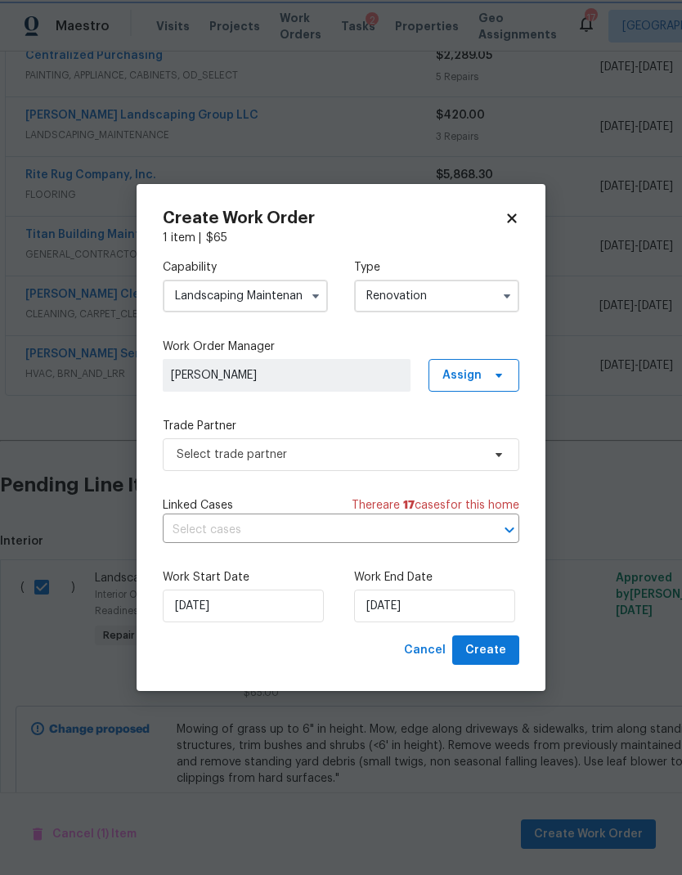
scroll to position [0, 0]
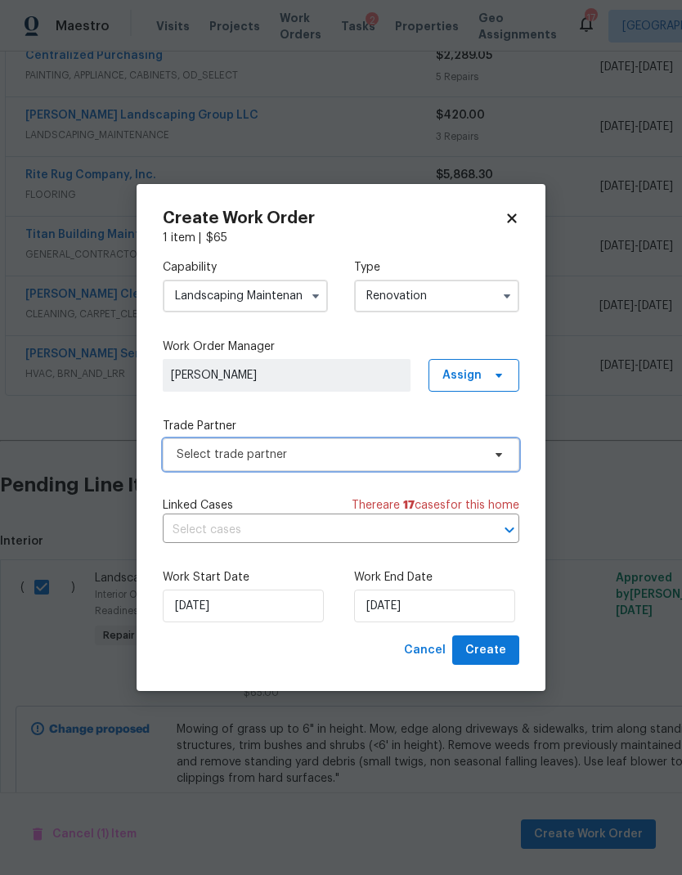
click at [404, 455] on span "Select trade partner" at bounding box center [329, 454] width 305 height 16
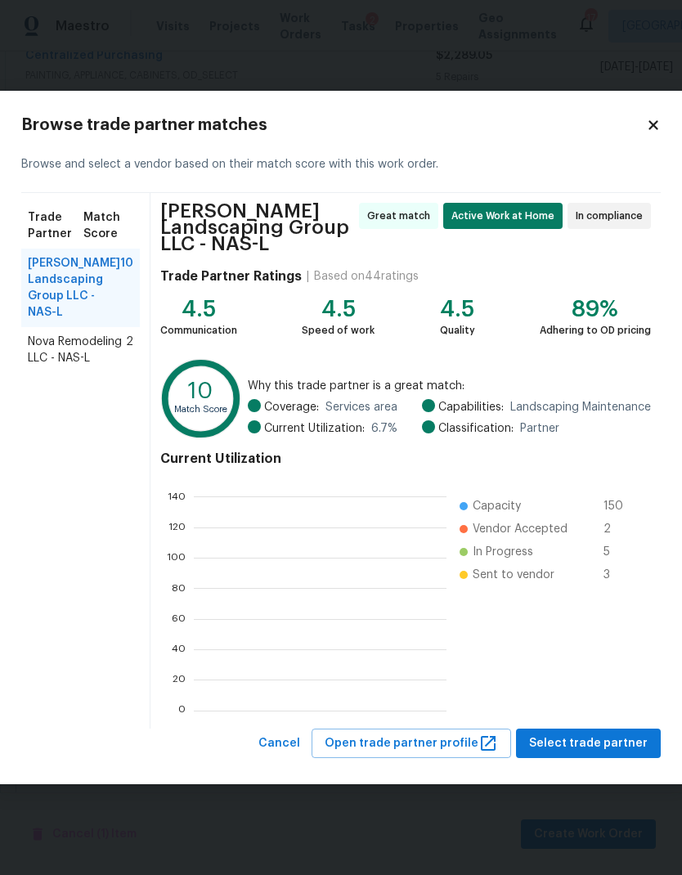
scroll to position [2, 2]
click at [554, 747] on span "Select trade partner" at bounding box center [588, 743] width 119 height 20
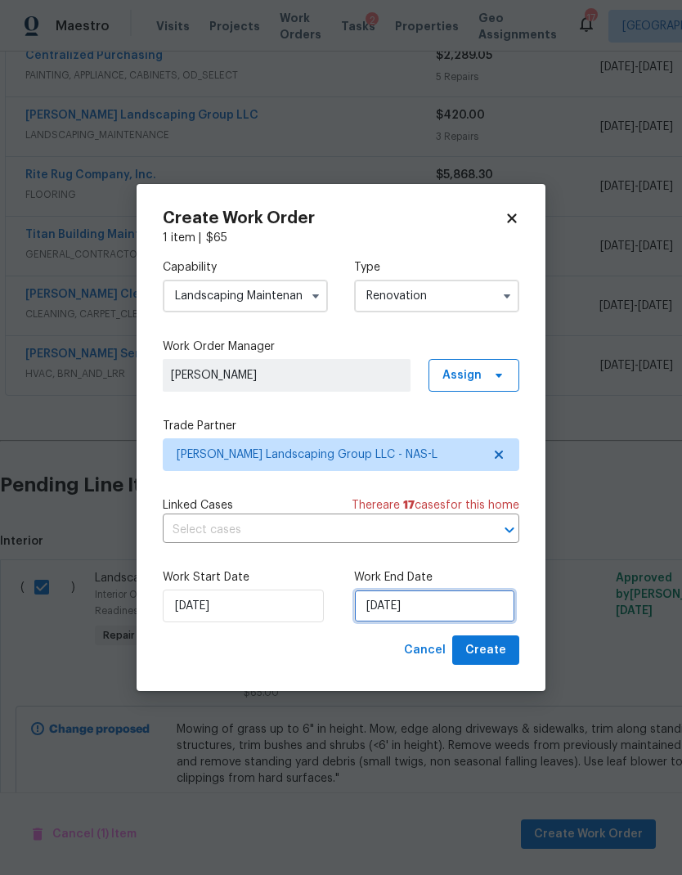
click at [403, 611] on input "[DATE]" at bounding box center [434, 605] width 161 height 33
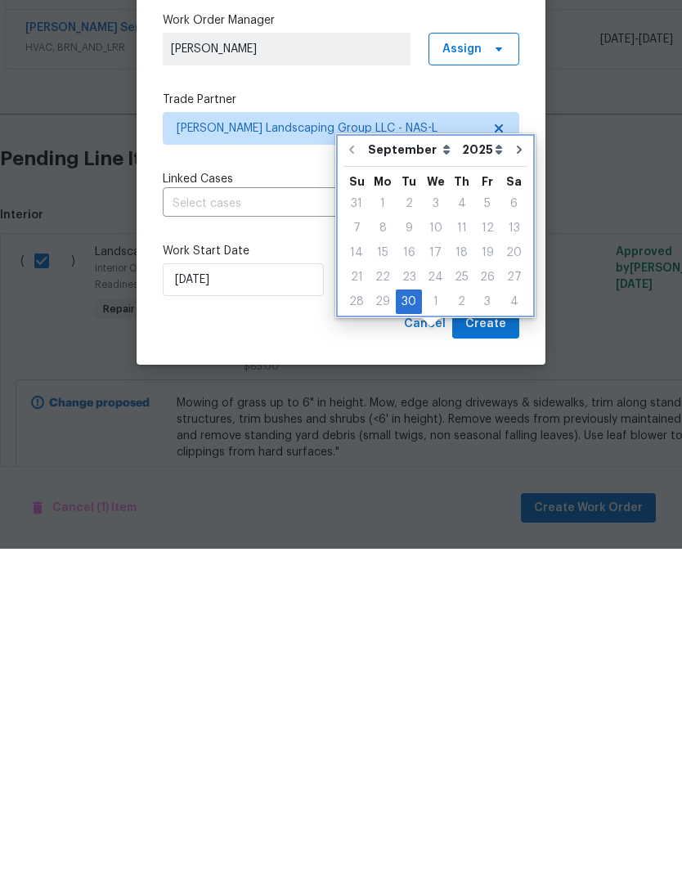
click at [515, 469] on icon "Go to next month" at bounding box center [519, 475] width 13 height 13
type input "10/30/2025"
select select "9"
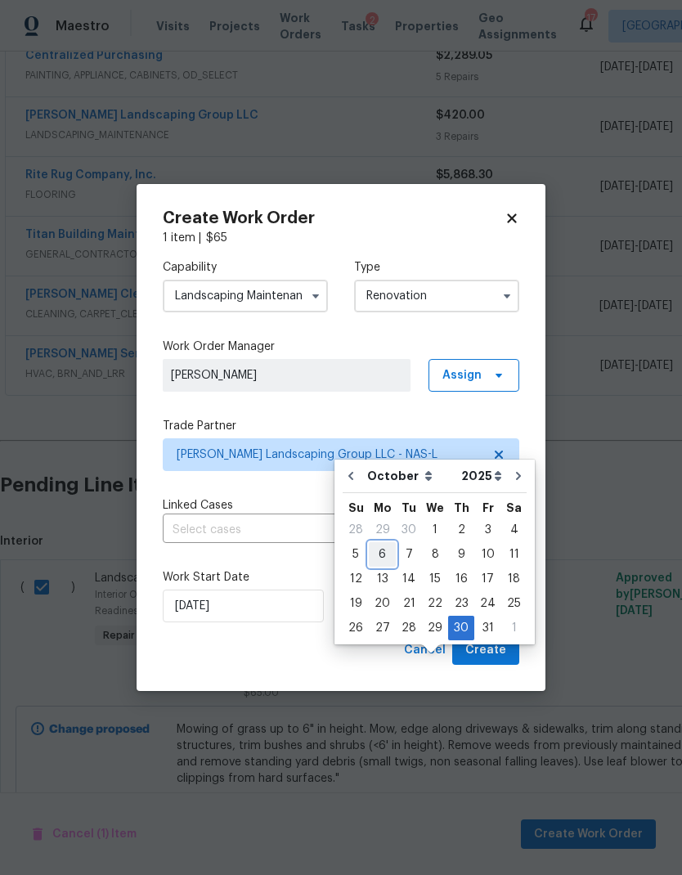
click at [379, 543] on div "6" at bounding box center [382, 554] width 27 height 23
type input "[DATE]"
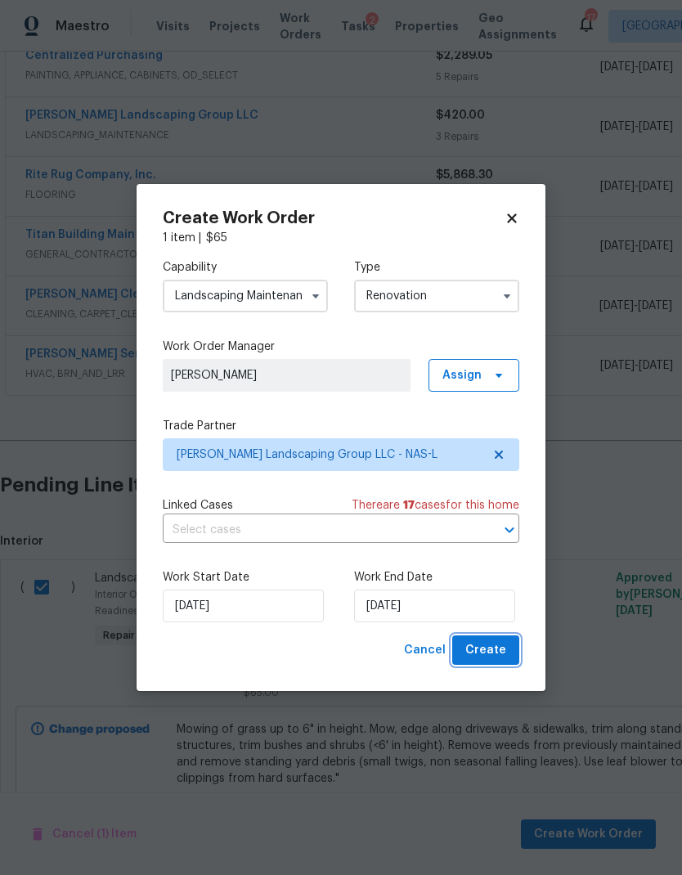
click at [484, 645] on span "Create" at bounding box center [485, 650] width 41 height 20
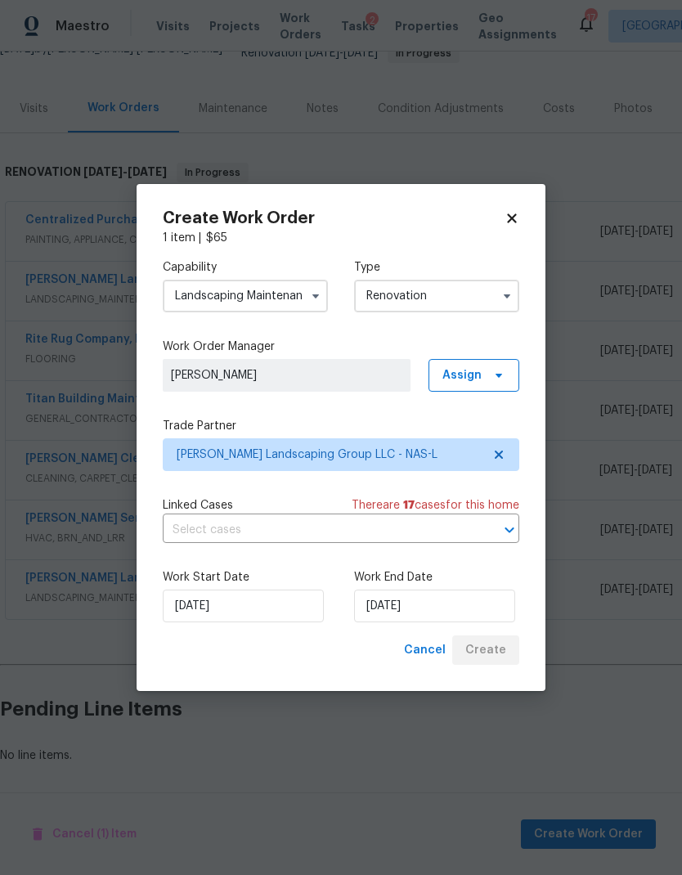
scroll to position [97, 0]
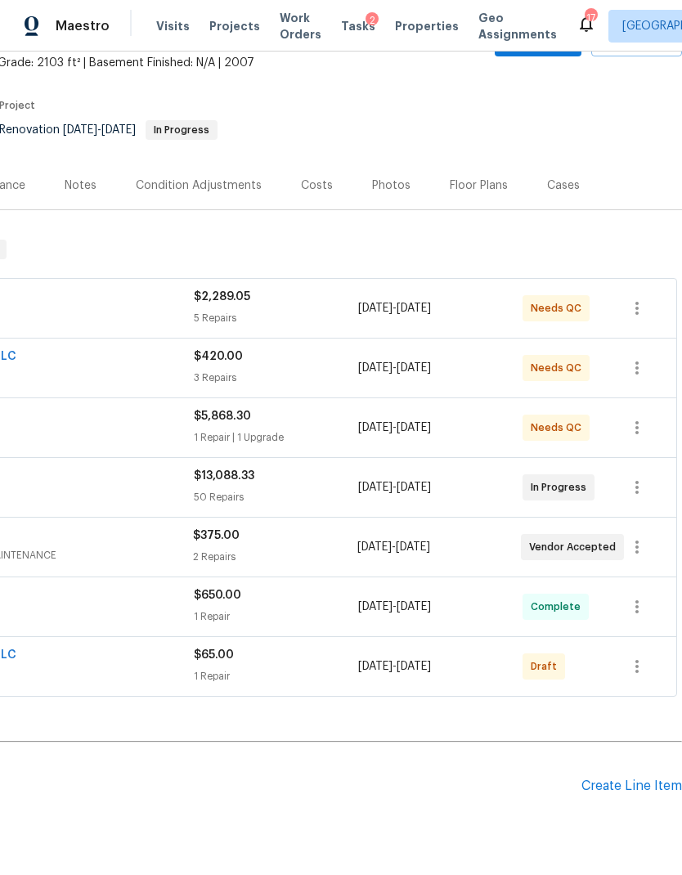
scroll to position [97, 242]
click at [646, 657] on icon "button" at bounding box center [637, 667] width 20 height 20
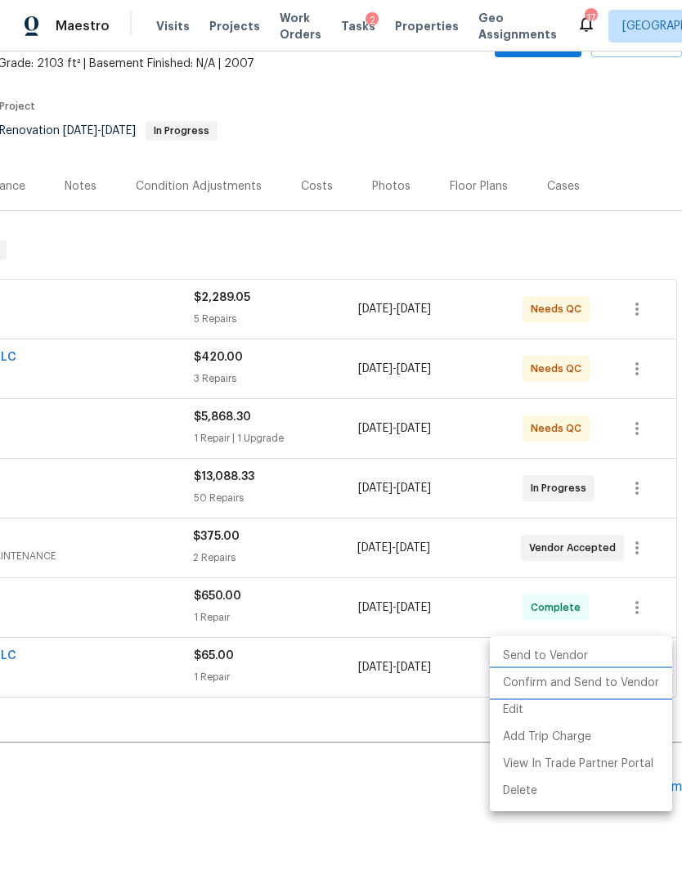
click at [545, 683] on li "Confirm and Send to Vendor" at bounding box center [581, 683] width 182 height 27
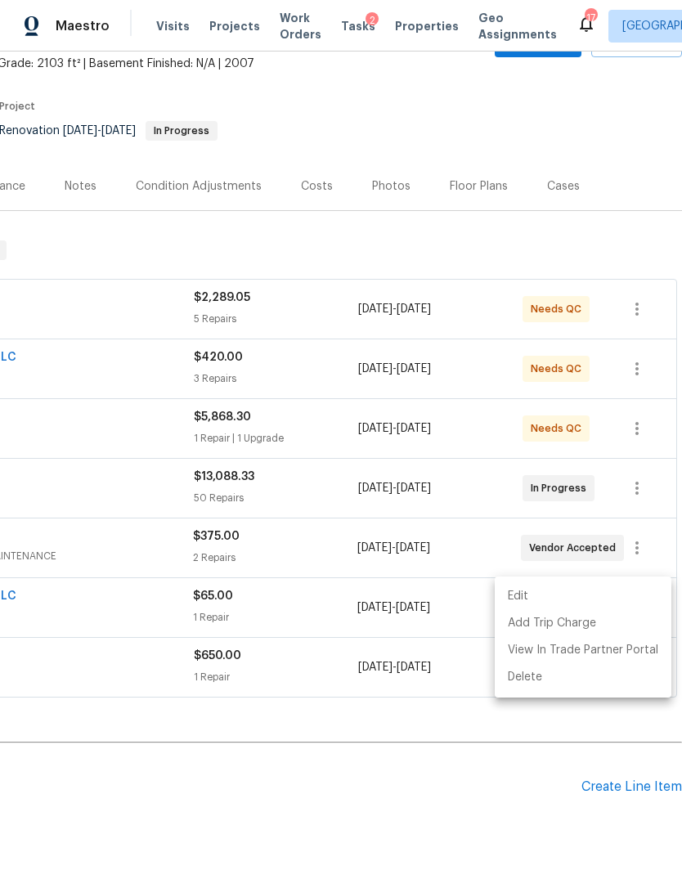
click at [324, 747] on div at bounding box center [341, 437] width 682 height 875
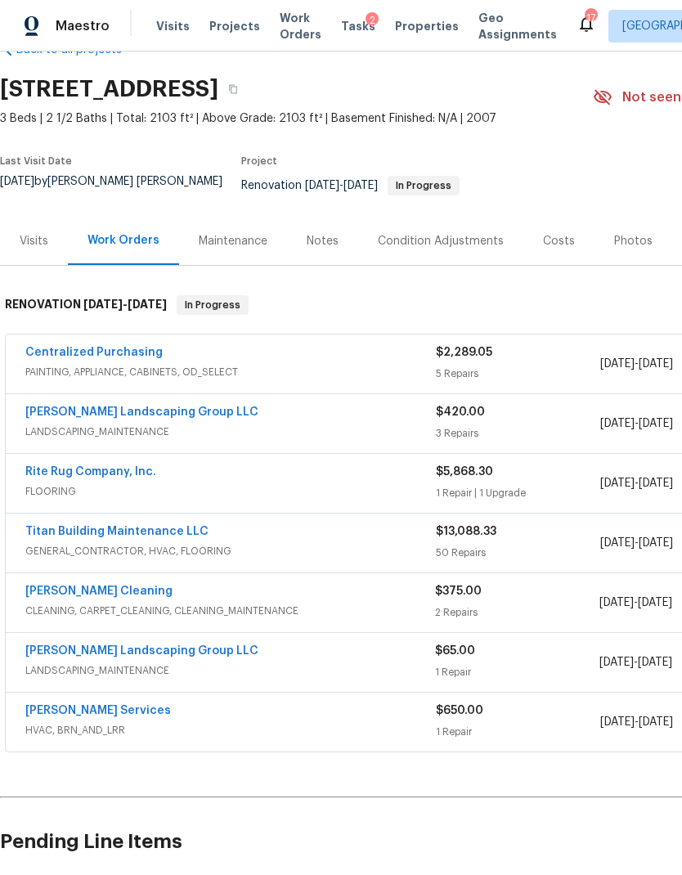
scroll to position [42, 0]
click at [145, 646] on link "[PERSON_NAME] Landscaping Group LLC" at bounding box center [141, 651] width 233 height 11
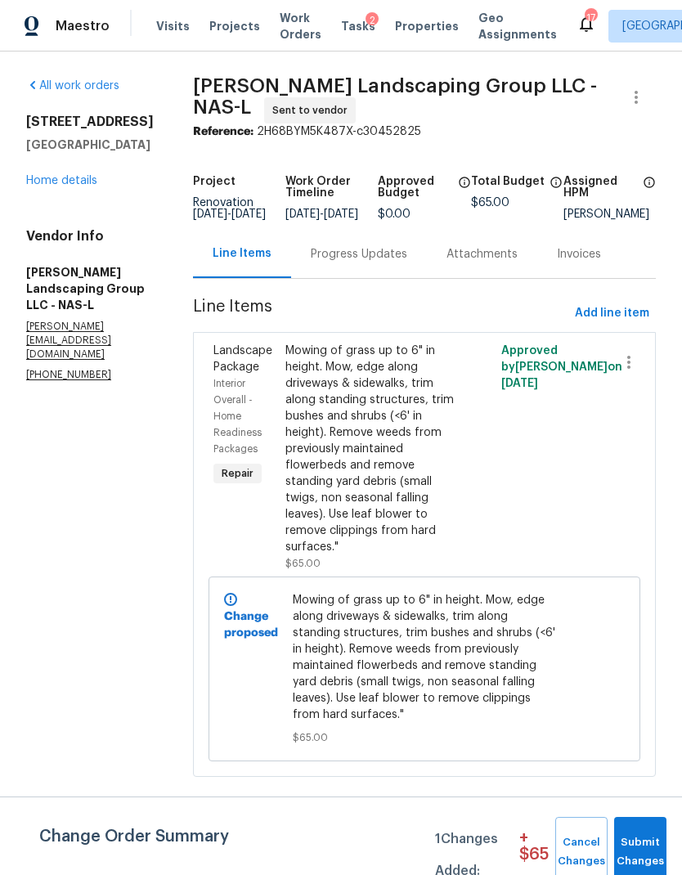
click at [381, 276] on div "Progress Updates" at bounding box center [359, 254] width 136 height 48
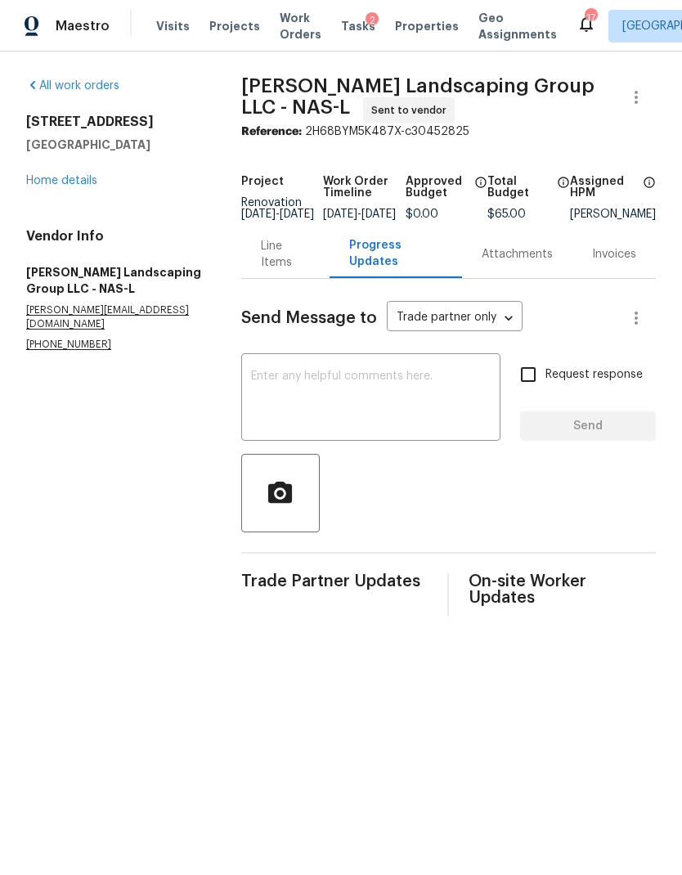
click at [402, 428] on textarea at bounding box center [371, 398] width 240 height 57
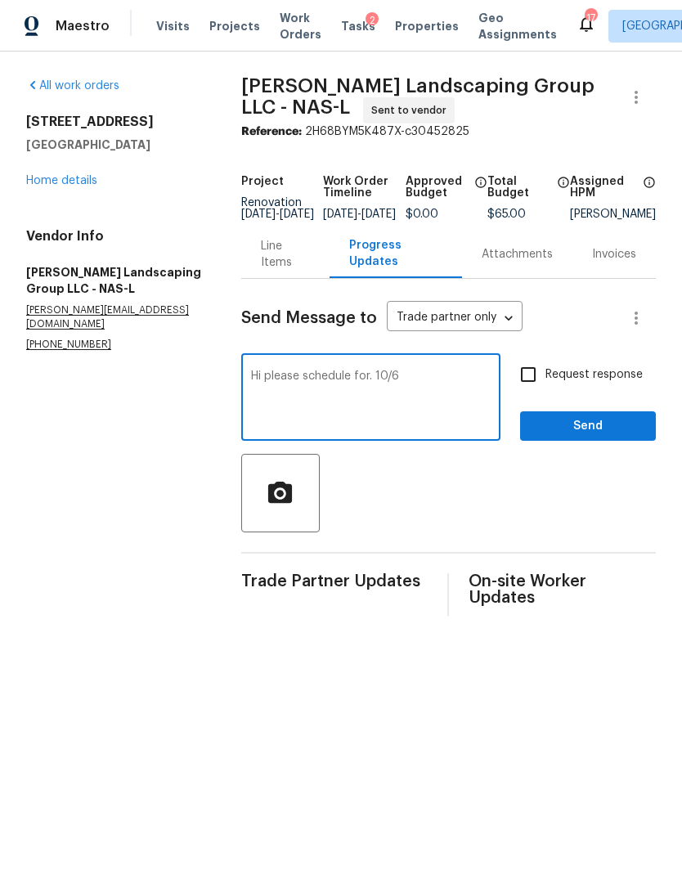
type textarea "Hi please schedule for. 10/6"
click at [542, 384] on input "Request response" at bounding box center [528, 374] width 34 height 34
checkbox input "true"
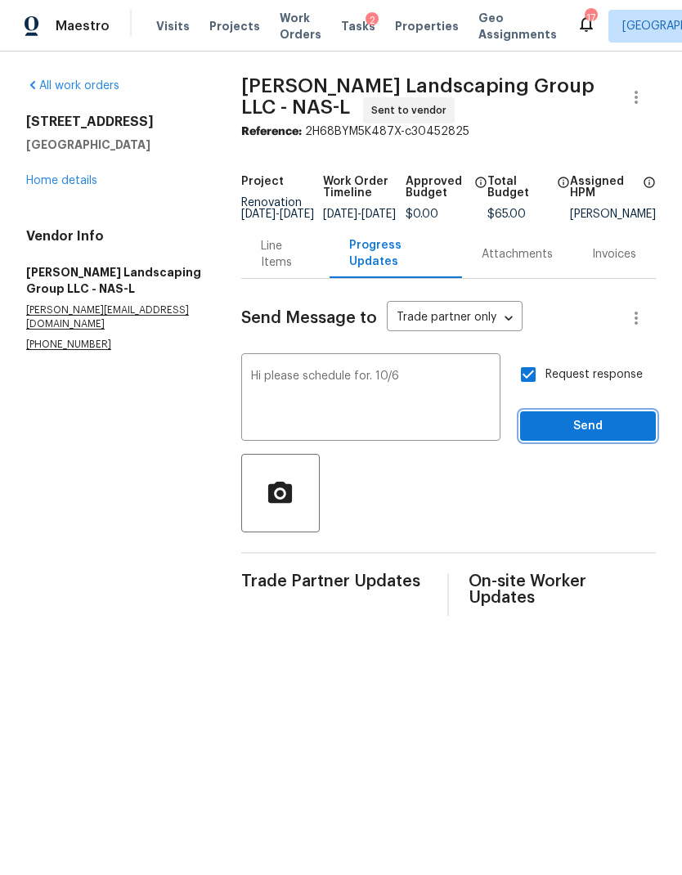
click at [596, 427] on button "Send" at bounding box center [588, 426] width 136 height 30
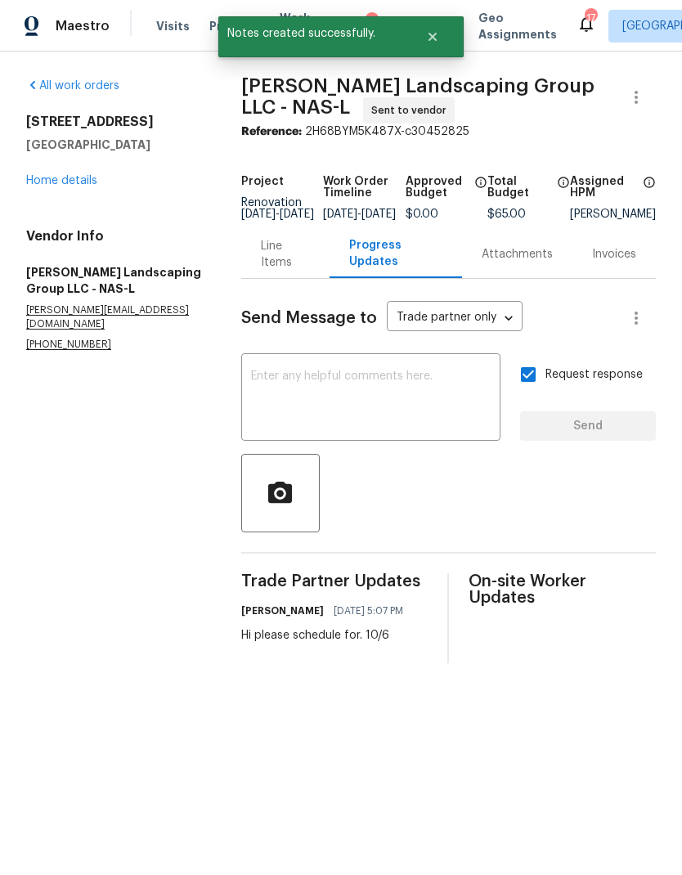
click at [60, 182] on link "Home details" at bounding box center [61, 180] width 71 height 11
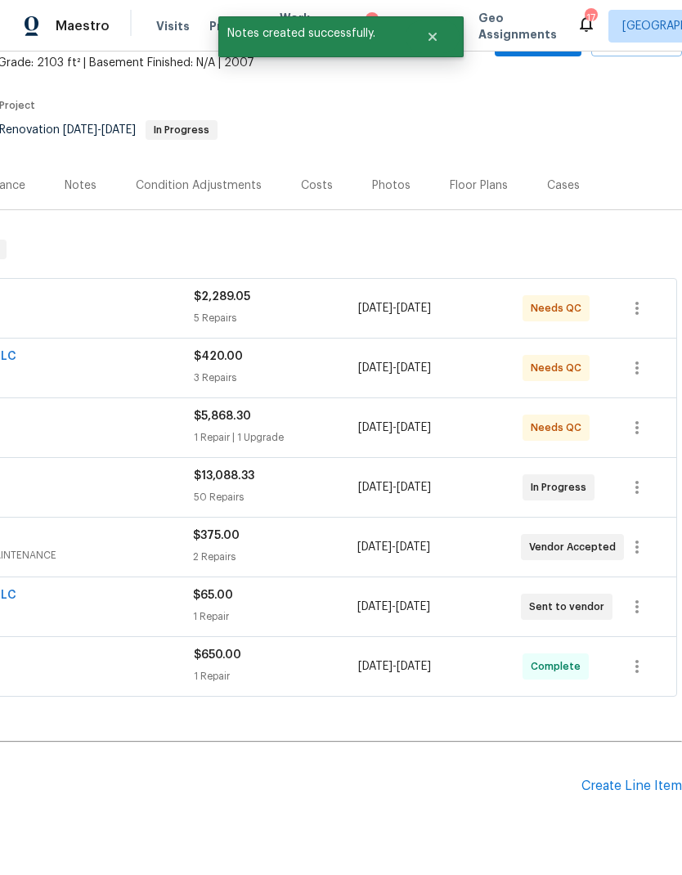
scroll to position [97, 242]
